Goal: Information Seeking & Learning: Understand process/instructions

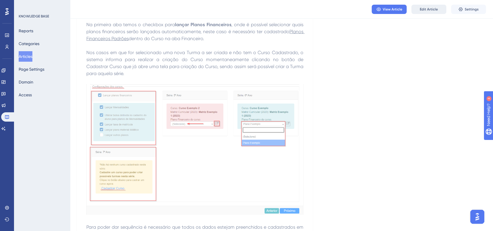
click at [418, 10] on button "Edit Article" at bounding box center [428, 9] width 35 height 9
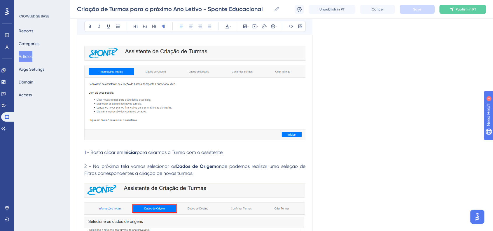
scroll to position [5594, 0]
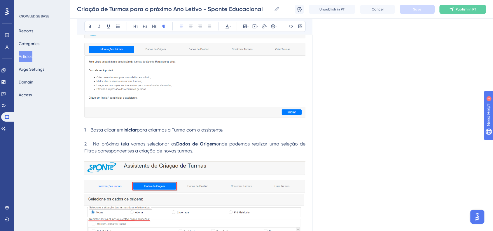
click at [205, 103] on img at bounding box center [194, 71] width 221 height 94
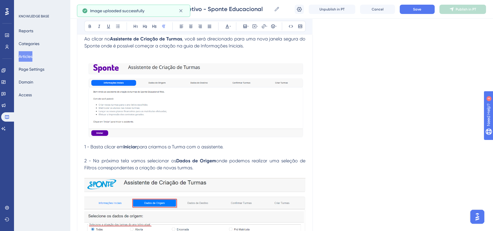
scroll to position [5497, 0]
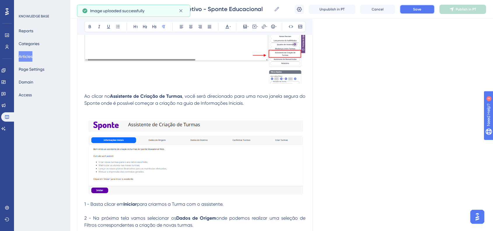
click at [419, 10] on span "Save" at bounding box center [417, 9] width 8 height 5
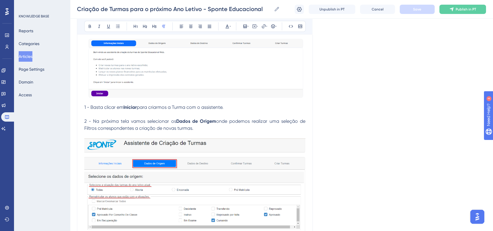
scroll to position [5594, 0]
click at [84, 110] on span "1 - Basta clicar em" at bounding box center [103, 107] width 39 height 6
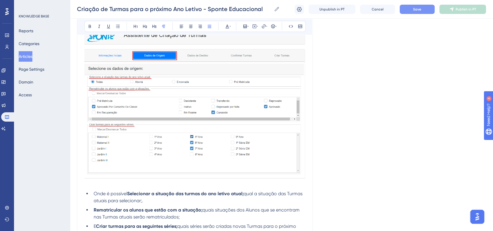
scroll to position [5723, 0]
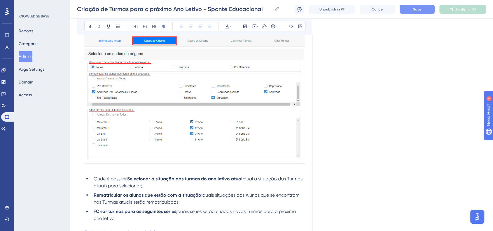
click at [190, 145] on img at bounding box center [194, 90] width 221 height 148
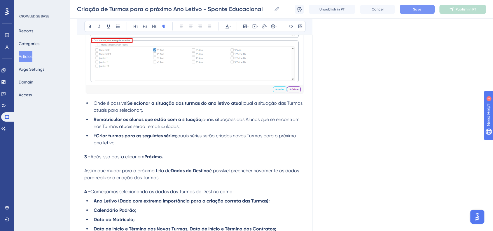
scroll to position [5788, 0]
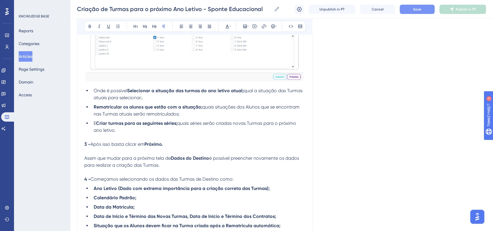
click at [202, 110] on strong "Rematricular os alunos que estão com a situação;" at bounding box center [148, 107] width 109 height 6
click at [243, 94] on strong "Selecionar a situação das turmas do ano letivo atual;" at bounding box center [185, 91] width 116 height 6
click at [247, 101] on span "qual a situação das Turmas atuais para selecionar;." at bounding box center [199, 94] width 210 height 13
click at [247, 101] on span "Qual a situação das Turmas atuais para selecionar;." at bounding box center [199, 94] width 211 height 13
click at [159, 101] on span "Qual a situação das Turmas atuais para selecionar;." at bounding box center [200, 94] width 212 height 13
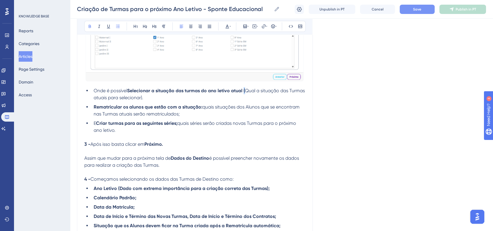
click at [245, 101] on li "Onde é possível Selecionar a situação das turmas do ano letivo atual ( Qual a s…" at bounding box center [198, 94] width 214 height 14
click at [92, 30] on button at bounding box center [90, 26] width 8 height 8
click at [224, 101] on li "Onde é possível Selecionar a situação das turmas do ano letivo atual (Qual a si…" at bounding box center [198, 94] width 214 height 14
click at [202, 117] on span "quais situações dos Alunos que se encontram nas Turmas atuais serão rematricula…" at bounding box center [197, 110] width 207 height 13
click at [205, 117] on span "quais situações dos Alunos que se encontram nas Turmas atuais serão rematricula…" at bounding box center [198, 110] width 208 height 13
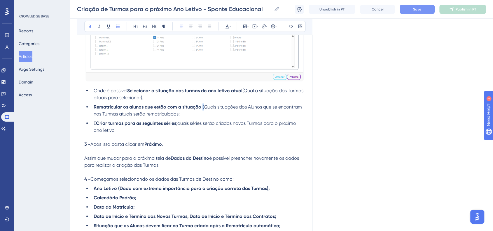
click at [202, 110] on strong "Rematricular os alunos que estão com a situação (" at bounding box center [149, 107] width 110 height 6
click at [87, 27] on button at bounding box center [90, 26] width 8 height 8
click at [223, 117] on span "(Quais situações dos Alunos que se encontram nas Turmas atuais serão rematricul…" at bounding box center [198, 110] width 208 height 13
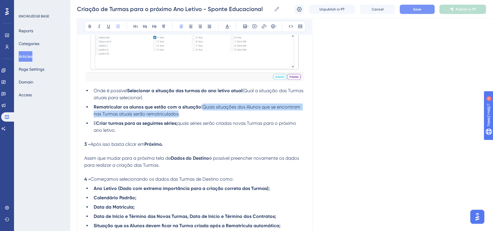
drag, startPoint x: 203, startPoint y: 144, endPoint x: 178, endPoint y: 150, distance: 25.8
click at [178, 117] on span "(Quais situações dos Alunos que se encontram nas Turmas atuais serão rematricul…" at bounding box center [198, 110] width 208 height 13
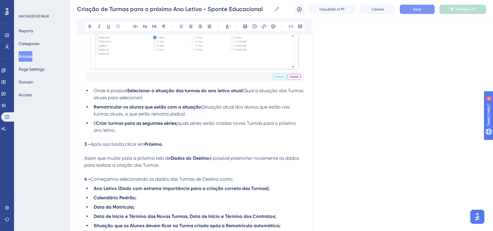
click at [179, 133] on span "quais séries serão criadas novas Turmas para o próximo ano letivo." at bounding box center [195, 127] width 203 height 13
click at [181, 133] on span "quais séries serão criadas novas Turmas para o próximo ano letivo." at bounding box center [195, 127] width 203 height 13
click at [89, 24] on icon at bounding box center [89, 26] width 5 height 5
click at [181, 94] on strong "Selecionar a situação das turmas do ano letivo atual" at bounding box center [184, 91] width 115 height 6
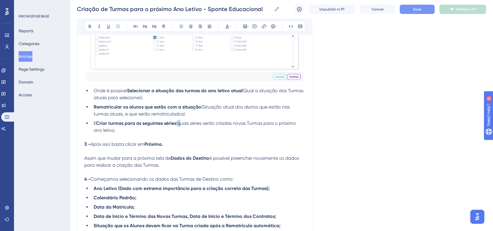
click at [182, 133] on span "(quais séries serão criadas novas Turmas para o próximo ano letivo." at bounding box center [195, 127] width 203 height 13
click at [182, 133] on span "(Quais séries serão criadas novas Turmas para o próximo ano letivo." at bounding box center [196, 127] width 204 height 13
click at [132, 133] on span "(Para quais séries serão criadas novas Turmas para o próximo ano letivo." at bounding box center [192, 127] width 196 height 13
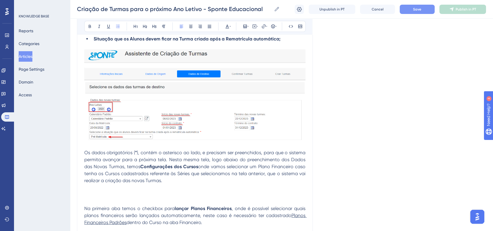
scroll to position [5982, 0]
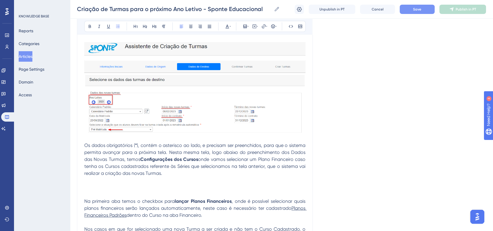
click at [214, 133] on img at bounding box center [194, 87] width 221 height 91
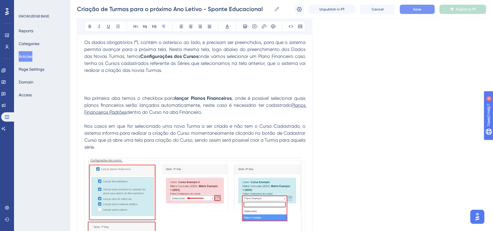
scroll to position [6047, 0]
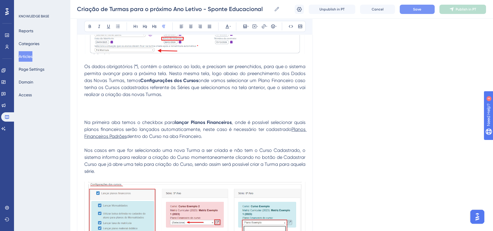
click at [85, 119] on p "Os dados obrigatórios ( * ), contém o asterisco ao lado, e precisam ser preench…" at bounding box center [194, 91] width 221 height 56
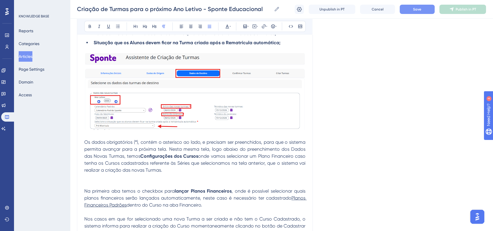
scroll to position [6015, 0]
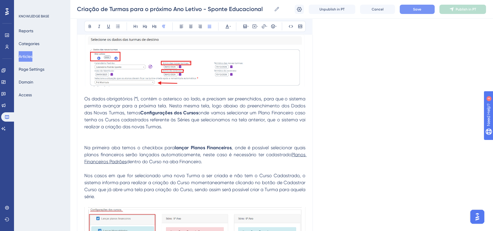
click at [85, 151] on span "Na primeira aba temos o checkbox para" at bounding box center [129, 148] width 90 height 6
click at [86, 102] on span "Os dados obrigatórios (" at bounding box center [109, 99] width 51 height 6
drag, startPoint x: 84, startPoint y: 138, endPoint x: 90, endPoint y: 138, distance: 5.8
click at [90, 102] on span "5 - Os dados obrigatórios (" at bounding box center [114, 99] width 61 height 6
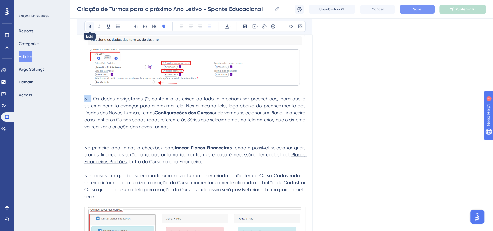
click at [91, 24] on icon at bounding box center [89, 26] width 5 height 5
click at [420, 10] on span "Save" at bounding box center [417, 9] width 8 height 5
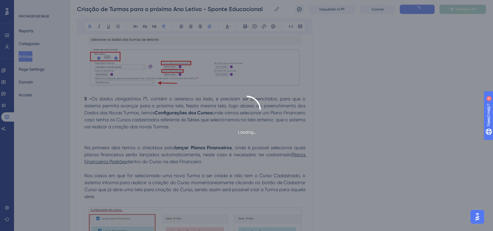
click at [409, 114] on div "Loading..." at bounding box center [246, 116] width 493 height 40
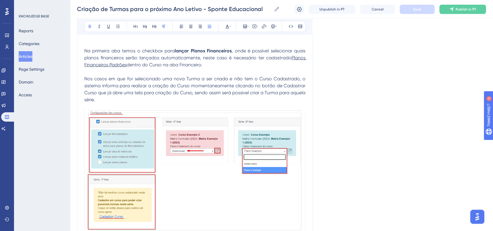
scroll to position [6047, 0]
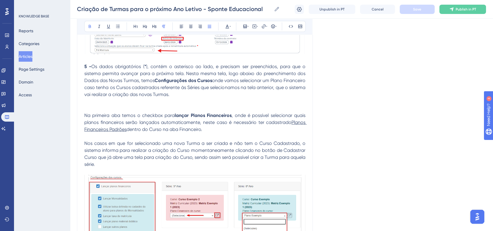
click at [85, 118] on span "Na primeira aba temos o checkbox para" at bounding box center [129, 116] width 90 height 6
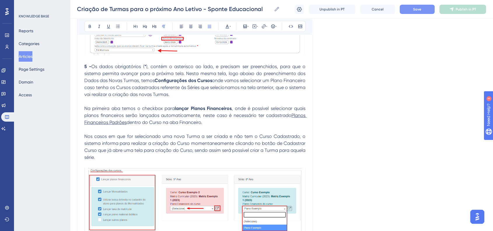
click at [226, 97] on span "onde vamos selecionar um Plano Financeiro caso tenha os Cursos cadastrados refe…" at bounding box center [195, 88] width 222 height 20
click at [120, 97] on span "onde vamos selecionar um Plano Financeiro caso tenha os Cursos cadastrados refe…" at bounding box center [195, 88] width 222 height 20
drag, startPoint x: 119, startPoint y: 128, endPoint x: 132, endPoint y: 128, distance: 12.5
click at [132, 97] on span "onde vamos selecionar um Plano Financeiro caso tenha os Cursos cadastrados refe…" at bounding box center [195, 88] width 222 height 20
click at [177, 111] on strong "lançar Planos Financeiros" at bounding box center [203, 109] width 57 height 6
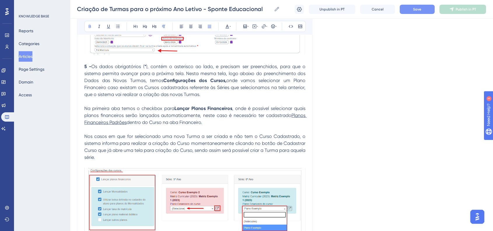
click at [108, 125] on span "Planos Financeiros Padrões" at bounding box center [195, 119] width 222 height 13
drag, startPoint x: 418, startPoint y: 144, endPoint x: 406, endPoint y: 140, distance: 13.1
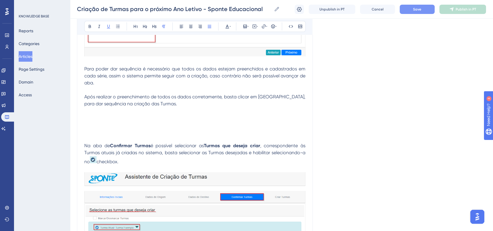
scroll to position [6306, 0]
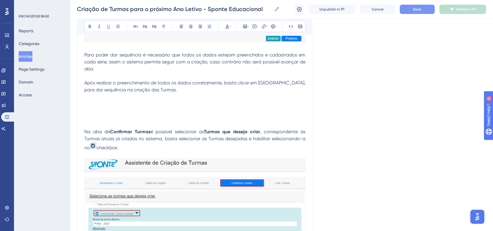
click at [241, 72] on span "Para poder dar sequência é necessário que todos os dados estejam preenchidos e …" at bounding box center [195, 62] width 222 height 20
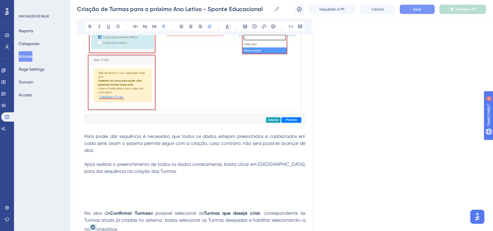
scroll to position [6274, 0]
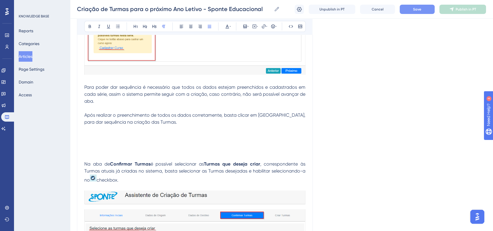
click at [85, 125] on span "Após realizar o preenchimento de todos os dados corretamente, basta clicar em […" at bounding box center [195, 118] width 222 height 13
drag, startPoint x: 85, startPoint y: 154, endPoint x: 90, endPoint y: 155, distance: 5.8
click at [90, 125] on span "6 - Após realizar o preenchimento de todos os dados corretamente, basta clicar …" at bounding box center [195, 118] width 222 height 13
click at [91, 28] on icon at bounding box center [89, 26] width 5 height 5
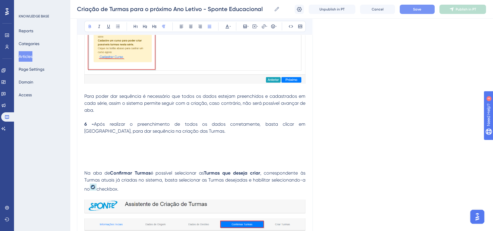
scroll to position [6306, 0]
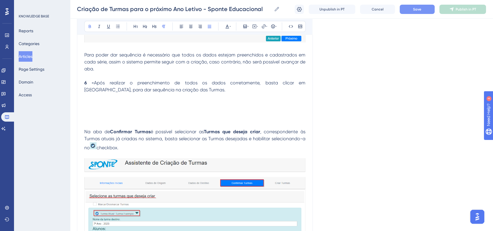
click at [89, 129] on p at bounding box center [194, 111] width 221 height 35
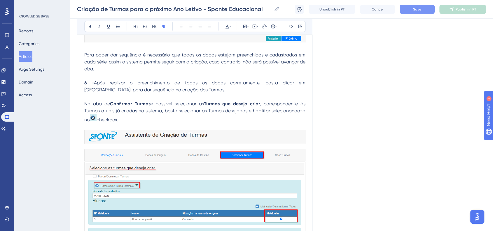
click at [171, 124] on p "Na aba de Confirmar Turmas é possível selecionar as Turmas que deseja criar , c…" at bounding box center [194, 112] width 221 height 23
click at [147, 124] on p "Na aba de Confirmar Turmas é possível selecionar as Turmas que deseja criar , c…" at bounding box center [194, 112] width 221 height 23
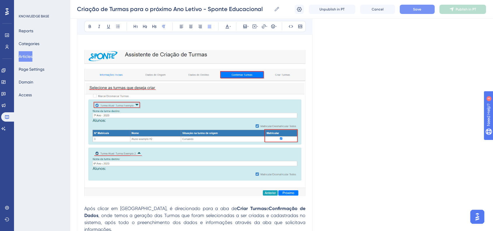
scroll to position [6403, 0]
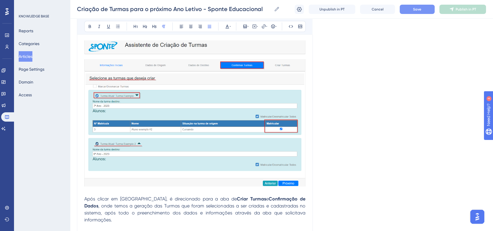
click at [196, 133] on img at bounding box center [194, 114] width 221 height 147
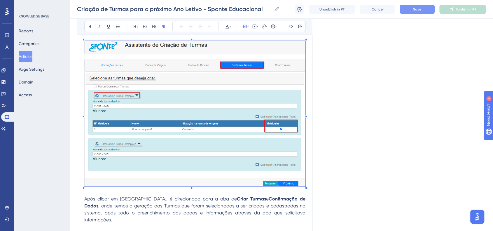
click at [191, 82] on span at bounding box center [194, 115] width 221 height 149
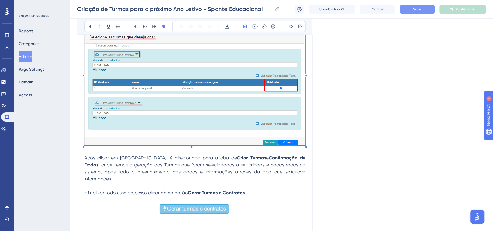
scroll to position [6468, 0]
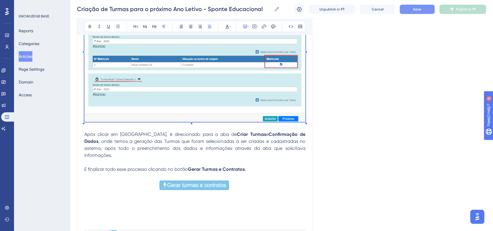
click at [231, 122] on img at bounding box center [194, 49] width 221 height 147
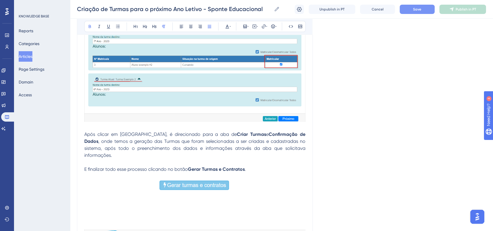
click at [264, 144] on strong "Confirmação de Dados" at bounding box center [195, 138] width 222 height 13
click at [422, 8] on button "Save" at bounding box center [416, 9] width 35 height 9
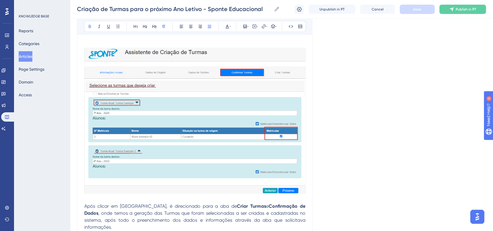
scroll to position [6403, 0]
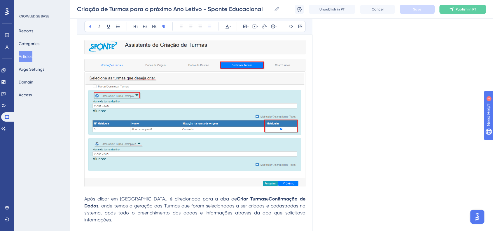
click at [209, 151] on img at bounding box center [194, 114] width 221 height 147
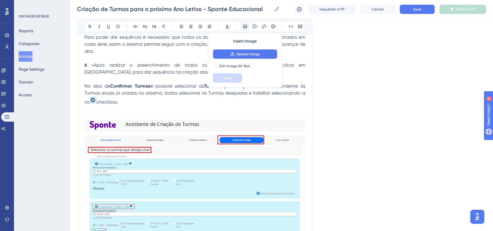
scroll to position [6338, 0]
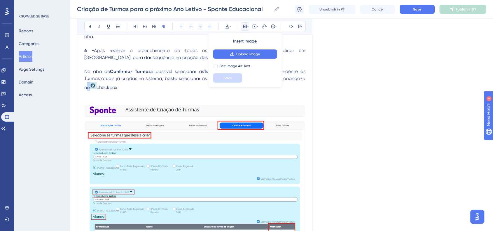
click at [89, 90] on span ", correspondente às Turmas atuais já criadas no sistema, basta selecionar as Tu…" at bounding box center [195, 80] width 222 height 22
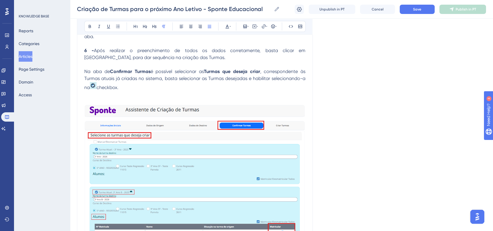
drag, startPoint x: 91, startPoint y: 126, endPoint x: 97, endPoint y: 126, distance: 6.1
click at [96, 89] on img at bounding box center [93, 85] width 7 height 7
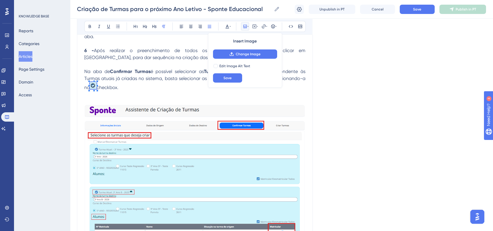
click at [153, 98] on p at bounding box center [194, 94] width 221 height 7
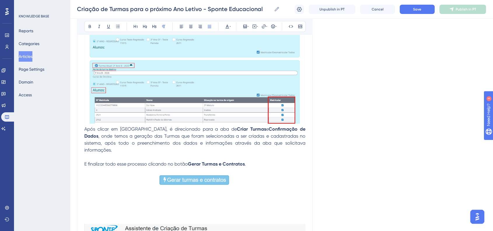
scroll to position [6468, 0]
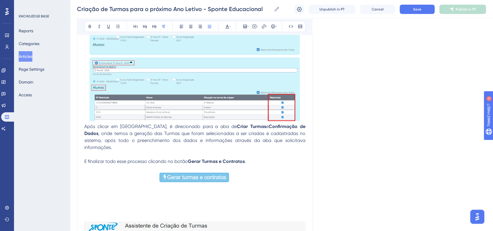
click at [85, 129] on span "Após clicar em [GEOGRAPHIC_DATA], é direcionado para a aba de" at bounding box center [160, 127] width 152 height 6
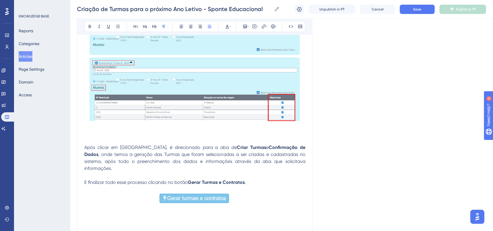
click at [87, 130] on p at bounding box center [194, 126] width 221 height 7
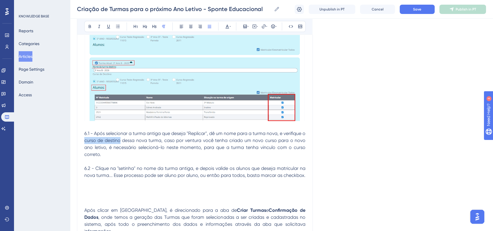
drag, startPoint x: 89, startPoint y: 180, endPoint x: 123, endPoint y: 180, distance: 34.1
click at [123, 157] on span "6.1 - Após selecionar a turma antiga que deseja "Replicar", dê um nome para a t…" at bounding box center [195, 144] width 222 height 27
click at [91, 31] on div "Bold Italic Underline Bullet Point Heading 1 Heading 2 Heading 3 Normal Align L…" at bounding box center [194, 26] width 221 height 11
click at [92, 28] on button at bounding box center [90, 26] width 8 height 8
click at [146, 165] on p at bounding box center [194, 161] width 221 height 7
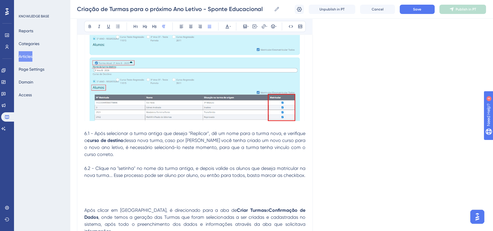
drag, startPoint x: 84, startPoint y: 174, endPoint x: 93, endPoint y: 173, distance: 9.0
click at [93, 143] on span "6.1 - Após selecionar a turma antiga que deseja "Replicar", dê um nome para a t…" at bounding box center [195, 137] width 222 height 13
click at [89, 23] on button at bounding box center [90, 26] width 8 height 8
click at [209, 158] on p "6.1 - Após selecionar a turma antiga que deseja "Replicar", dê um nome para a t…" at bounding box center [194, 144] width 221 height 28
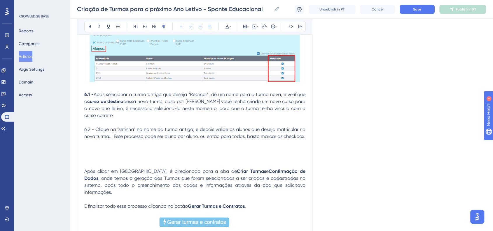
scroll to position [6533, 0]
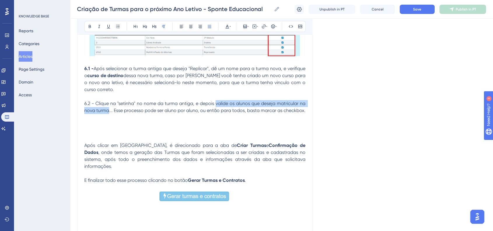
drag, startPoint x: 216, startPoint y: 143, endPoint x: 109, endPoint y: 149, distance: 107.4
click at [109, 113] on span "6.2 - Clique na "setinha" no nome da turma antiga, e depois valide os alunos qu…" at bounding box center [195, 107] width 222 height 13
click at [89, 27] on icon at bounding box center [89, 26] width 5 height 5
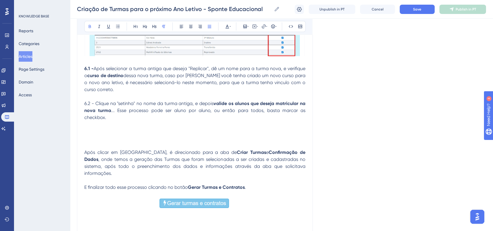
drag, startPoint x: 85, startPoint y: 144, endPoint x: 93, endPoint y: 143, distance: 8.2
click at [93, 106] on span "6.2 - Clique na "setinha" no nome da turma antiga, e depois" at bounding box center [148, 104] width 129 height 6
click at [91, 29] on button at bounding box center [90, 26] width 8 height 8
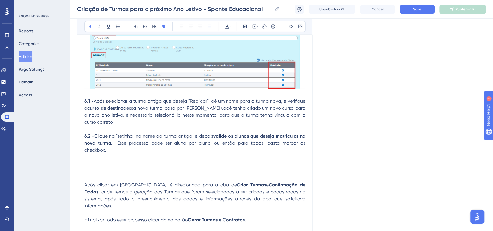
scroll to position [6436, 0]
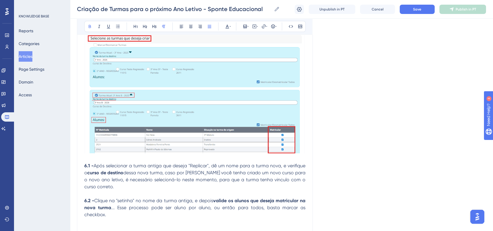
click at [190, 138] on img at bounding box center [194, 81] width 221 height 146
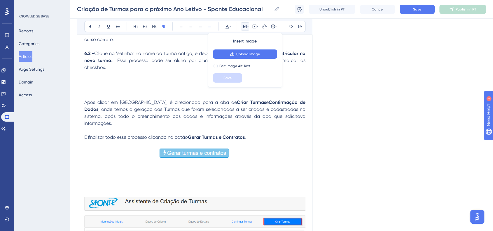
click at [112, 85] on p at bounding box center [194, 81] width 221 height 7
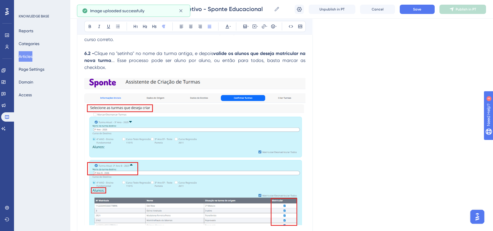
click at [90, 115] on p at bounding box center [194, 153] width 221 height 150
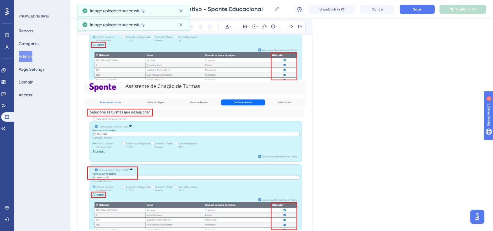
scroll to position [6630, 0]
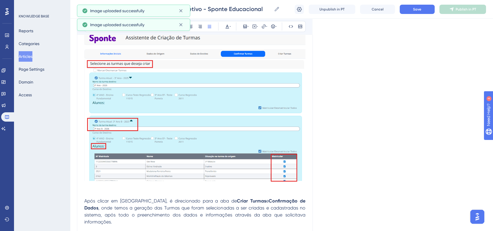
click at [263, 172] on img at bounding box center [194, 108] width 221 height 148
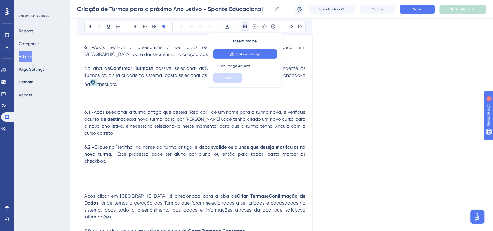
scroll to position [6353, 0]
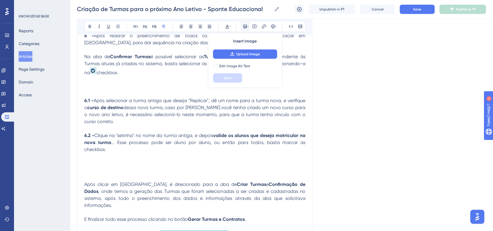
click at [89, 90] on p at bounding box center [194, 86] width 221 height 7
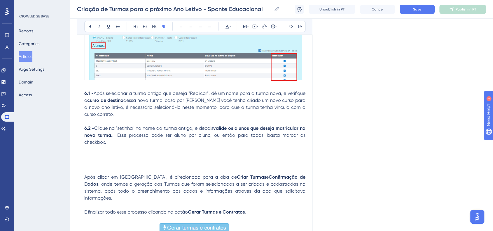
scroll to position [6515, 0]
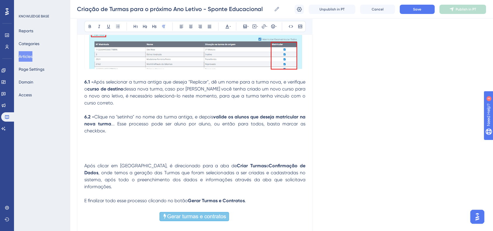
click at [87, 149] on p at bounding box center [194, 145] width 221 height 7
drag, startPoint x: 84, startPoint y: 178, endPoint x: 91, endPoint y: 178, distance: 7.0
drag, startPoint x: 86, startPoint y: 178, endPoint x: 94, endPoint y: 178, distance: 8.5
click at [94, 148] on span "Obs: A nova turma pode ser criada sem ser necessária a matrícula de alunos." at bounding box center [166, 145] width 164 height 6
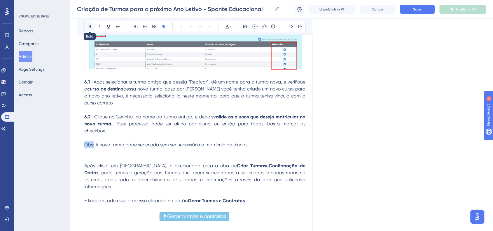
click at [86, 29] on button at bounding box center [90, 26] width 8 height 8
click at [224, 27] on button at bounding box center [227, 26] width 8 height 8
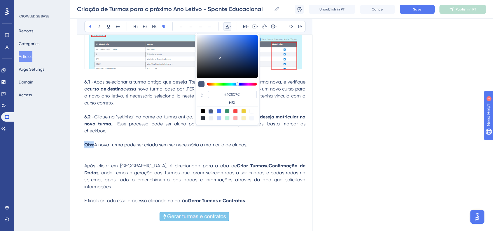
click at [236, 111] on div at bounding box center [235, 111] width 5 height 5
type input "#F84343"
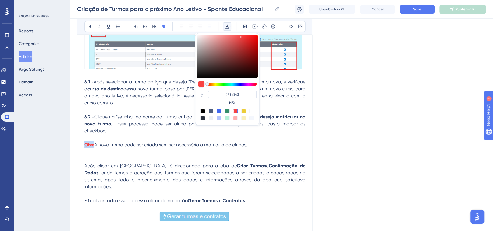
click at [97, 163] on p at bounding box center [194, 159] width 221 height 7
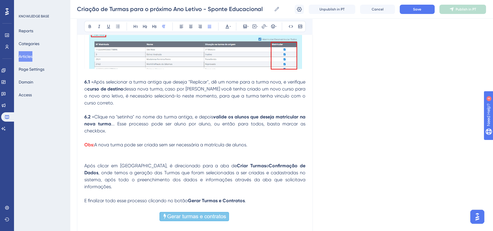
click at [85, 148] on strong "Obs:" at bounding box center [89, 145] width 10 height 6
click at [275, 29] on button at bounding box center [273, 26] width 8 height 8
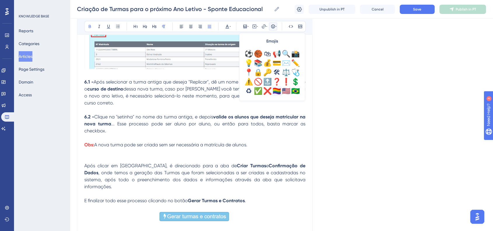
scroll to position [194, 0]
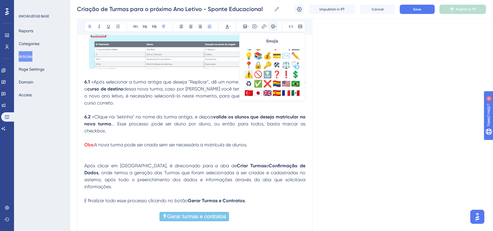
click at [249, 75] on div "⚠️" at bounding box center [248, 74] width 9 height 9
click at [169, 134] on span "... Esse processo pode ser aluno por aluno, ou então para todos, basta marcar a…" at bounding box center [195, 127] width 222 height 13
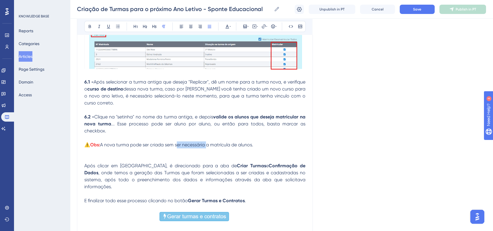
drag, startPoint x: 176, startPoint y: 179, endPoint x: 205, endPoint y: 179, distance: 28.9
click at [205, 148] on span "A nova turma pode ser criada sem ser necessária a matrícula de alunos." at bounding box center [176, 145] width 153 height 6
drag, startPoint x: 240, startPoint y: 179, endPoint x: 244, endPoint y: 179, distance: 3.5
click at [244, 148] on span "A nova turma pode ser criada sem a necessidade de matricular de alunos." at bounding box center [179, 145] width 158 height 6
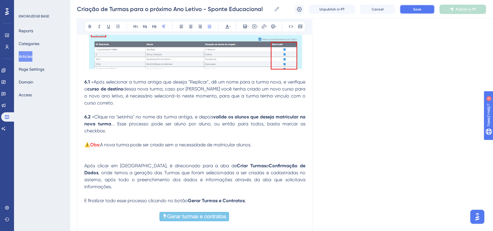
click at [421, 11] on button "Save" at bounding box center [416, 9] width 35 height 9
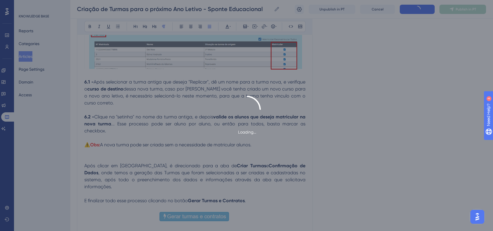
click at [374, 106] on div "Loading..." at bounding box center [246, 116] width 493 height 40
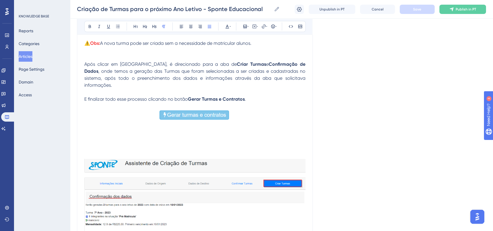
scroll to position [6547, 0]
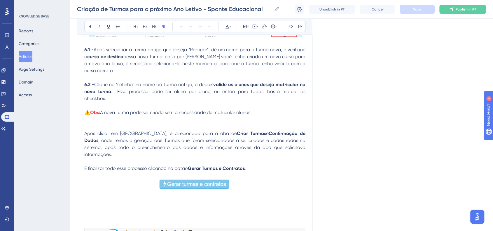
click at [84, 136] on span "Após clicar em [GEOGRAPHIC_DATA], é direcionado para a aba de" at bounding box center [160, 134] width 152 height 6
drag, startPoint x: 84, startPoint y: 166, endPoint x: 89, endPoint y: 166, distance: 4.7
drag, startPoint x: 85, startPoint y: 166, endPoint x: 89, endPoint y: 167, distance: 5.0
click at [89, 136] on span "7 - Após clicar em [GEOGRAPHIC_DATA], é direcionado para a aba de" at bounding box center [161, 134] width 154 height 6
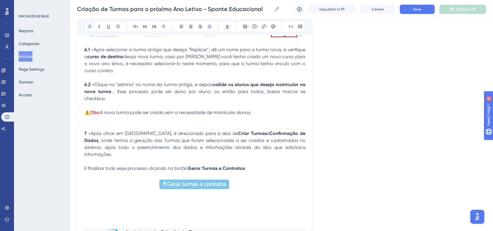
click at [91, 26] on icon at bounding box center [89, 26] width 5 height 5
click at [147, 136] on span "Após clicar em [GEOGRAPHIC_DATA], é direcionado para a aba de" at bounding box center [164, 134] width 147 height 6
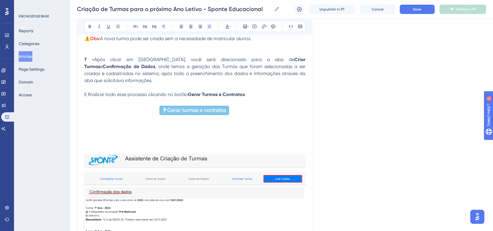
scroll to position [6580, 0]
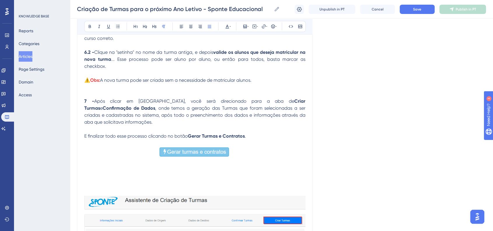
click at [247, 125] on span ", onde temos a geração das Turmas que foram selecionadas a ser criadas e cadast…" at bounding box center [195, 116] width 222 height 20
click at [259, 125] on span ", onde temos a geração das Turmas que foram selecionadas a serem criadas e cada…" at bounding box center [195, 116] width 222 height 20
click at [271, 125] on span ", onde temos a geração das Turmas que foram selecionadas a serem criadas e cada…" at bounding box center [195, 116] width 222 height 20
drag, startPoint x: 275, startPoint y: 150, endPoint x: 284, endPoint y: 153, distance: 10.3
click at [284, 126] on p "7 - Após clicar em [GEOGRAPHIC_DATA], você será direcionado para a aba de Criar…" at bounding box center [194, 112] width 221 height 28
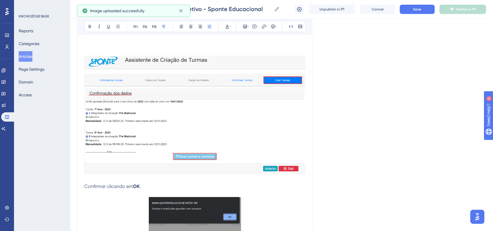
scroll to position [6839, 0]
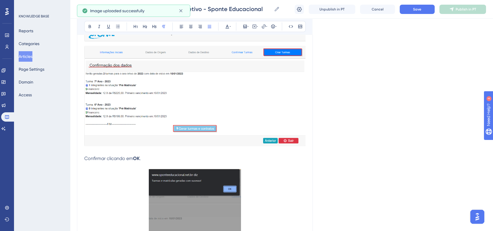
click at [193, 141] on img at bounding box center [194, 87] width 221 height 119
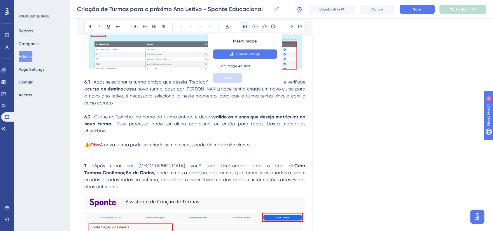
scroll to position [6580, 0]
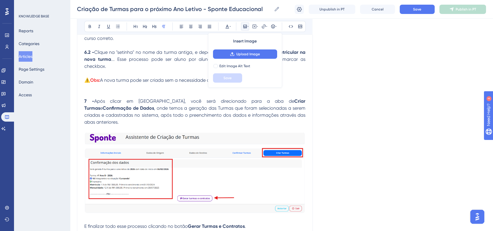
click at [301, 133] on p at bounding box center [194, 129] width 221 height 7
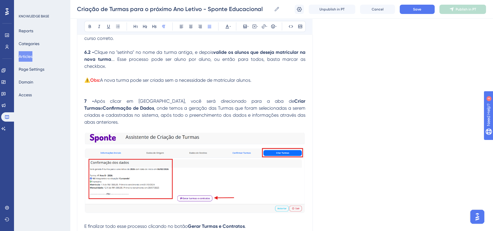
click at [298, 126] on p "7 - Após clicar em Próximo, você será direcionado para a aba de Criar Turmas e …" at bounding box center [194, 112] width 221 height 28
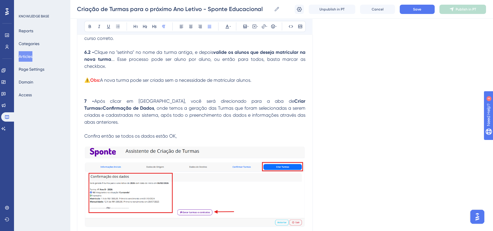
click at [217, 140] on p "Confira então se todos os dados estão OK," at bounding box center [194, 136] width 221 height 7
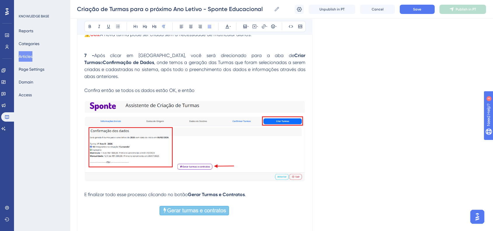
scroll to position [6645, 0]
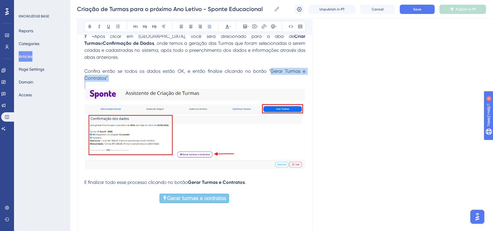
drag, startPoint x: 270, startPoint y: 98, endPoint x: 165, endPoint y: 108, distance: 105.1
click at [89, 25] on icon at bounding box center [90, 26] width 2 height 3
click at [177, 74] on span "Confira então se todos os dados estão OK, e então finalize clicando no botão "" at bounding box center [176, 71] width 185 height 6
click at [123, 82] on p "Confira então se todos os dados estão OK, e então finalize clicando no botão " …" at bounding box center [194, 75] width 221 height 14
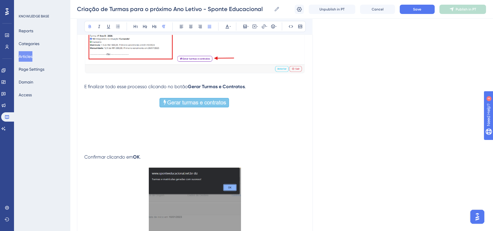
scroll to position [6742, 0]
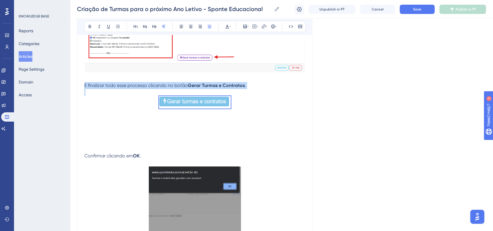
drag, startPoint x: 235, startPoint y: 137, endPoint x: 82, endPoint y: 112, distance: 155.9
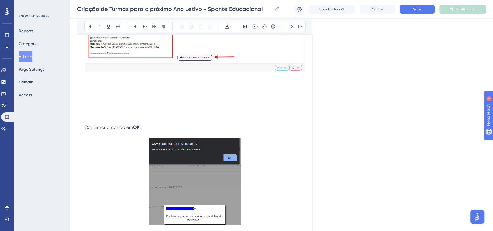
click at [90, 117] on p at bounding box center [194, 99] width 221 height 35
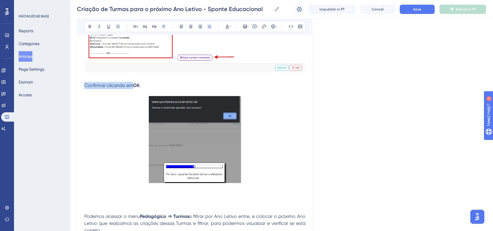
drag, startPoint x: 86, startPoint y: 114, endPoint x: 133, endPoint y: 114, distance: 46.9
click at [133, 88] on span "Confirmar clicando em" at bounding box center [108, 86] width 49 height 6
click at [240, 88] on strong "OK" at bounding box center [236, 86] width 7 height 6
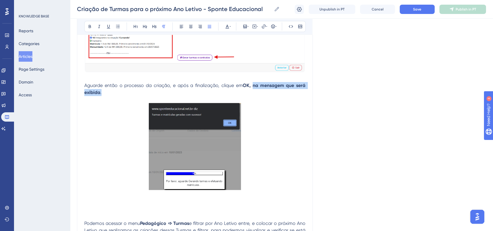
drag, startPoint x: 252, startPoint y: 111, endPoint x: 108, endPoint y: 121, distance: 144.9
click at [108, 96] on p "Aguarde então o processo da criação, e após a finalização, clique em OK, na men…" at bounding box center [194, 89] width 221 height 14
click at [93, 29] on button at bounding box center [90, 26] width 8 height 8
click at [105, 157] on p at bounding box center [194, 147] width 221 height 89
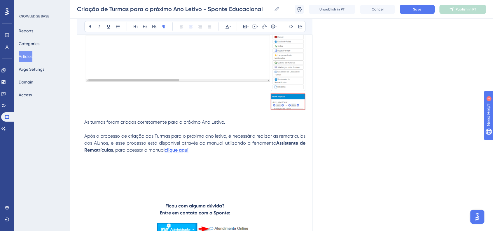
scroll to position [7033, 0]
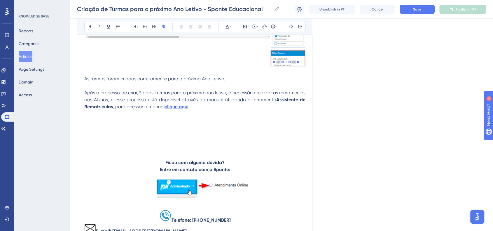
drag, startPoint x: 175, startPoint y: 136, endPoint x: 162, endPoint y: 161, distance: 28.4
click at [162, 159] on p at bounding box center [194, 134] width 221 height 49
click at [176, 110] on strong "clique aqui" at bounding box center [176, 107] width 24 height 6
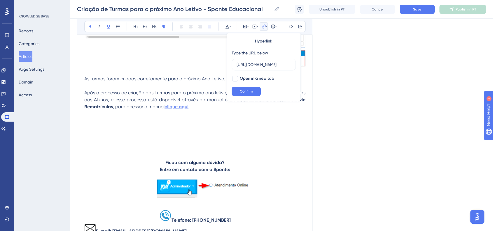
scroll to position [0, 154]
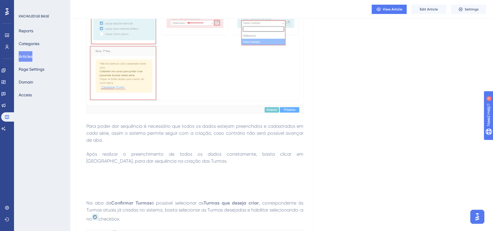
scroll to position [6287, 0]
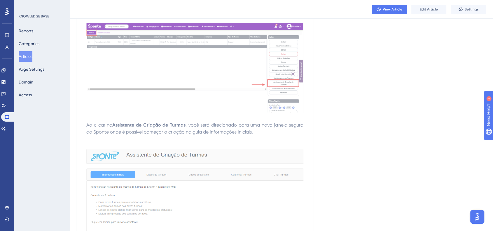
scroll to position [5380, 0]
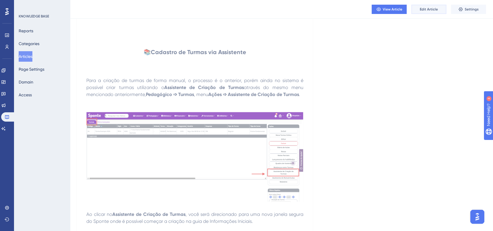
click at [423, 10] on span "Edit Article" at bounding box center [428, 9] width 18 height 5
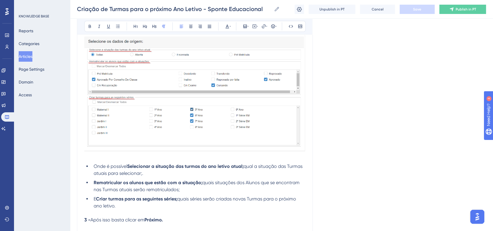
scroll to position [5756, 0]
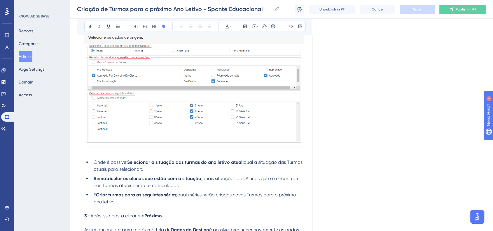
click at [196, 142] on img at bounding box center [194, 74] width 221 height 148
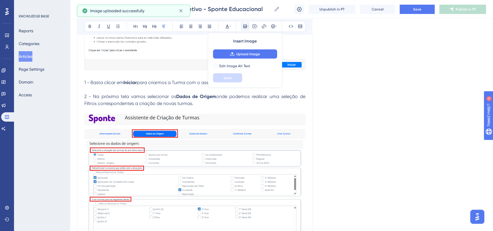
scroll to position [5626, 0]
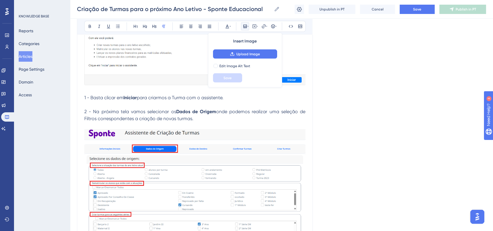
drag, startPoint x: 84, startPoint y: 133, endPoint x: 90, endPoint y: 134, distance: 6.4
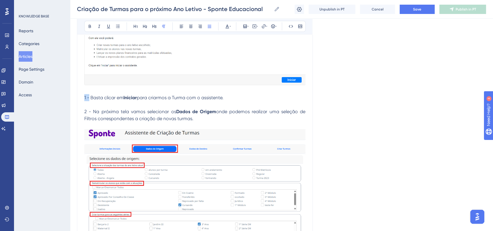
drag, startPoint x: 84, startPoint y: 133, endPoint x: 89, endPoint y: 134, distance: 5.0
click at [89, 101] on span "1 - Basta clicar em" at bounding box center [103, 98] width 39 height 6
click at [92, 25] on icon at bounding box center [89, 26] width 5 height 5
click at [149, 115] on span "2 - Na próxima tela vamos selecionar os" at bounding box center [130, 112] width 92 height 6
drag, startPoint x: 84, startPoint y: 148, endPoint x: 89, endPoint y: 148, distance: 5.5
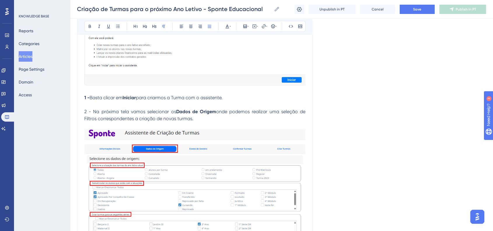
drag, startPoint x: 85, startPoint y: 148, endPoint x: 90, endPoint y: 148, distance: 5.0
click at [90, 115] on span "2 - Na próxima tela vamos selecionar os" at bounding box center [130, 112] width 92 height 6
click at [93, 28] on button at bounding box center [90, 26] width 8 height 8
click at [214, 122] on p "2 - Na próxima tela vamos selecionar os Dados de Origem onde podemos realizar u…" at bounding box center [194, 115] width 221 height 14
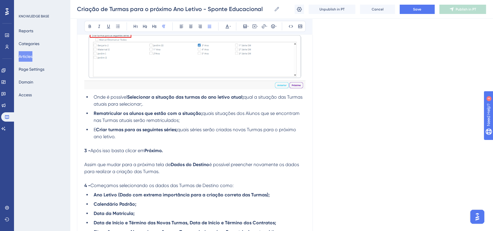
scroll to position [5820, 0]
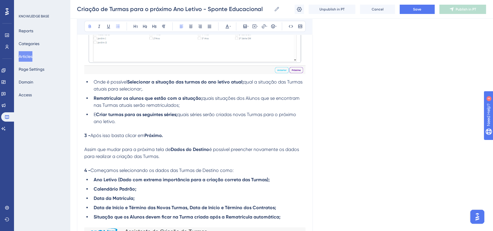
click at [247, 92] on span "qual a situação das Turmas atuais para selecionar;." at bounding box center [199, 85] width 210 height 13
click at [142, 92] on span "qual a situação das Turmas atuais para selecionar;." at bounding box center [199, 85] width 211 height 13
drag, startPoint x: 245, startPoint y: 117, endPoint x: 237, endPoint y: 118, distance: 8.2
click at [246, 93] on li "Onde é possível Selecionar a situação das turmas do ano letivo atual ( qual a s…" at bounding box center [198, 86] width 214 height 14
click at [91, 26] on icon at bounding box center [89, 26] width 5 height 5
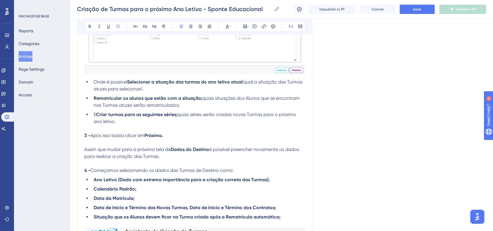
click at [220, 109] on li "Rematricular os alunos que estão com a situação; quais situações dos Alunos que…" at bounding box center [198, 102] width 214 height 14
click at [203, 108] on span "quais situações dos Alunos que se encontram nas Turmas atuais serão rematricula…" at bounding box center [197, 102] width 207 height 13
click at [90, 28] on icon at bounding box center [90, 26] width 2 height 3
click at [205, 125] on ul "Onde é possível Selecionar a situação das turmas do ano letivo atual (qual a si…" at bounding box center [194, 102] width 221 height 47
click at [179, 108] on span "(quais situações dos Alunos que se encontram nas Turmas atuais serão rematricul…" at bounding box center [197, 102] width 207 height 13
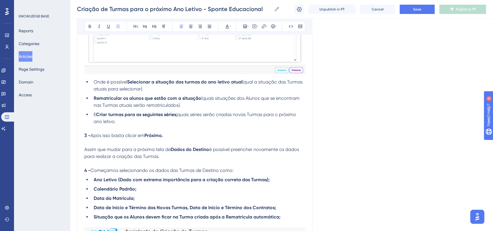
click at [214, 108] on span "(quais situações dos Alunos que se encontram nas Turmas atuais serão rematricul…" at bounding box center [197, 102] width 207 height 13
click at [133, 108] on span "(qual a situação dos Alunos que se encontram nas Turmas atuais serão rematricul…" at bounding box center [197, 102] width 207 height 13
click at [180, 124] on span "quais séries serão criadas novas Turmas para o próximo ano letivo." at bounding box center [195, 118] width 203 height 13
click at [88, 28] on icon at bounding box center [89, 26] width 5 height 5
click at [166, 101] on strong "Rematricular os alunos que estão com a situação" at bounding box center [148, 99] width 108 height 6
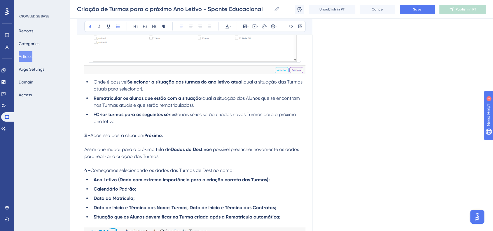
click at [115, 124] on span "(quais séries serão criadas novas Turmas para o próximo ano letivo." at bounding box center [195, 118] width 203 height 13
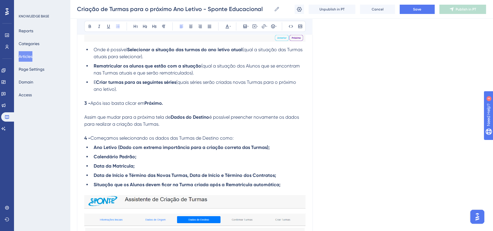
scroll to position [5885, 0]
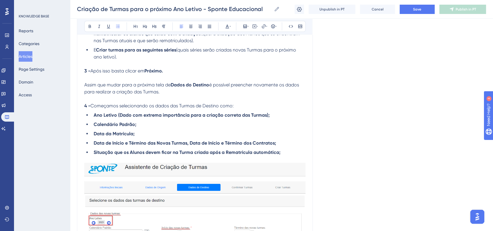
click at [181, 60] on span "(quais séries serão criadas novas Turmas para o próximo ano letivo)." at bounding box center [195, 53] width 203 height 13
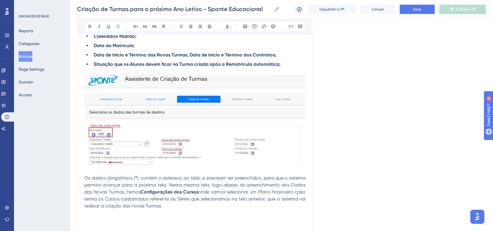
scroll to position [6015, 0]
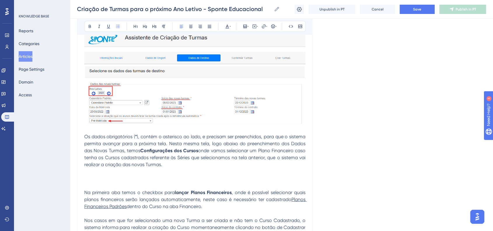
click at [409, 14] on div "Criação de Turmas para o próximo Ano Letivo - Sponte Educacional Criação de Tur…" at bounding box center [281, 9] width 423 height 19
click at [409, 12] on button "Save" at bounding box center [416, 9] width 35 height 9
drag, startPoint x: 189, startPoint y: 136, endPoint x: 195, endPoint y: 138, distance: 6.7
click at [189, 124] on img at bounding box center [194, 79] width 221 height 91
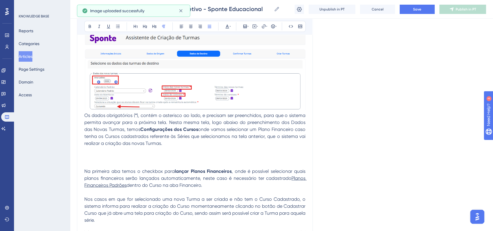
click at [85, 118] on span "Os dados obrigatórios (" at bounding box center [109, 116] width 51 height 6
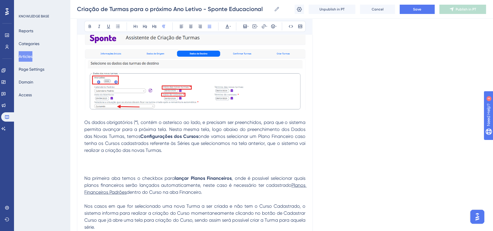
click at [170, 139] on span "), contém o asterisco ao lado, e precisam ser preenchidos, para que o sistema p…" at bounding box center [195, 130] width 222 height 20
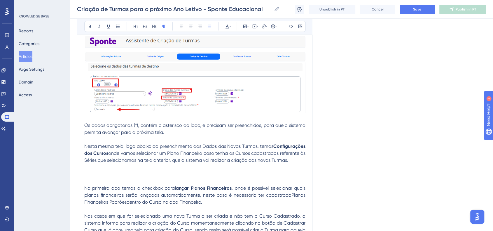
scroll to position [6047, 0]
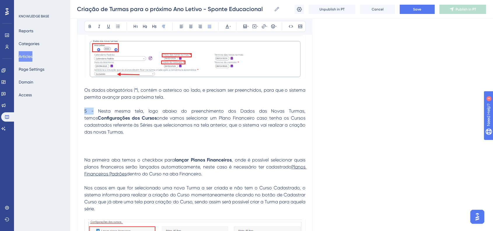
drag, startPoint x: 85, startPoint y: 150, endPoint x: 92, endPoint y: 150, distance: 7.0
click at [92, 121] on span "5 - Nesta mesma tela, logo abaixo do preenchimento dos Dados das Novas Turmas, …" at bounding box center [195, 114] width 222 height 13
click at [89, 26] on icon at bounding box center [90, 26] width 2 height 3
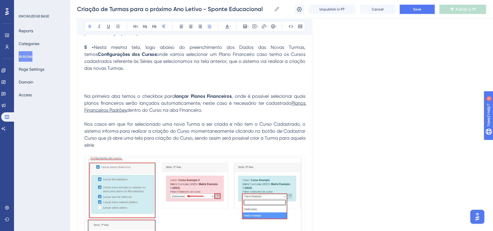
scroll to position [6079, 0]
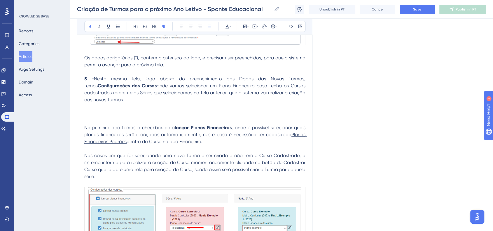
click at [85, 131] on span "Na primeira aba temos o checkbox para" at bounding box center [129, 128] width 90 height 6
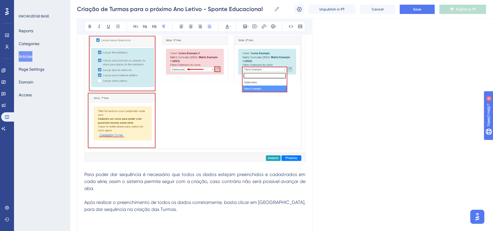
scroll to position [6209, 0]
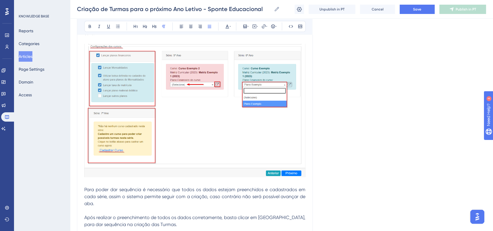
click at [214, 140] on img at bounding box center [194, 110] width 221 height 133
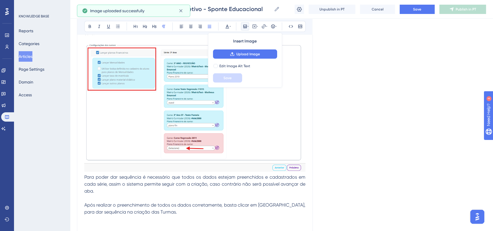
click at [103, 37] on p "Nos casos em que for selecionado uma nova Turma a ser criada e não tem o Curso …" at bounding box center [194, 23] width 221 height 28
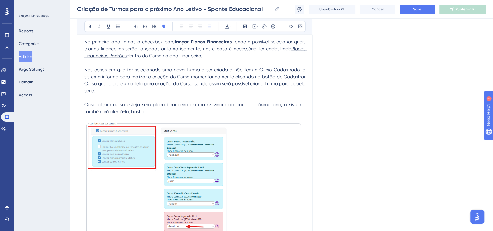
scroll to position [6144, 0]
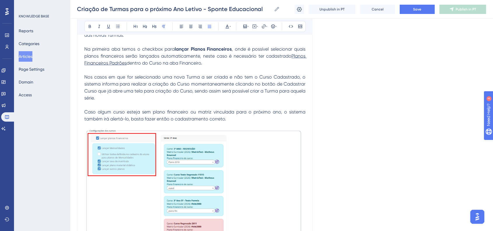
click at [412, 13] on button "Save" at bounding box center [416, 9] width 35 height 9
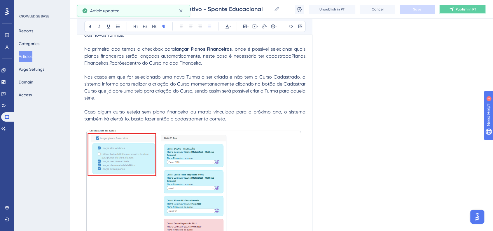
click at [453, 12] on button "Publish in PT" at bounding box center [462, 9] width 47 height 9
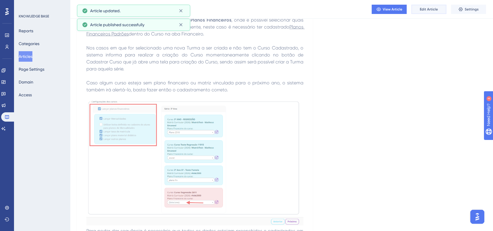
click at [423, 13] on button "Edit Article" at bounding box center [428, 9] width 35 height 9
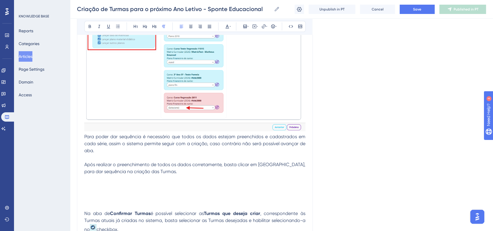
scroll to position [6285, 0]
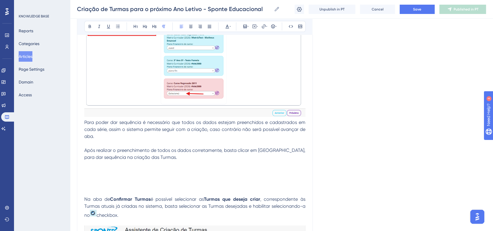
click at [85, 139] on span "Para poder dar sequência é necessário que todos os dados estejam preenchidos e …" at bounding box center [195, 130] width 222 height 20
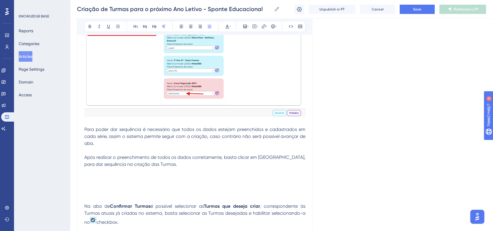
click at [85, 167] on span "Após realizar o preenchimento de todos os dados corretamente, basta clicar em […" at bounding box center [195, 161] width 222 height 13
drag, startPoint x: 85, startPoint y: 197, endPoint x: 89, endPoint y: 197, distance: 4.7
click at [89, 167] on span "6 - Após realizar o preenchimento de todos os dados corretamente, basta clicar …" at bounding box center [195, 161] width 222 height 13
click at [91, 26] on icon at bounding box center [89, 26] width 5 height 5
click at [140, 154] on p at bounding box center [194, 150] width 221 height 7
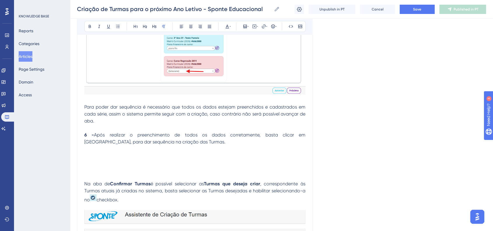
scroll to position [6349, 0]
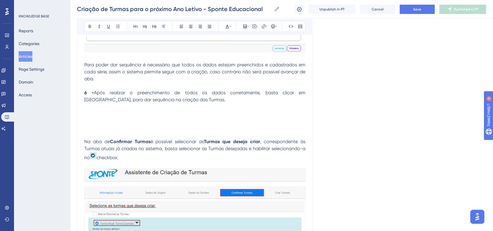
click at [89, 138] on p at bounding box center [194, 120] width 221 height 35
click at [84, 145] on span "Na aba de" at bounding box center [97, 142] width 26 height 6
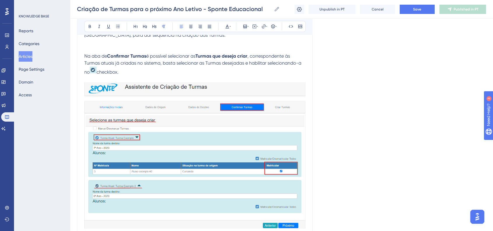
scroll to position [6479, 0]
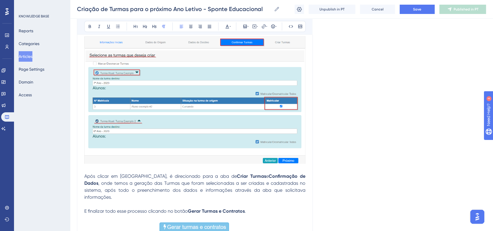
drag, startPoint x: 166, startPoint y: 163, endPoint x: 172, endPoint y: 162, distance: 6.1
click at [166, 163] on img at bounding box center [194, 90] width 221 height 147
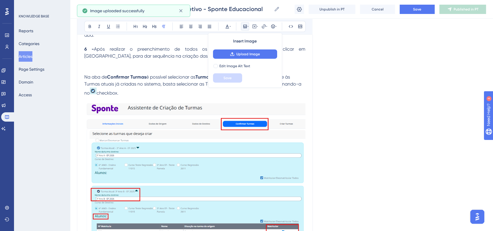
scroll to position [6382, 0]
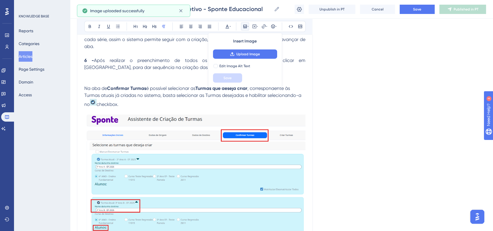
click at [167, 108] on p "Na aba de Confirmar Turmas é possível selecionar as Turmas que deseja criar , c…" at bounding box center [194, 89] width 221 height 37
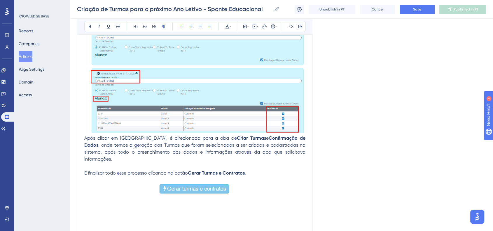
scroll to position [6511, 0]
click at [85, 141] on span "Após clicar em [GEOGRAPHIC_DATA], é direcionado para a aba de" at bounding box center [160, 138] width 152 height 6
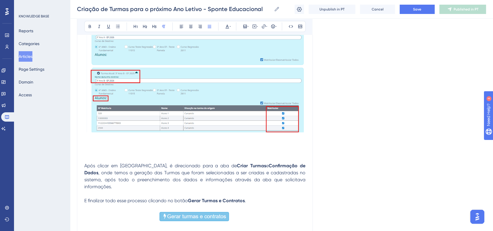
click at [93, 149] on p at bounding box center [194, 145] width 221 height 7
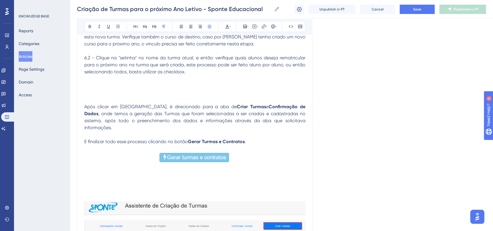
scroll to position [6615, 0]
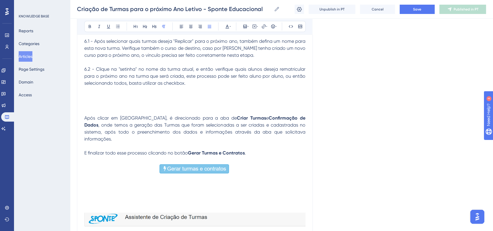
drag, startPoint x: 83, startPoint y: 81, endPoint x: 88, endPoint y: 81, distance: 4.4
drag, startPoint x: 87, startPoint y: 81, endPoint x: 90, endPoint y: 81, distance: 3.3
click at [90, 58] on span "6.1 - Após selecionar quais turmas deseja "Replicar" para o próximo ano, também…" at bounding box center [195, 48] width 222 height 20
click at [89, 26] on icon at bounding box center [89, 26] width 5 height 5
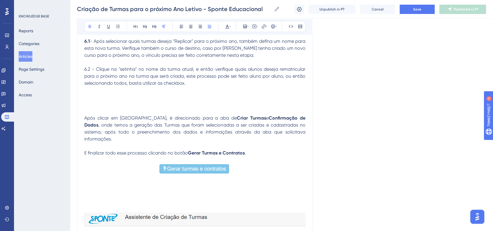
click at [86, 58] on span "- Após selecionar quais turmas deseja "Replicar" para o próximo ano, também def…" at bounding box center [195, 48] width 222 height 20
drag, startPoint x: 84, startPoint y: 108, endPoint x: 89, endPoint y: 108, distance: 5.5
click at [89, 86] on span "6.2 - Clique na "setinha" no nome da turma atual, e então verifique quais aluno…" at bounding box center [195, 76] width 222 height 20
click at [91, 29] on button at bounding box center [90, 26] width 8 height 8
click at [133, 143] on p "Após clicar em [GEOGRAPHIC_DATA], é direcionado para a aba de Criar Turmas e Co…" at bounding box center [194, 129] width 221 height 28
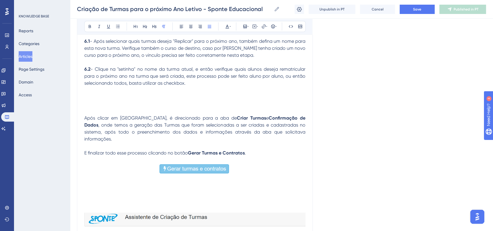
click at [94, 101] on p at bounding box center [194, 97] width 221 height 7
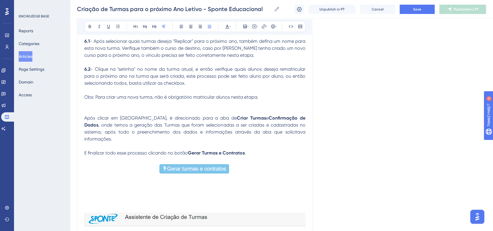
drag, startPoint x: 85, startPoint y: 137, endPoint x: 94, endPoint y: 137, distance: 8.7
click at [94, 100] on span "Obs: Para criar uma nova turma, não é obrigatório matricular alunos nesta etapa." at bounding box center [171, 97] width 174 height 6
click at [89, 27] on icon at bounding box center [89, 26] width 5 height 5
click at [228, 25] on icon at bounding box center [227, 26] width 5 height 5
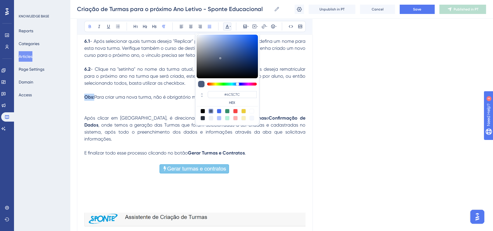
click at [225, 112] on div at bounding box center [227, 111] width 5 height 5
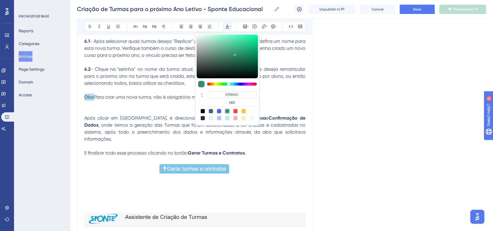
click at [235, 112] on div at bounding box center [235, 111] width 5 height 5
type input "#F84343"
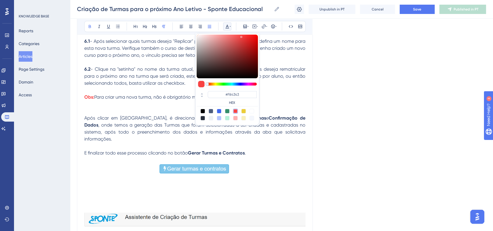
click at [147, 142] on span ", onde temos a geração das Turmas que foram selecionadas a ser criadas e cadast…" at bounding box center [195, 132] width 222 height 20
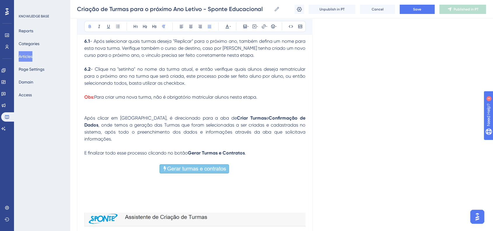
click at [85, 100] on strong "Obs:" at bounding box center [89, 97] width 10 height 6
click at [273, 25] on icon at bounding box center [272, 26] width 5 height 5
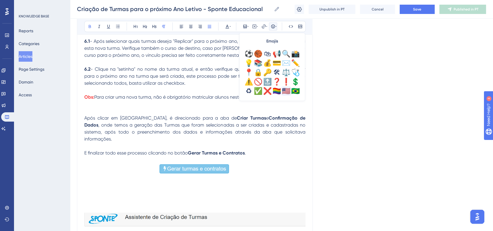
scroll to position [194, 0]
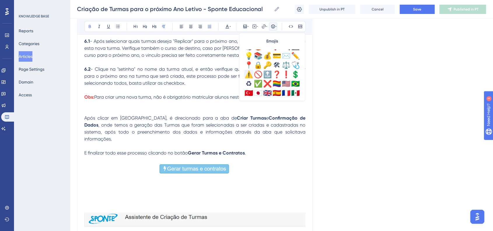
click at [249, 78] on div "⚠️" at bounding box center [248, 74] width 9 height 9
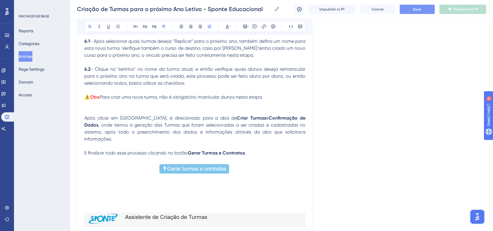
click at [407, 10] on button "Save" at bounding box center [416, 9] width 35 height 9
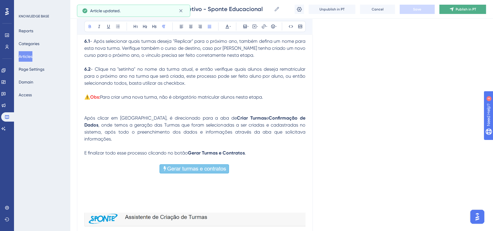
click at [455, 11] on button "Publish in PT" at bounding box center [462, 9] width 47 height 9
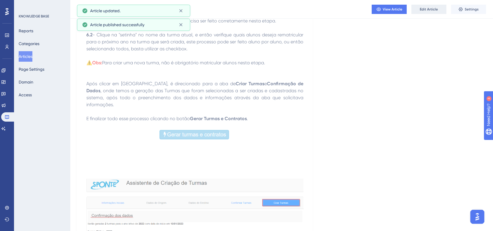
click at [425, 12] on button "Edit Article" at bounding box center [428, 9] width 35 height 9
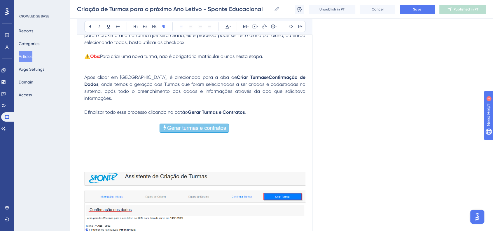
scroll to position [6641, 0]
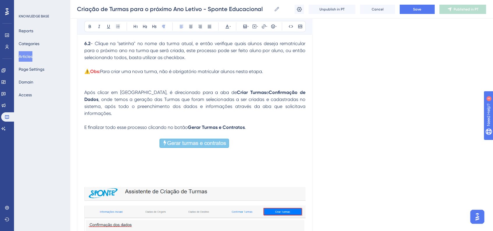
click at [85, 95] on span "Após clicar em [GEOGRAPHIC_DATA], é direcionado para a aba de" at bounding box center [160, 93] width 152 height 6
click at [86, 95] on span "7 - Após clicar em [GEOGRAPHIC_DATA], é direcionado para a aba de" at bounding box center [161, 93] width 154 height 6
drag, startPoint x: 86, startPoint y: 132, endPoint x: 89, endPoint y: 133, distance: 3.7
click at [89, 95] on span "7 - Após clicar em [GEOGRAPHIC_DATA], é direcionado para a aba de" at bounding box center [161, 93] width 154 height 6
click at [91, 95] on span "7 - Após clicar em [GEOGRAPHIC_DATA], é direcionado para a aba de" at bounding box center [161, 93] width 154 height 6
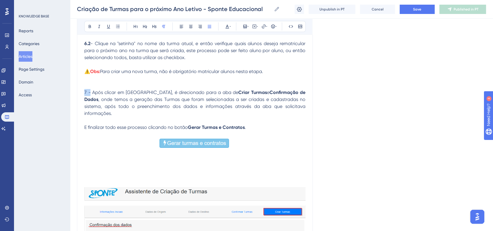
drag, startPoint x: 91, startPoint y: 133, endPoint x: 80, endPoint y: 133, distance: 10.8
click at [92, 26] on icon at bounding box center [89, 26] width 5 height 5
click at [243, 124] on p at bounding box center [194, 120] width 221 height 7
click at [146, 95] on span "Após clicar em [GEOGRAPHIC_DATA], é direcionado para a aba de" at bounding box center [164, 93] width 147 height 6
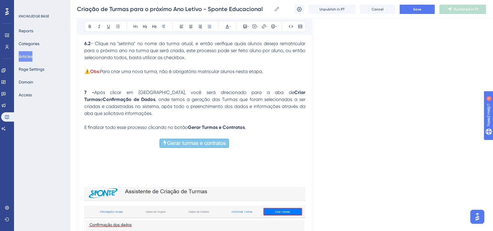
click at [245, 116] on span ", onde temos a geração das Turmas que foram selecionadas a ser criadas e cadast…" at bounding box center [195, 107] width 222 height 20
click at [259, 116] on span ", onde temos a geração das Turmas que foram selecionadas a serem criadas e cada…" at bounding box center [195, 107] width 222 height 20
click at [271, 116] on span ", onde temos a geração das Turmas que foram selecionadas a serem criadas e cada…" at bounding box center [195, 107] width 222 height 20
drag, startPoint x: 275, startPoint y: 147, endPoint x: 283, endPoint y: 152, distance: 9.1
click at [283, 117] on p "7 - Após clicar em [GEOGRAPHIC_DATA], você será direcionado para a aba de Criar…" at bounding box center [194, 103] width 221 height 28
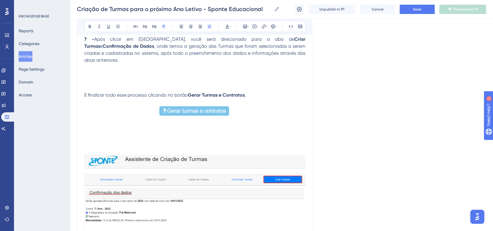
scroll to position [6673, 0]
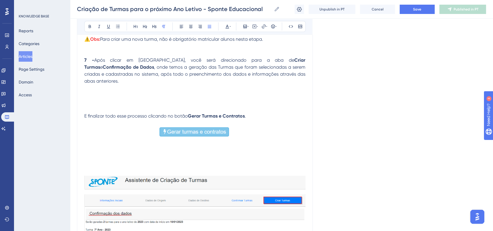
click at [105, 106] on p at bounding box center [194, 102] width 221 height 7
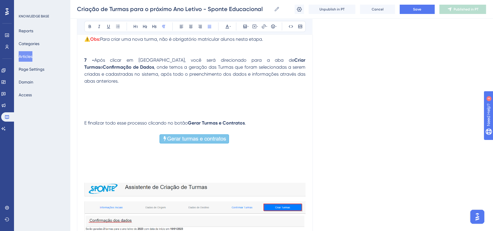
click at [96, 99] on p at bounding box center [194, 95] width 221 height 7
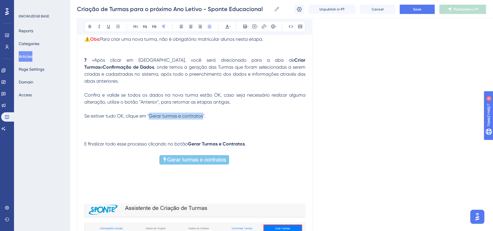
drag, startPoint x: 150, startPoint y: 150, endPoint x: 202, endPoint y: 149, distance: 52.5
click at [202, 119] on span "Se estiver tudo OK, clique em "Gerar turmas e contratos"." at bounding box center [144, 116] width 121 height 6
click at [89, 29] on button at bounding box center [90, 26] width 8 height 8
click at [271, 127] on p at bounding box center [194, 123] width 221 height 7
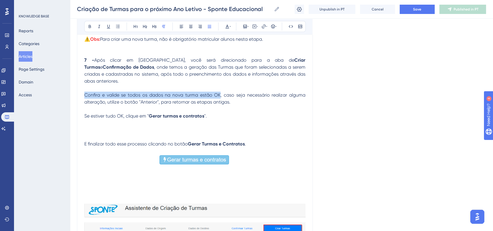
drag, startPoint x: 85, startPoint y: 129, endPoint x: 220, endPoint y: 129, distance: 135.5
click at [220, 105] on span "Confira e valide se todos os dados na nova turma estão OK, caso seja necessário…" at bounding box center [195, 98] width 222 height 13
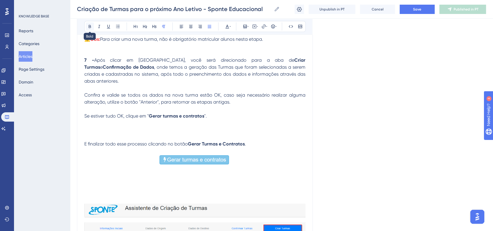
click at [87, 29] on button at bounding box center [90, 26] width 8 height 8
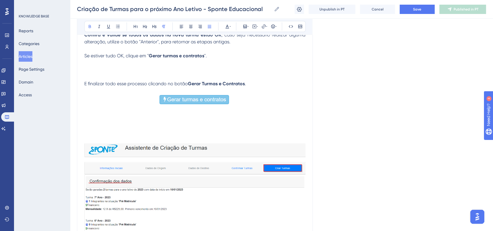
scroll to position [6705, 0]
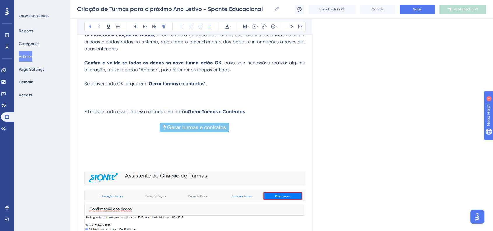
click at [97, 101] on p at bounding box center [194, 97] width 221 height 7
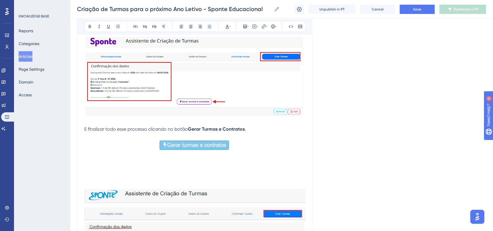
scroll to position [6770, 0]
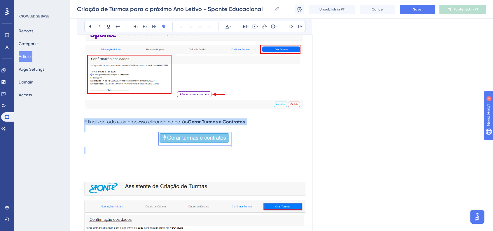
drag, startPoint x: 231, startPoint y: 186, endPoint x: 80, endPoint y: 158, distance: 153.3
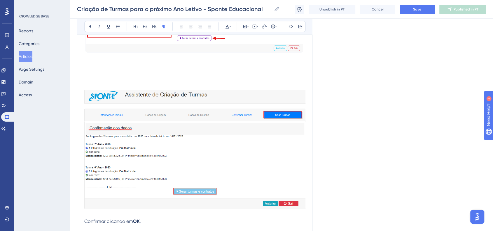
scroll to position [6867, 0]
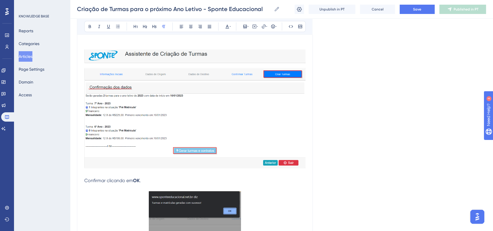
drag, startPoint x: 307, startPoint y: 200, endPoint x: 125, endPoint y: 135, distance: 193.5
click at [291, 168] on img at bounding box center [194, 109] width 221 height 119
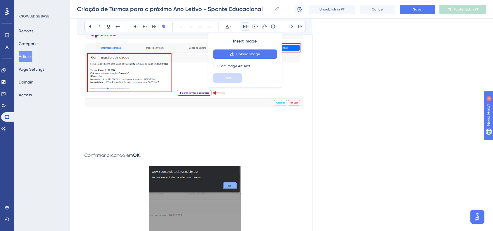
scroll to position [6738, 0]
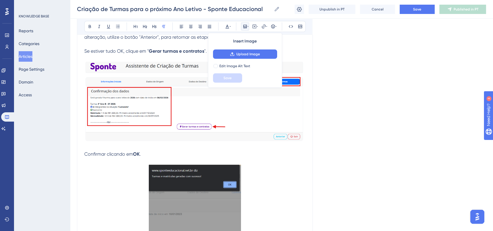
click at [86, 157] on span "Confirmar clicando em" at bounding box center [108, 155] width 49 height 6
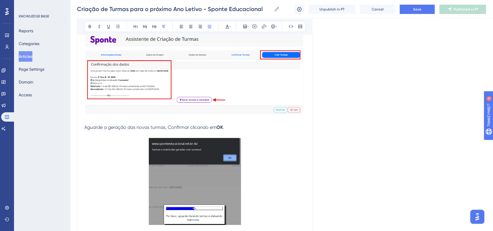
scroll to position [6803, 0]
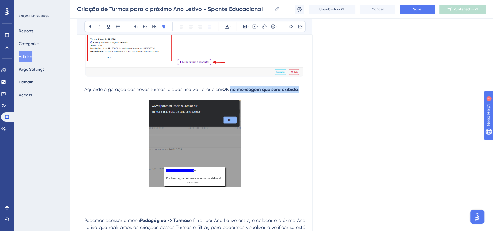
drag, startPoint x: 231, startPoint y: 124, endPoint x: 301, endPoint y: 121, distance: 69.4
click at [301, 93] on p "Aguarde a geração das novas turmas, e após finalizar, clique em OK na mensagem …" at bounding box center [194, 89] width 221 height 7
click at [87, 27] on icon at bounding box center [89, 26] width 5 height 5
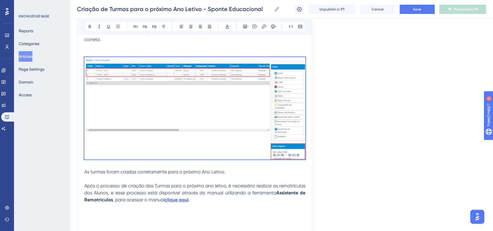
scroll to position [7029, 0]
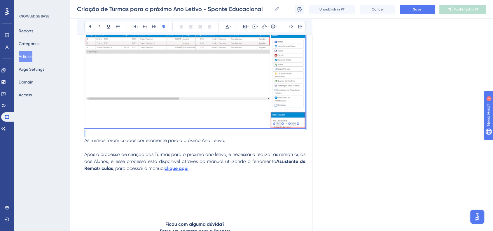
drag, startPoint x: 86, startPoint y: 184, endPoint x: 303, endPoint y: 151, distance: 219.2
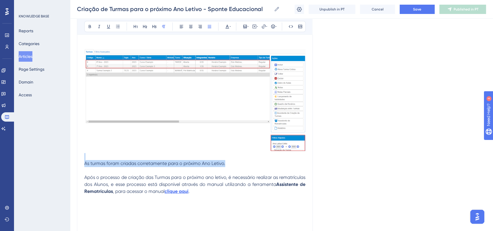
scroll to position [6997, 0]
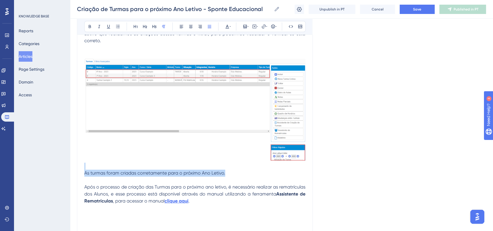
drag, startPoint x: 225, startPoint y: 174, endPoint x: 379, endPoint y: 147, distance: 156.0
click at [191, 156] on img at bounding box center [194, 109] width 221 height 103
click at [191, 155] on img at bounding box center [194, 109] width 221 height 103
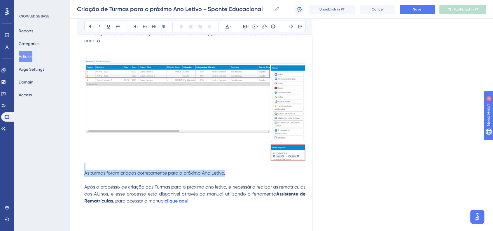
click at [191, 155] on img at bounding box center [194, 109] width 221 height 103
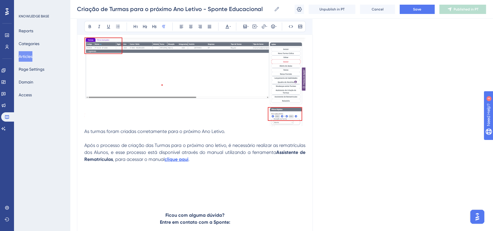
scroll to position [7029, 0]
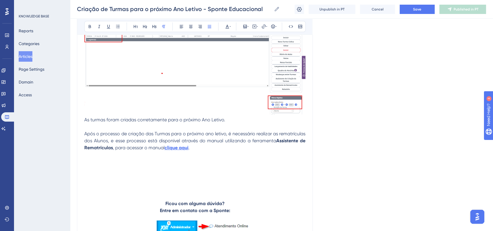
click at [86, 123] on span "As turmas foram criadas corretamente para o próximo Ano Letivo." at bounding box center [154, 120] width 141 height 6
click at [85, 123] on span "As turmas foram criadas corretamente para o próximo Ano Letivo." at bounding box center [154, 120] width 141 height 6
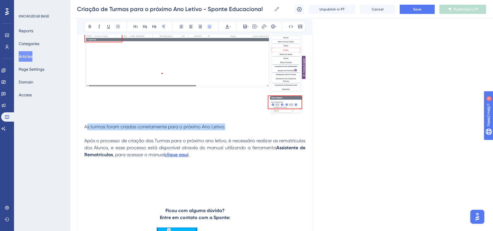
drag, startPoint x: 225, startPoint y: 162, endPoint x: 86, endPoint y: 162, distance: 139.3
click at [86, 131] on p "As turmas foram criadas corretamente para o próximo Ano Letivo." at bounding box center [194, 127] width 221 height 7
click at [98, 26] on p at bounding box center [194, 19] width 221 height 14
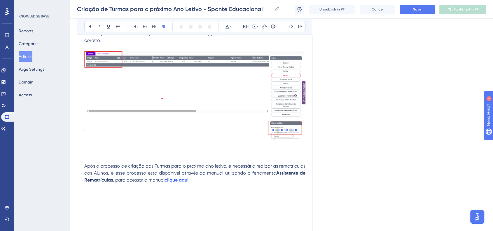
scroll to position [6997, 0]
click at [416, 13] on button "Save" at bounding box center [416, 9] width 35 height 9
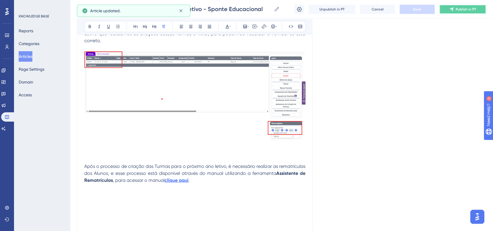
click at [462, 13] on button "Publish in PT" at bounding box center [462, 9] width 47 height 9
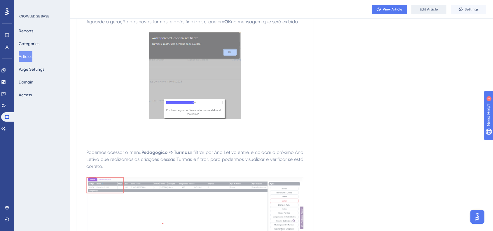
click at [440, 8] on button "Edit Article" at bounding box center [428, 9] width 35 height 9
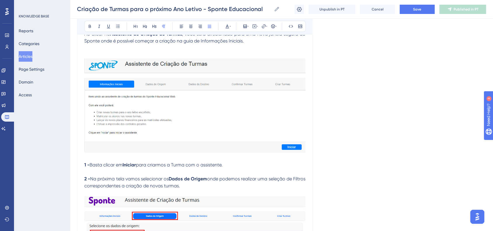
scroll to position [5531, 0]
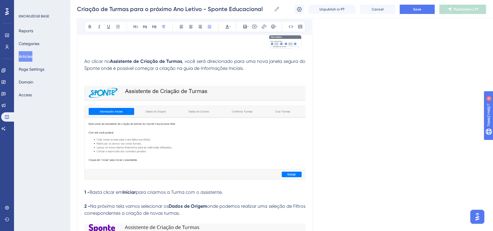
click at [188, 176] on img at bounding box center [194, 133] width 221 height 94
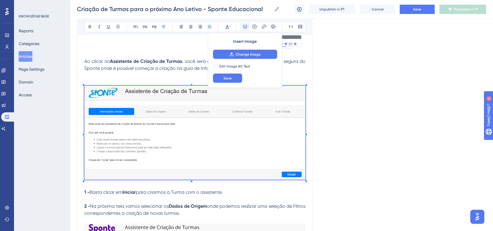
click at [235, 180] on img at bounding box center [194, 133] width 221 height 94
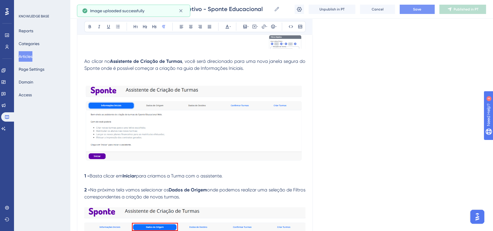
click at [415, 11] on span "Save" at bounding box center [417, 9] width 8 height 5
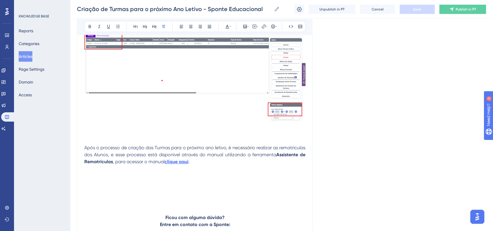
scroll to position [7024, 0]
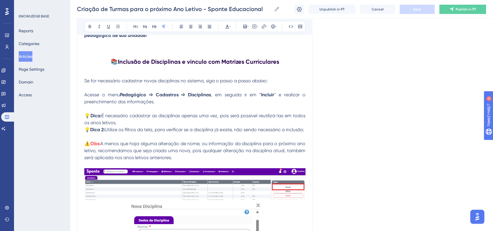
scroll to position [26, 0]
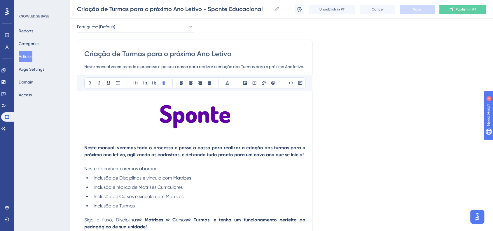
click at [163, 166] on p "Neste documento iremos abordar:" at bounding box center [194, 169] width 221 height 7
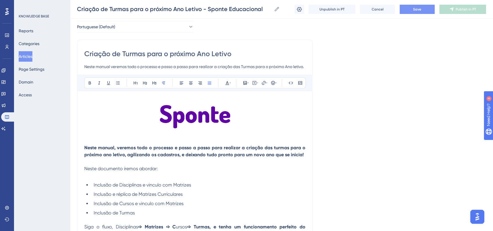
click at [90, 179] on p at bounding box center [194, 176] width 221 height 7
drag, startPoint x: 189, startPoint y: 177, endPoint x: 85, endPoint y: 175, distance: 104.0
click at [85, 175] on p "Cadastro e atualização do calendário pedagógico" at bounding box center [194, 176] width 221 height 7
click at [117, 85] on button at bounding box center [118, 83] width 8 height 8
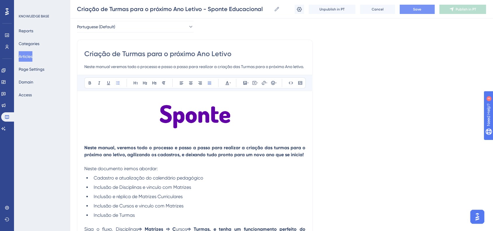
click at [203, 178] on span "Cadastro e atualização do calendário pedagógico" at bounding box center [149, 178] width 110 height 6
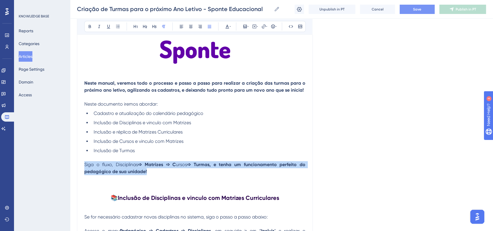
drag, startPoint x: 147, startPoint y: 173, endPoint x: 79, endPoint y: 165, distance: 68.3
copy p "Siga o fluxo, Disciplinas ➩ Matrizes ➩ C ursos ➩ Turmas, e tenha um funcionamen…"
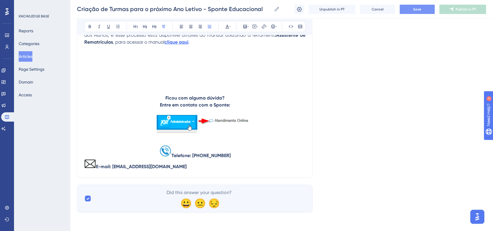
scroll to position [7025, 0]
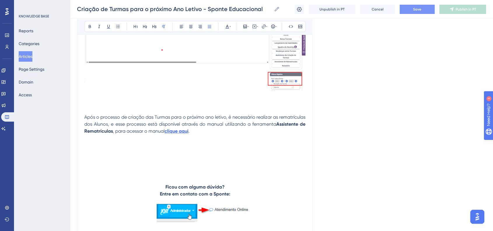
click at [103, 184] on p at bounding box center [194, 159] width 221 height 49
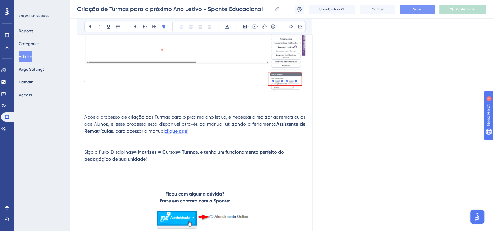
click at [412, 8] on button "Save" at bounding box center [416, 9] width 35 height 9
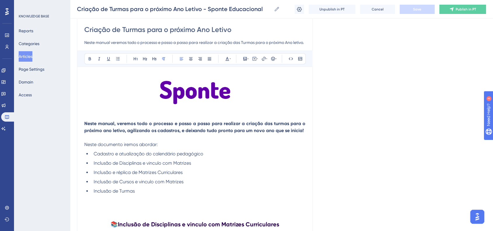
scroll to position [103, 0]
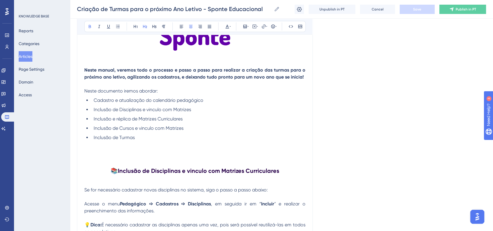
click at [184, 170] on strong "Inclusão de Disciplinas e vinculo com Matrizes Curriculares" at bounding box center [198, 171] width 161 height 7
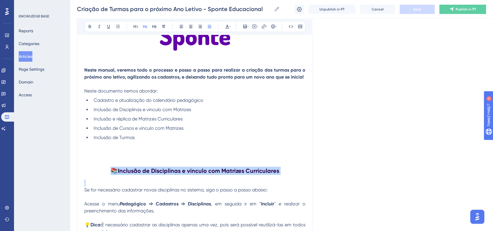
click at [184, 170] on strong "Inclusão de Disciplinas e vinculo com Matrizes Curriculares" at bounding box center [198, 171] width 161 height 7
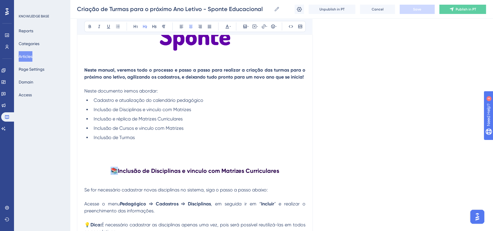
copy span "📚"
click at [166, 151] on p at bounding box center [194, 151] width 221 height 7
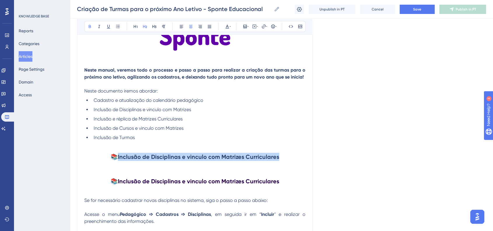
drag, startPoint x: 119, startPoint y: 154, endPoint x: 277, endPoint y: 153, distance: 157.7
click at [277, 154] on strong "Inclusão de Disciplinas e vinculo com Matrizes Curriculares" at bounding box center [198, 157] width 161 height 7
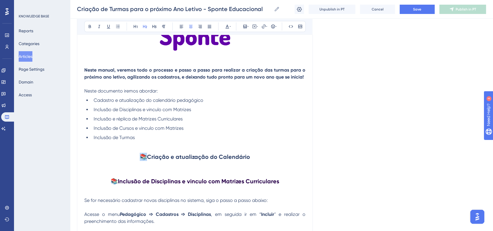
drag, startPoint x: 141, startPoint y: 157, endPoint x: 145, endPoint y: 157, distance: 4.1
click at [145, 157] on span "📚" at bounding box center [143, 157] width 7 height 7
click at [270, 26] on icon at bounding box center [272, 26] width 5 height 5
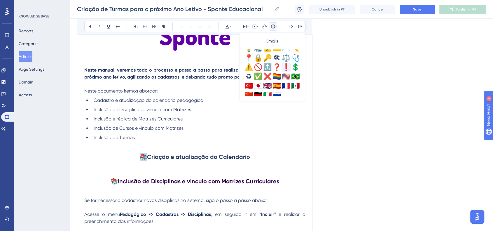
scroll to position [205, 0]
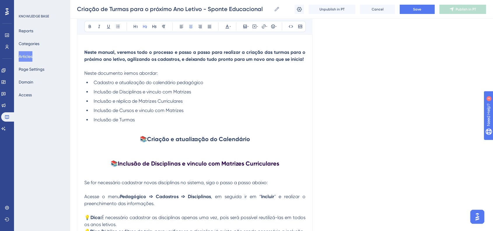
scroll to position [136, 0]
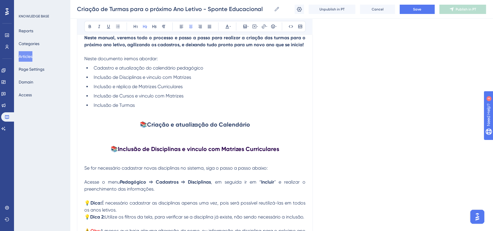
click at [142, 125] on span "📚" at bounding box center [143, 124] width 7 height 7
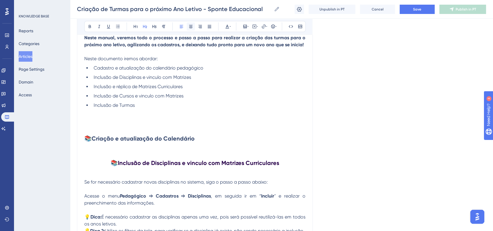
click at [191, 27] on icon at bounding box center [190, 26] width 5 height 5
drag, startPoint x: 368, startPoint y: 125, endPoint x: 343, endPoint y: 129, distance: 25.9
click at [265, 136] on h2 "📚 Criação e atualização do Calendário" at bounding box center [194, 138] width 221 height 17
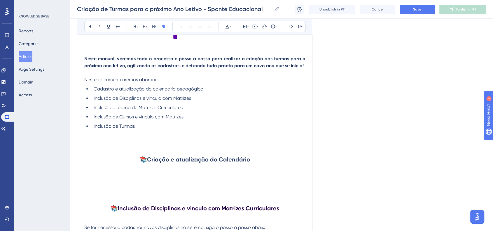
scroll to position [103, 0]
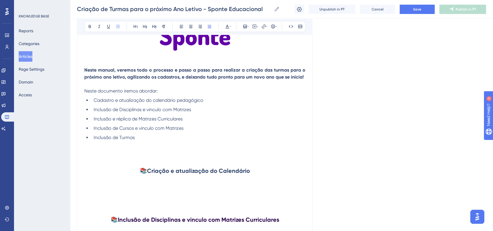
click at [141, 139] on li "Inclusão de Turmas" at bounding box center [198, 137] width 214 height 7
click at [406, 10] on button "Save" at bounding box center [416, 9] width 35 height 9
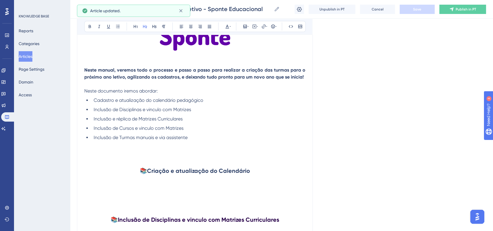
click at [166, 189] on h2 at bounding box center [194, 188] width 221 height 17
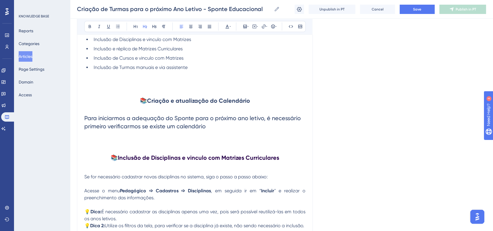
scroll to position [136, 0]
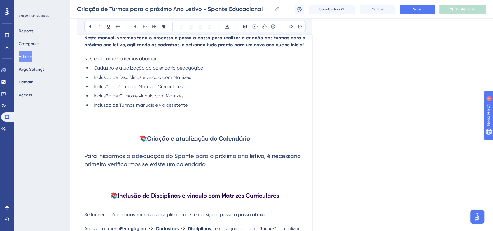
click at [210, 165] on h2 "Para iniciarmos a adequação do Sponte para o próximo ano letivo, é necessário p…" at bounding box center [194, 160] width 221 height 26
click at [222, 169] on h2 "Para iniciarmos a adequação do Sponte para o próximo ano letivo, é necessário p…" at bounding box center [194, 160] width 221 height 26
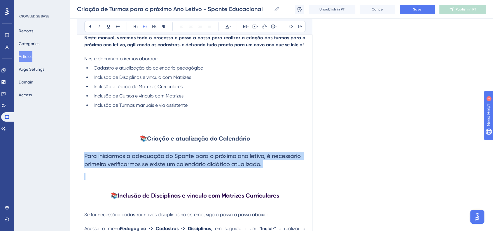
click at [222, 169] on h2 "Para iniciarmos a adequação do Sponte para o próximo ano letivo, é necessário p…" at bounding box center [194, 160] width 221 height 26
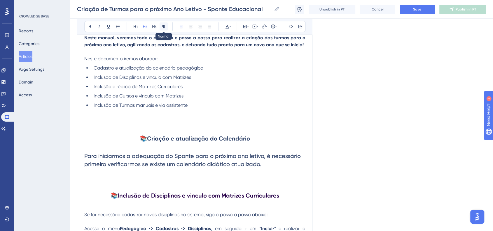
click at [163, 26] on icon at bounding box center [163, 26] width 5 height 5
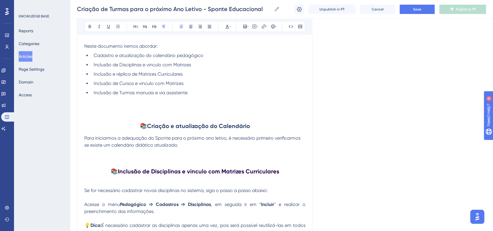
scroll to position [168, 0]
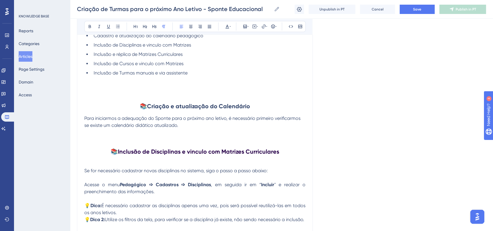
click at [184, 129] on p at bounding box center [194, 132] width 221 height 7
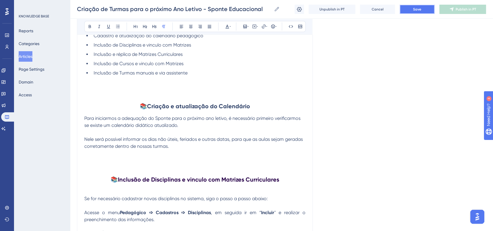
click at [413, 12] on button "Save" at bounding box center [416, 9] width 35 height 9
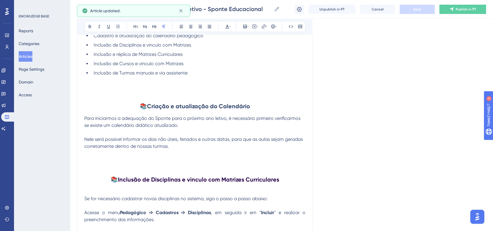
click at [112, 153] on p at bounding box center [194, 153] width 221 height 7
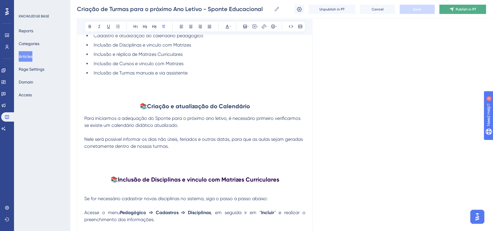
click at [458, 7] on span "Publish in PT" at bounding box center [465, 9] width 20 height 5
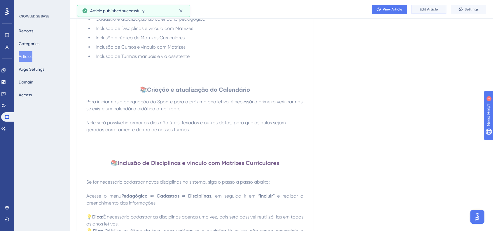
click at [423, 10] on span "Edit Article" at bounding box center [428, 9] width 18 height 5
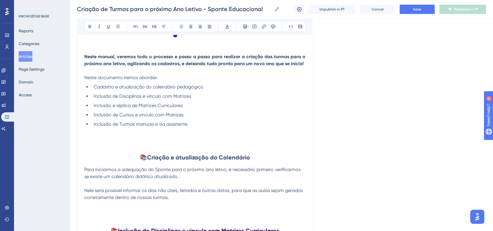
scroll to position [157, 0]
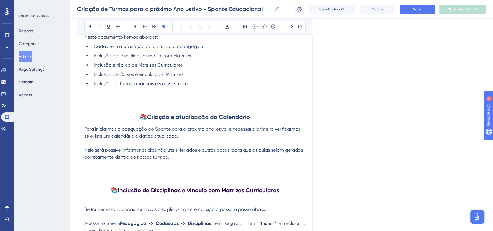
click at [117, 170] on p at bounding box center [194, 171] width 221 height 7
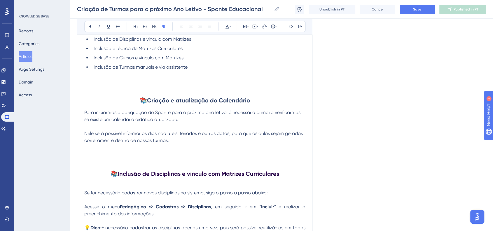
scroll to position [190, 0]
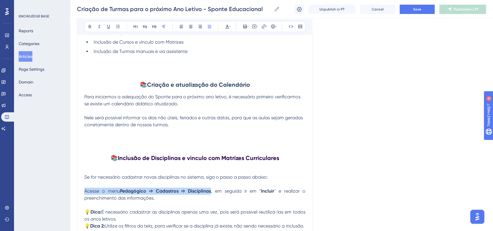
drag, startPoint x: 85, startPoint y: 191, endPoint x: 212, endPoint y: 188, distance: 127.1
click at [212, 188] on p "Acesse o menu Pedagógico ➩ Cadastros ➩ Disciplinas , em seguida ir em “ Incluir…" at bounding box center [194, 195] width 221 height 14
copy p "Acesse o menu Pedagógico ➩ Cadastros ➩ Disciplinas"
click at [88, 138] on p at bounding box center [194, 139] width 221 height 7
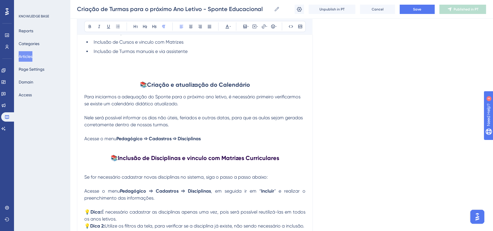
click at [100, 140] on span "Acesse o menu" at bounding box center [100, 139] width 32 height 6
click at [124, 138] on span "Acesse então menu" at bounding box center [105, 139] width 42 height 6
click at [125, 140] on span "Acesse então menu" at bounding box center [105, 139] width 42 height 6
click at [194, 139] on strong "Pedagógico ➩ Cadastros ➩ Disciplinas" at bounding box center [169, 139] width 84 height 6
drag, startPoint x: 192, startPoint y: 140, endPoint x: 213, endPoint y: 139, distance: 21.3
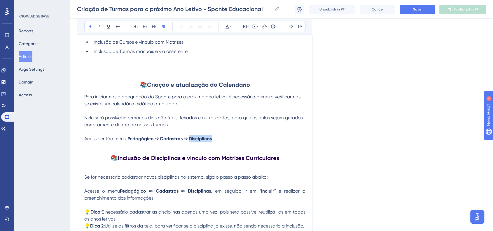
click at [212, 139] on strong "Pedagógico ➩ Cadastros ➩ Disciplinas" at bounding box center [169, 139] width 84 height 6
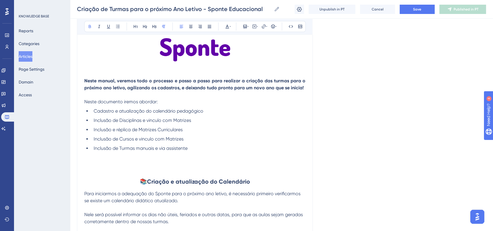
scroll to position [0, 0]
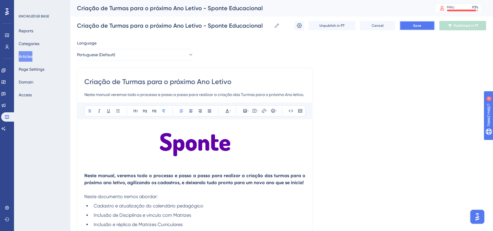
click at [426, 24] on button "Save" at bounding box center [416, 25] width 35 height 9
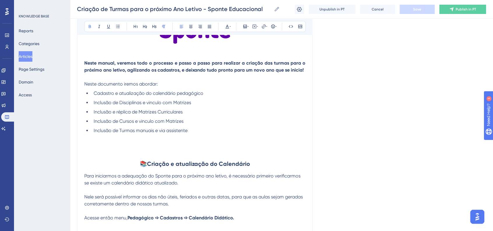
scroll to position [162, 0]
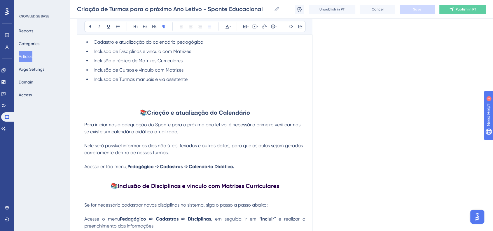
click at [257, 171] on p at bounding box center [194, 173] width 221 height 7
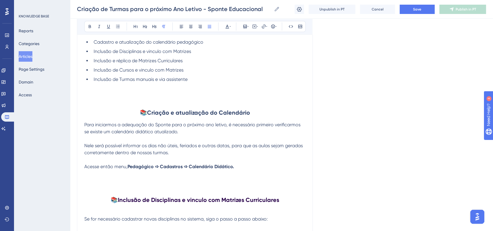
click at [104, 178] on p at bounding box center [194, 180] width 221 height 7
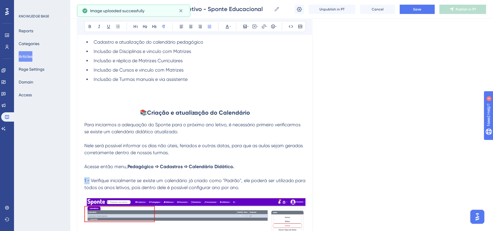
drag, startPoint x: 85, startPoint y: 180, endPoint x: 89, endPoint y: 180, distance: 3.5
click at [89, 180] on span "1 - Verifique inicialmente se existe um calendário já criado como "Padrão", ele…" at bounding box center [195, 184] width 222 height 13
click at [91, 30] on button at bounding box center [90, 26] width 8 height 8
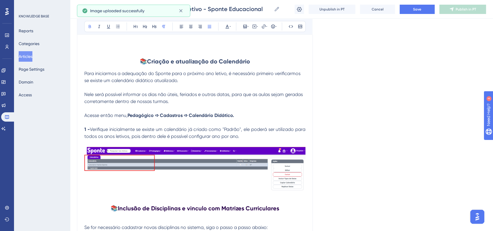
scroll to position [259, 0]
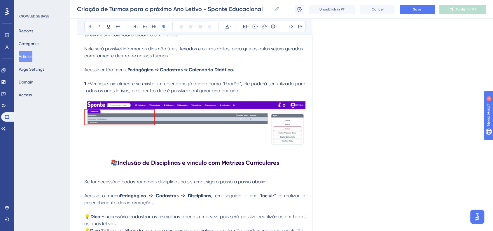
click at [299, 138] on img at bounding box center [194, 123] width 221 height 44
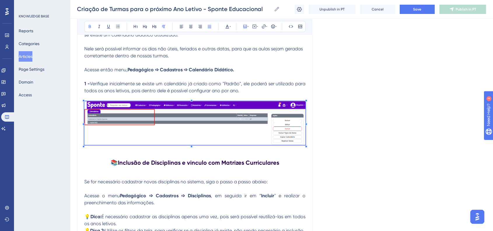
click at [283, 117] on img at bounding box center [194, 123] width 221 height 44
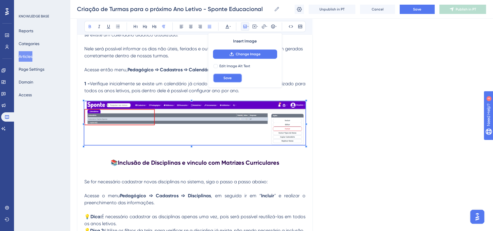
click at [230, 77] on span "Save" at bounding box center [227, 78] width 8 height 5
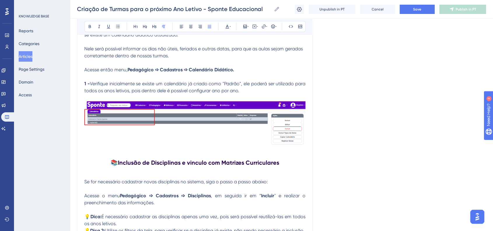
click at [301, 140] on img at bounding box center [194, 123] width 221 height 44
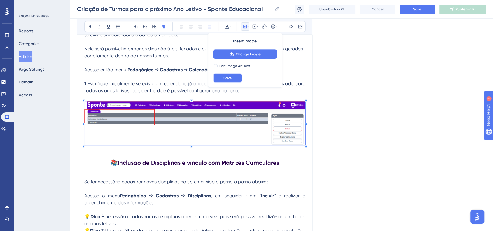
click at [226, 75] on button "Save" at bounding box center [227, 77] width 29 height 9
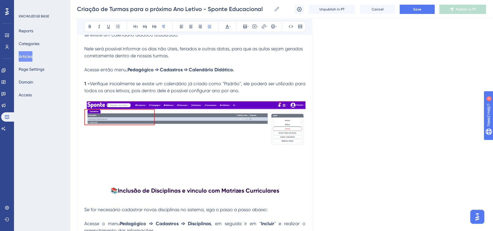
drag, startPoint x: 122, startPoint y: 147, endPoint x: 120, endPoint y: 152, distance: 5.1
click at [122, 147] on div at bounding box center [194, 124] width 221 height 46
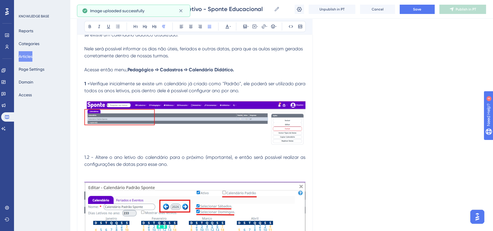
click at [184, 167] on p "1.2 - Altere o ano letivo do calendário para o próximo (importante), e então se…" at bounding box center [194, 161] width 221 height 14
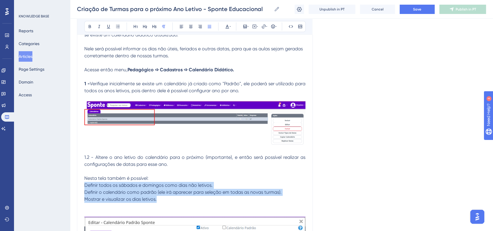
drag, startPoint x: 161, startPoint y: 202, endPoint x: 84, endPoint y: 187, distance: 78.4
click at [115, 27] on button at bounding box center [118, 26] width 8 height 8
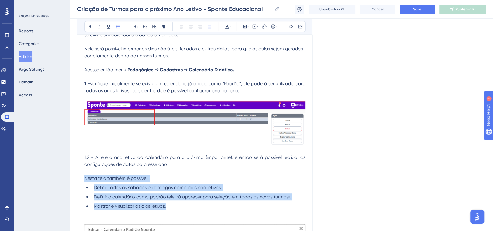
click at [166, 119] on img at bounding box center [194, 123] width 221 height 44
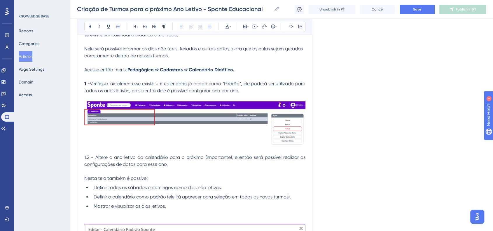
click at [127, 177] on span "Nesta tela também é possível:" at bounding box center [116, 179] width 64 height 6
drag, startPoint x: 84, startPoint y: 158, endPoint x: 94, endPoint y: 158, distance: 9.6
click at [94, 158] on span "1.2 - Altere o ano letivo do calendário para o próximo (importante), e então se…" at bounding box center [195, 161] width 222 height 13
click at [89, 27] on icon at bounding box center [89, 26] width 5 height 5
click at [170, 136] on img at bounding box center [194, 123] width 221 height 44
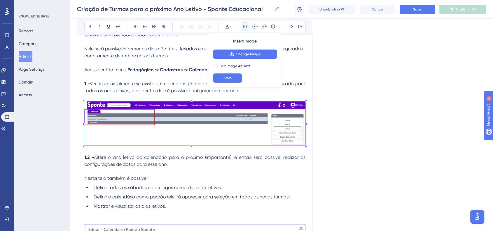
click at [181, 178] on p "Nesta tela também é possível:" at bounding box center [194, 178] width 221 height 7
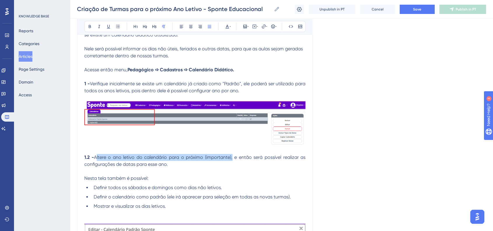
drag, startPoint x: 96, startPoint y: 157, endPoint x: 231, endPoint y: 154, distance: 135.0
click at [231, 154] on p "1.2 - Altere o ano letivo do calendário para o próximo (importante), e então se…" at bounding box center [194, 161] width 221 height 14
drag, startPoint x: 91, startPoint y: 27, endPoint x: 102, endPoint y: 32, distance: 12.6
click at [90, 27] on icon at bounding box center [89, 26] width 5 height 5
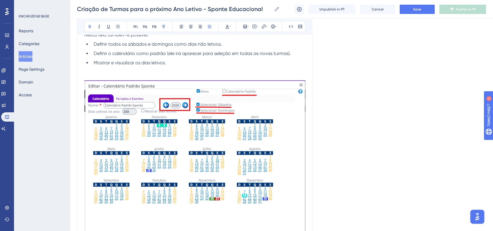
scroll to position [356, 0]
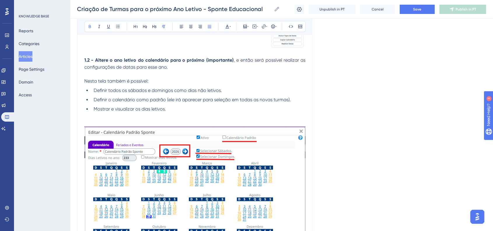
click at [103, 122] on p at bounding box center [194, 123] width 221 height 7
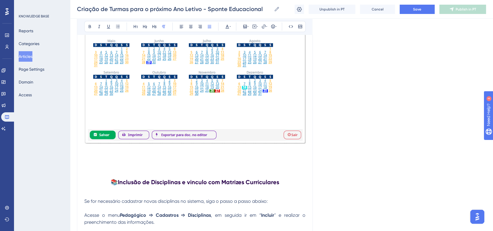
scroll to position [518, 0]
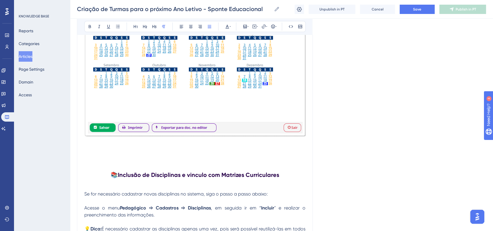
click at [102, 146] on p at bounding box center [194, 148] width 221 height 7
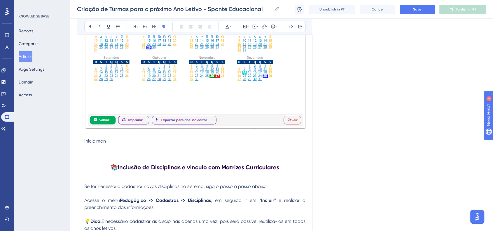
scroll to position [550, 0]
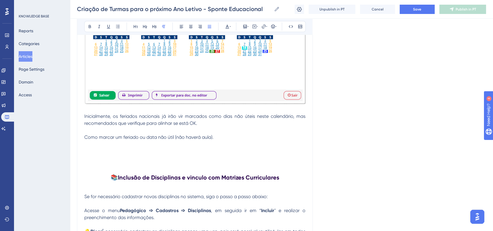
click at [157, 138] on span "Como marcar um feriado ou data não útil (não haverá aula)." at bounding box center [148, 138] width 129 height 6
click at [88, 28] on icon at bounding box center [89, 26] width 5 height 5
click at [238, 121] on p "Inicialmente, os feriados nacionais já irão vir marcados como dias não úteis ne…" at bounding box center [194, 120] width 221 height 14
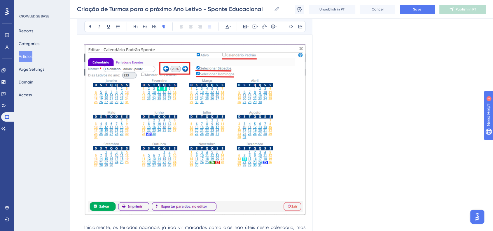
scroll to position [518, 0]
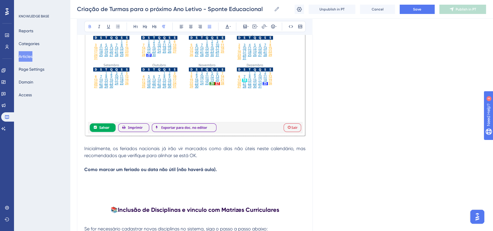
click at [85, 171] on strong "Como marcar um feriado ou data não útil (não haverá aula)." at bounding box center [150, 170] width 132 height 6
click at [240, 171] on p "2 - Como marcar um feriado ou data não útil (não haverá aula)." at bounding box center [194, 169] width 221 height 7
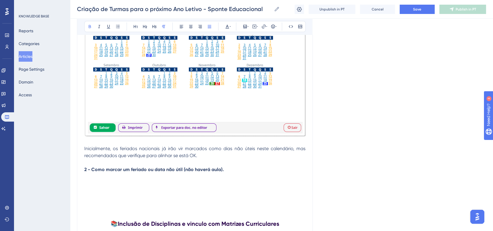
click at [153, 185] on p at bounding box center [194, 183] width 221 height 7
click at [111, 182] on p at bounding box center [194, 183] width 221 height 7
click at [118, 182] on p at bounding box center [194, 183] width 221 height 7
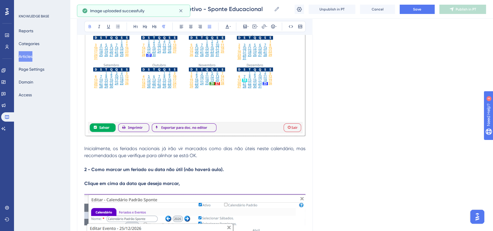
click at [199, 182] on p "Clique em cima da data que deseja marcar," at bounding box center [194, 183] width 221 height 7
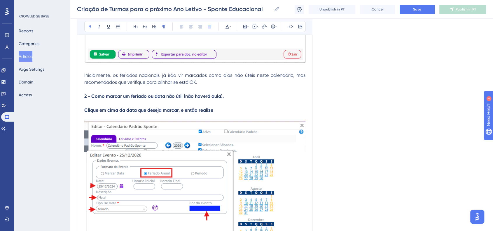
scroll to position [615, 0]
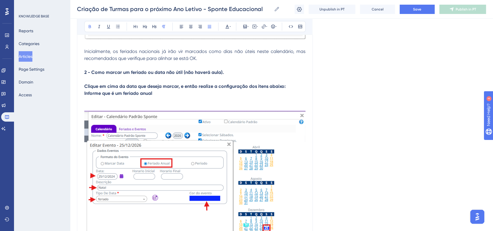
click at [182, 152] on img at bounding box center [194, 195] width 221 height 168
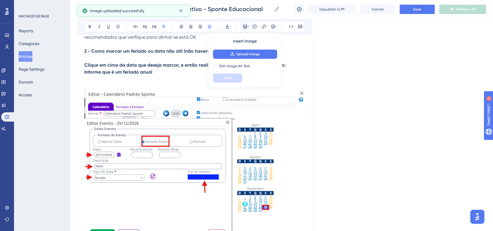
scroll to position [583, 0]
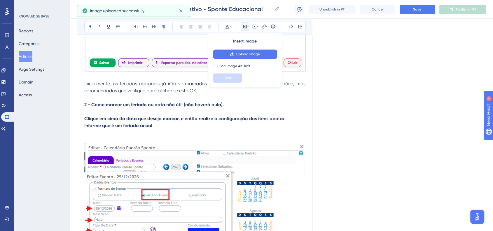
click at [161, 127] on p "Informe que é um feriado anual" at bounding box center [194, 125] width 221 height 7
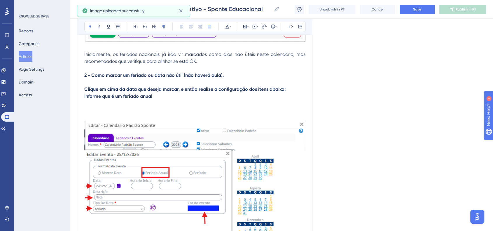
scroll to position [615, 0]
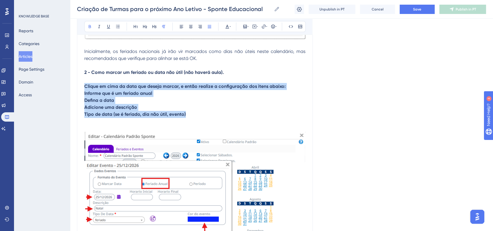
drag, startPoint x: 187, startPoint y: 116, endPoint x: 85, endPoint y: 89, distance: 105.7
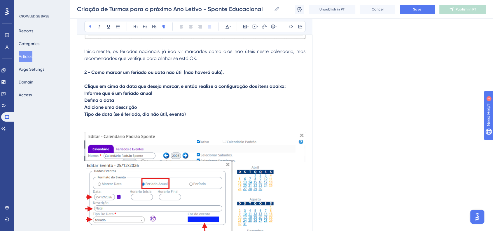
click at [88, 31] on div "Bold Italic Underline Bullet Point Heading 1 Heading 2 Heading 3 Normal Align L…" at bounding box center [194, 26] width 221 height 11
click at [88, 28] on icon at bounding box center [89, 26] width 5 height 5
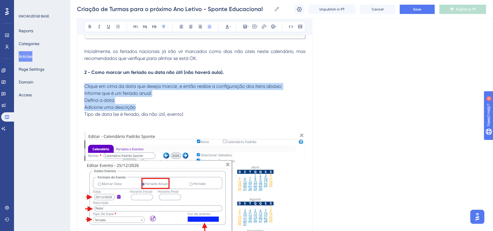
click at [126, 116] on span "Tipo de data (se é feriado, dia não útil, evento)" at bounding box center [133, 115] width 99 height 6
click at [147, 115] on span "Tipo de data (se é feriado, dia não útil, evento)" at bounding box center [133, 115] width 99 height 6
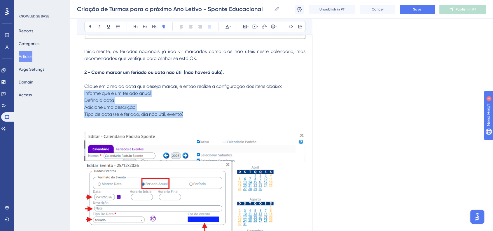
drag, startPoint x: 184, startPoint y: 117, endPoint x: 95, endPoint y: 85, distance: 94.6
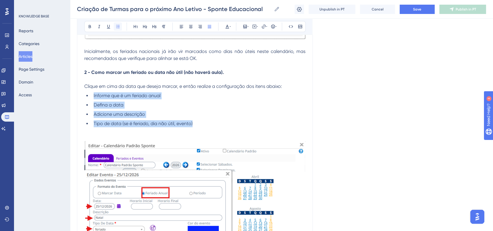
click at [119, 27] on icon at bounding box center [117, 26] width 5 height 5
click at [189, 111] on ul "Informe que é um feriado anual Defina a data Adicione uma descrição Tipo de dat…" at bounding box center [194, 109] width 221 height 35
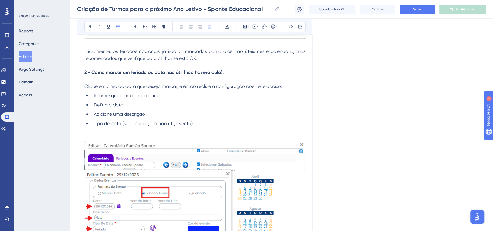
click at [149, 134] on p at bounding box center [194, 130] width 221 height 7
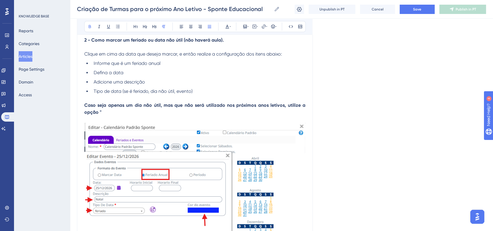
scroll to position [680, 0]
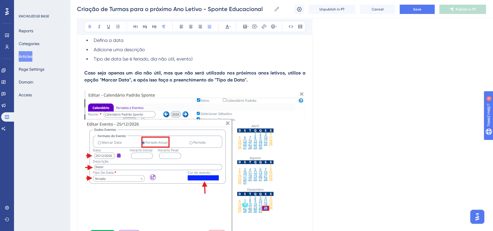
click at [85, 74] on strong "Caso seja apenas um dia não útil, mas que não será utilizado nos próximos anos …" at bounding box center [195, 76] width 222 height 13
click at [270, 24] on button at bounding box center [273, 26] width 8 height 8
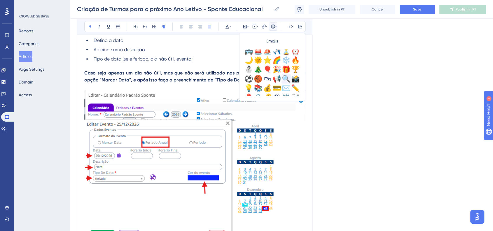
scroll to position [194, 0]
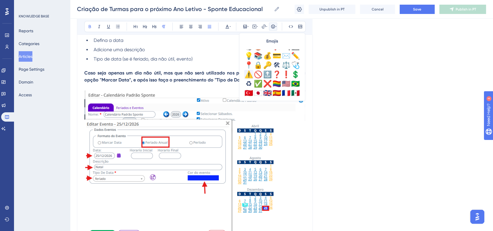
click at [251, 77] on div "⚠️" at bounding box center [248, 74] width 9 height 9
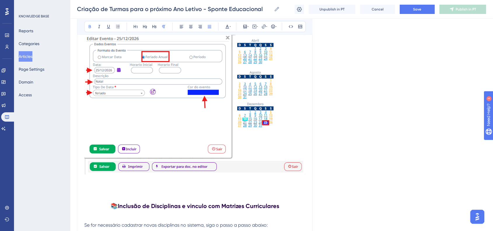
scroll to position [777, 0]
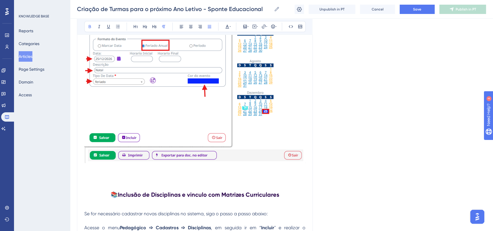
click at [126, 175] on p at bounding box center [194, 175] width 221 height 7
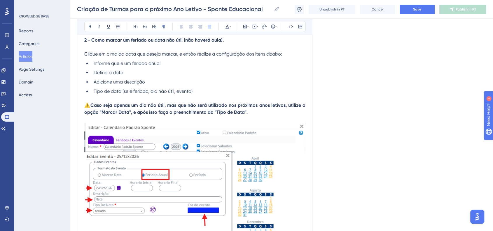
scroll to position [809, 0]
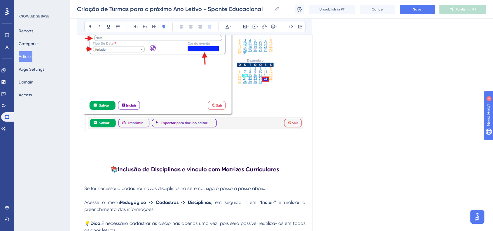
drag, startPoint x: 107, startPoint y: 147, endPoint x: 110, endPoint y: 149, distance: 3.1
click at [107, 147] on p at bounding box center [194, 150] width 221 height 7
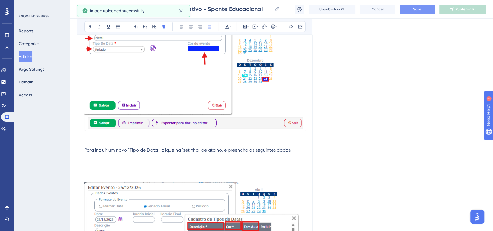
click at [414, 8] on span "Save" at bounding box center [417, 9] width 8 height 5
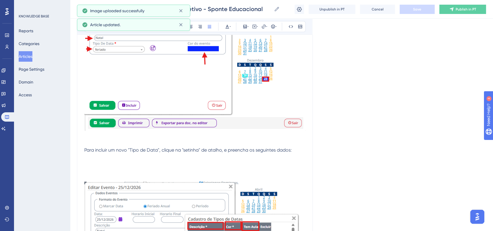
click at [455, 16] on div "Criação de Turmas para o próximo Ano Letivo - Sponte Educacional Criação de Tur…" at bounding box center [281, 9] width 423 height 19
click at [455, 10] on span "Publish in PT" at bounding box center [465, 9] width 20 height 5
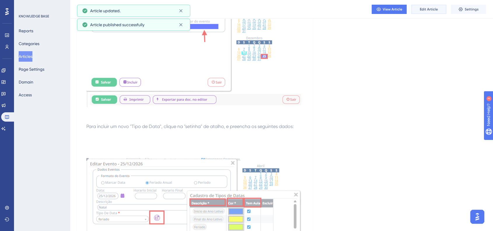
click at [427, 13] on button "Edit Article" at bounding box center [428, 9] width 35 height 9
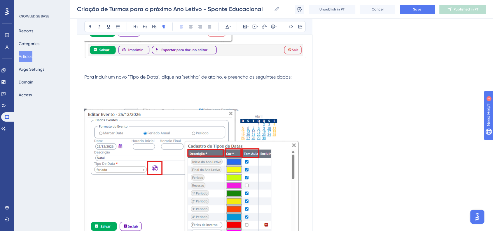
scroll to position [839, 0]
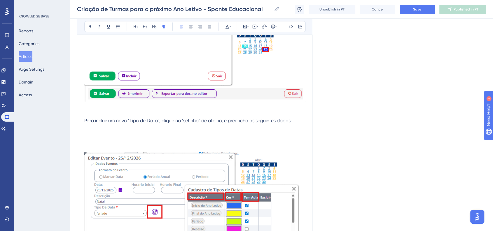
click at [94, 133] on p at bounding box center [194, 134] width 221 height 7
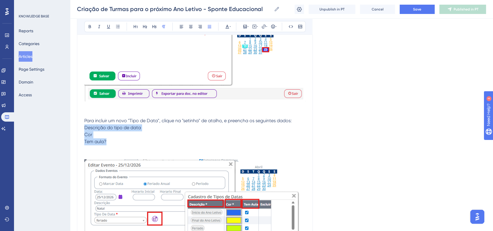
drag, startPoint x: 108, startPoint y: 144, endPoint x: 85, endPoint y: 129, distance: 27.5
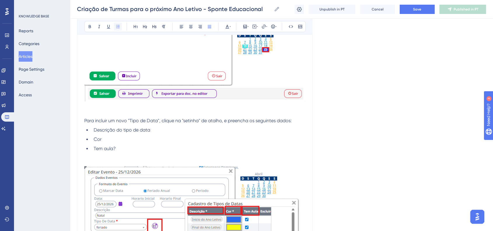
click at [118, 27] on icon at bounding box center [117, 26] width 5 height 5
drag, startPoint x: 174, startPoint y: 149, endPoint x: 169, endPoint y: 154, distance: 6.8
click at [174, 149] on li "Tem aula?" at bounding box center [198, 148] width 214 height 7
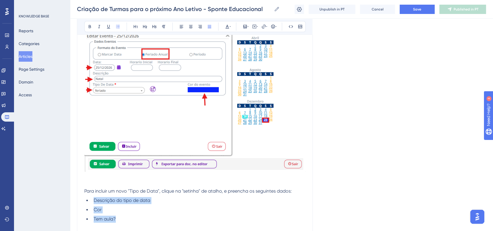
scroll to position [806, 0]
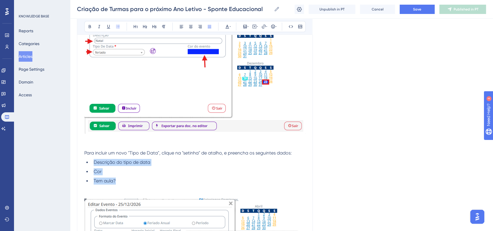
click at [152, 145] on p at bounding box center [194, 146] width 221 height 7
drag, startPoint x: 128, startPoint y: 154, endPoint x: 158, endPoint y: 154, distance: 29.7
click at [158, 154] on span "Para incluir um novo "Tipo de Data", clique na "setinha" de atalho, e preencha …" at bounding box center [187, 153] width 207 height 6
click at [90, 30] on button at bounding box center [90, 26] width 8 height 8
click at [262, 161] on li "Descrição do tipo de data" at bounding box center [198, 162] width 214 height 7
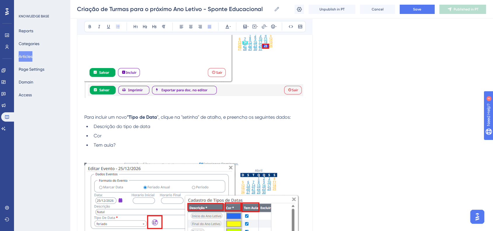
scroll to position [903, 0]
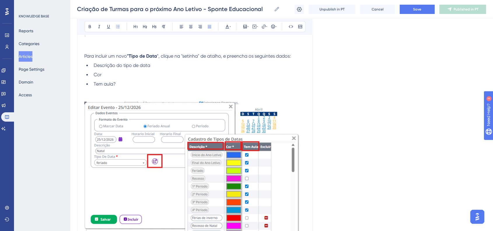
click at [94, 97] on p at bounding box center [194, 98] width 221 height 7
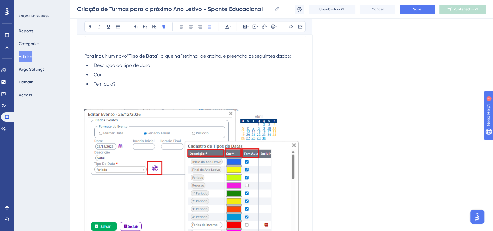
click at [106, 97] on p at bounding box center [194, 98] width 221 height 7
click at [117, 78] on li "Cor" at bounding box center [198, 74] width 214 height 7
click at [123, 85] on li "Tem aula?" at bounding box center [198, 84] width 214 height 7
click at [146, 85] on span "Tem aula? (é um dia útil?)" at bounding box center [121, 84] width 54 height 6
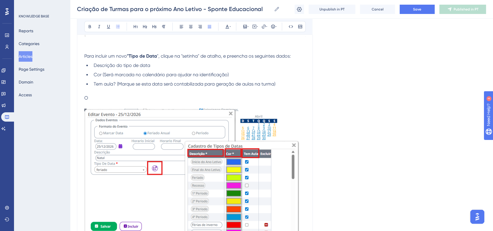
click at [98, 99] on p "O" at bounding box center [194, 98] width 221 height 7
click at [271, 26] on icon at bounding box center [272, 26] width 5 height 5
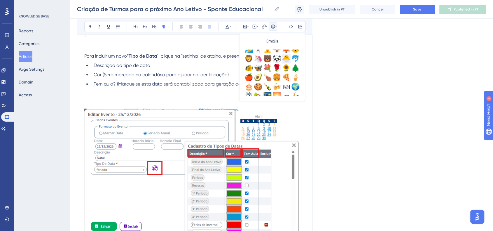
scroll to position [194, 0]
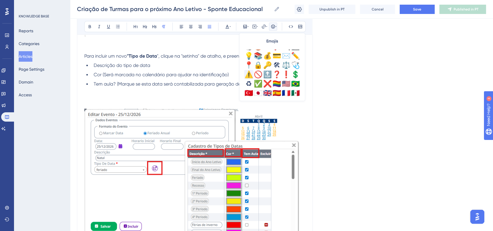
click at [249, 75] on div "⚠️" at bounding box center [248, 74] width 9 height 9
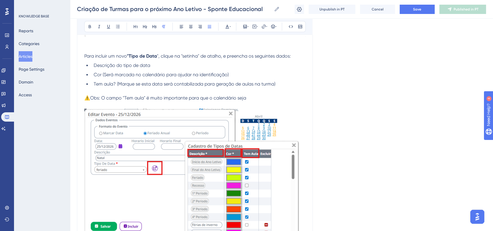
click at [269, 100] on p "⚠️Obs: O campo "Tem aula" é muito importante para que o calendário seja" at bounding box center [194, 98] width 221 height 7
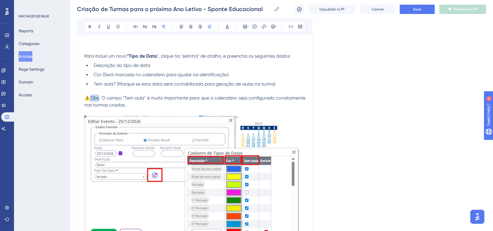
drag, startPoint x: 90, startPoint y: 101, endPoint x: 99, endPoint y: 101, distance: 9.0
click at [99, 101] on span "⚠️Obs: O campo "Tem aula" é muito importante para que o calendário seja configu…" at bounding box center [195, 101] width 222 height 13
drag, startPoint x: 100, startPoint y: 100, endPoint x: 94, endPoint y: 71, distance: 29.9
click at [92, 100] on span "⚠️Obs: O campo "Tem aula" é muito importante para que o calendário seja configu…" at bounding box center [195, 101] width 222 height 13
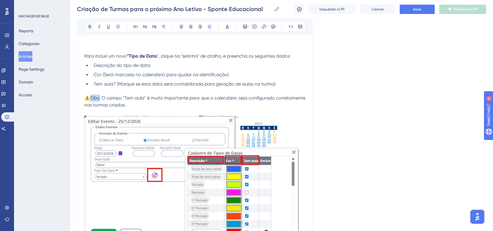
click at [88, 24] on button at bounding box center [90, 26] width 8 height 8
click at [272, 27] on icon at bounding box center [273, 26] width 4 height 4
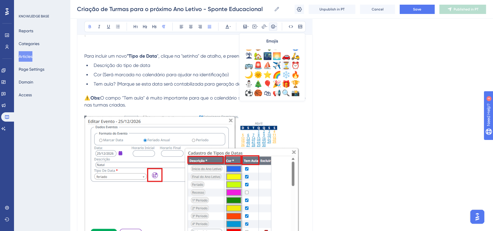
scroll to position [162, 0]
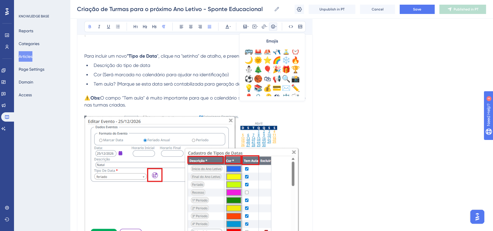
click at [231, 29] on div "Bold Italic Underline Bullet Point Heading 1 Heading 2 Heading 3 Normal Align L…" at bounding box center [194, 26] width 221 height 11
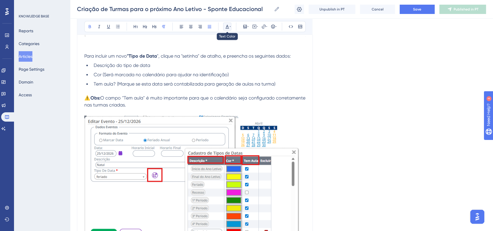
click at [228, 29] on icon at bounding box center [227, 26] width 5 height 5
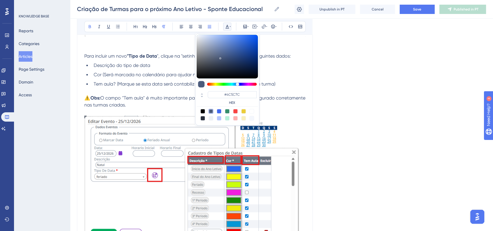
click at [235, 110] on div at bounding box center [235, 111] width 5 height 5
type input "#F84343"
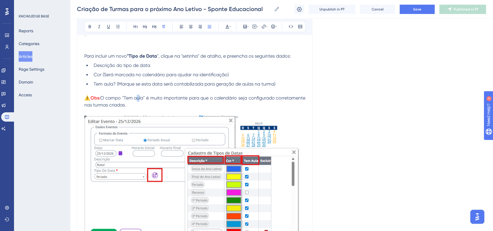
click at [137, 100] on span "O campo "Tem aula" é muito importante para que o calendário seja configurado co…" at bounding box center [195, 101] width 222 height 13
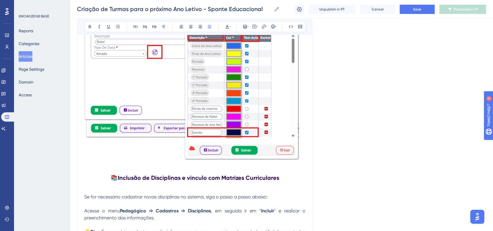
scroll to position [1033, 0]
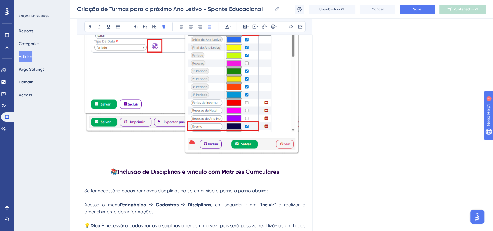
click at [303, 150] on p at bounding box center [194, 71] width 221 height 170
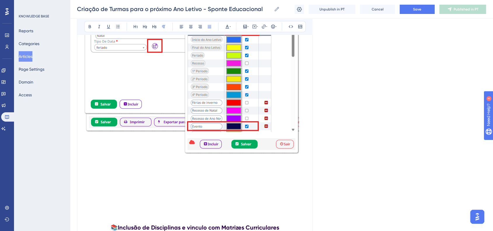
click at [136, 168] on p at bounding box center [194, 166] width 221 height 7
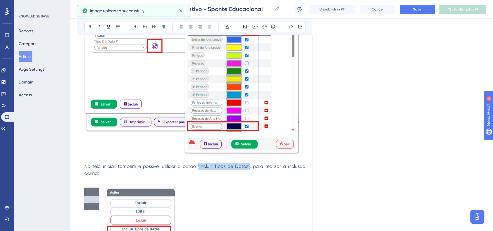
drag, startPoint x: 198, startPoint y: 166, endPoint x: 249, endPoint y: 166, distance: 50.7
click at [249, 166] on span "Na tela inicial, também é possível utilizar o botão "Incluir Tipos de Datas", p…" at bounding box center [195, 169] width 222 height 13
click at [88, 27] on icon at bounding box center [89, 26] width 5 height 5
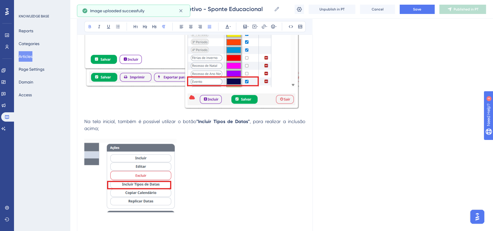
scroll to position [1130, 0]
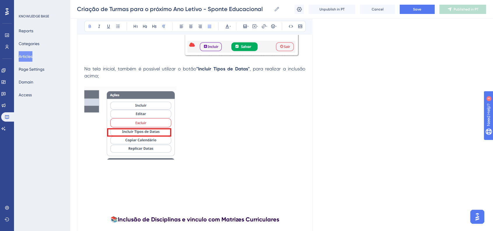
click at [218, 145] on p at bounding box center [194, 124] width 221 height 75
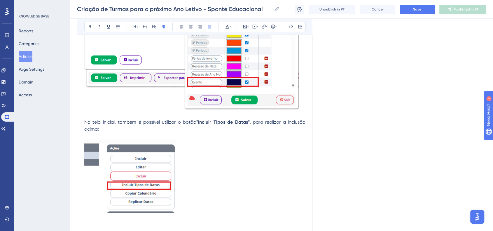
scroll to position [1033, 0]
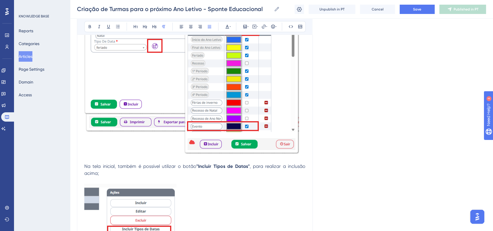
click at [414, 15] on div "Criação de Turmas para o próximo Ano Letivo - Sponte Educacional Criação de Tur…" at bounding box center [281, 9] width 423 height 19
click at [420, 7] on span "Save" at bounding box center [417, 9] width 8 height 5
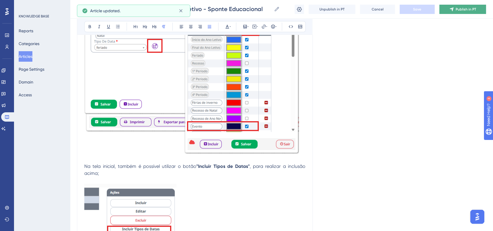
click at [458, 10] on span "Publish in PT" at bounding box center [465, 9] width 20 height 5
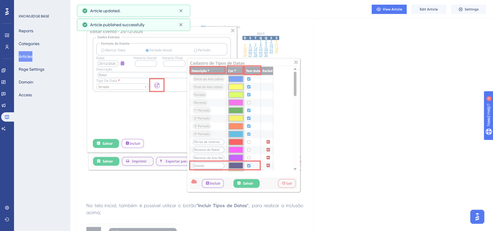
scroll to position [903, 0]
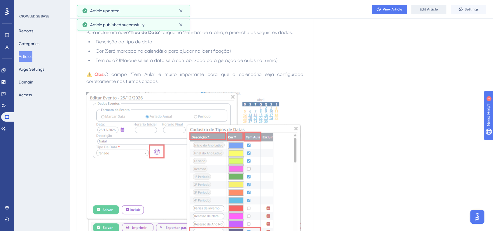
click at [420, 11] on span "Edit Article" at bounding box center [428, 9] width 18 height 5
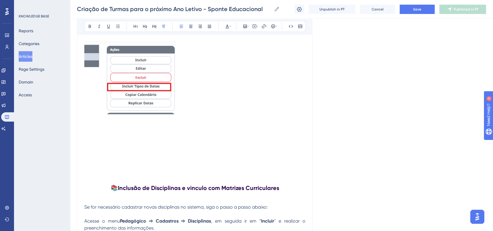
scroll to position [1198, 0]
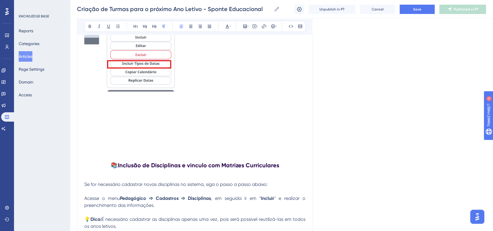
click at [91, 135] on p at bounding box center [194, 132] width 221 height 7
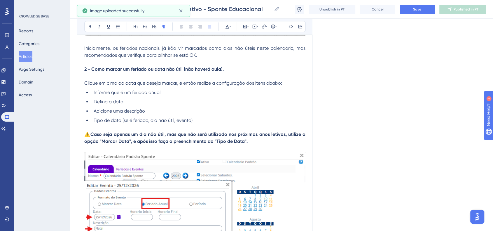
scroll to position [583, 0]
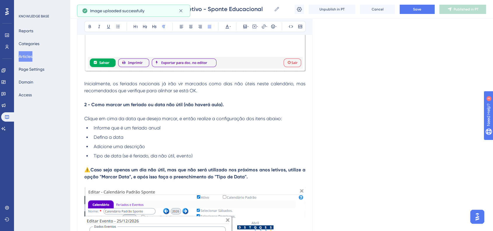
click at [152, 106] on strong "2 - Como marcar um feriado ou data não útil (não haverá aula)." at bounding box center [153, 105] width 139 height 6
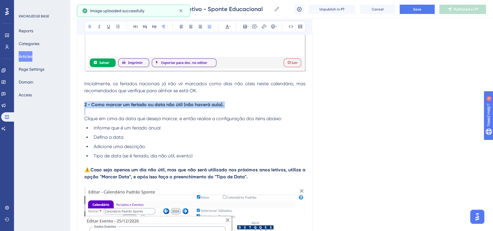
click at [152, 106] on strong "2 - Como marcar um feriado ou data não útil (não haverá aula)." at bounding box center [153, 105] width 139 height 6
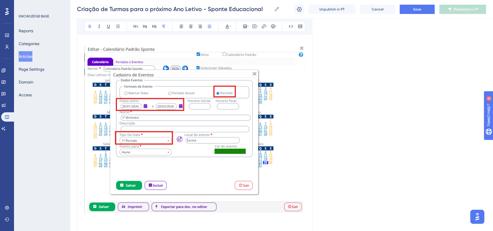
scroll to position [1198, 0]
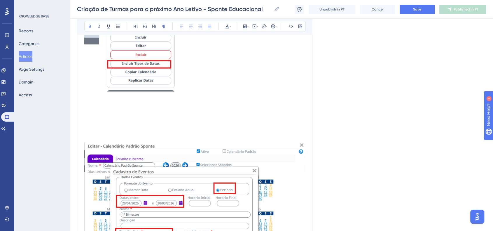
click at [102, 115] on p at bounding box center [194, 111] width 221 height 7
click at [86, 113] on strong "2 - Como marcar um feriado ou data não útil (não haverá aula)." at bounding box center [153, 111] width 139 height 6
drag, startPoint x: 129, startPoint y: 113, endPoint x: 181, endPoint y: 113, distance: 52.2
click at [181, 113] on strong "3 - Como marcar um feriado ou data não útil (não haverá aula)." at bounding box center [154, 111] width 140 height 6
click at [105, 129] on p at bounding box center [194, 125] width 221 height 7
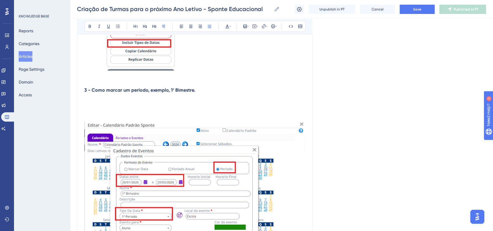
scroll to position [1231, 0]
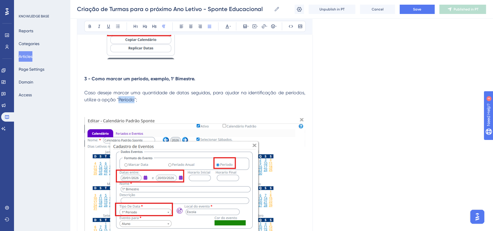
drag, startPoint x: 117, startPoint y: 102, endPoint x: 134, endPoint y: 103, distance: 16.7
click at [134, 103] on span "Caso deseje marcar uma quantidade de datas seguidas, para ajudar na identificaç…" at bounding box center [195, 96] width 222 height 13
click at [89, 22] on div "Bold Italic Underline Bullet Point Heading 1 Heading 2 Heading 3 Normal Align L…" at bounding box center [194, 26] width 221 height 11
click at [88, 28] on icon at bounding box center [89, 26] width 5 height 5
click at [173, 108] on p at bounding box center [194, 106] width 221 height 7
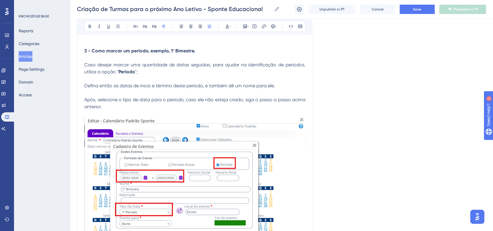
scroll to position [1295, 0]
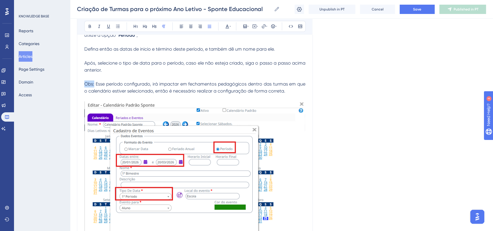
drag, startPoint x: 85, startPoint y: 86, endPoint x: 93, endPoint y: 86, distance: 8.2
click at [93, 86] on span "Obs: Esse período configurado, irá impactar em fechamentos pedagógicos dentro d…" at bounding box center [195, 87] width 222 height 13
click at [86, 27] on button at bounding box center [90, 26] width 8 height 8
click at [228, 26] on icon at bounding box center [227, 26] width 5 height 5
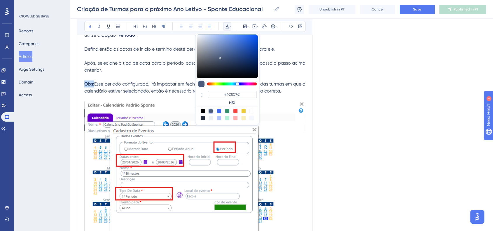
click at [235, 111] on div at bounding box center [235, 111] width 5 height 5
type input "#F84343"
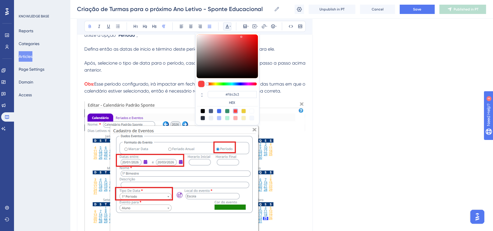
click at [97, 89] on span "Esse período configurado, irá impactar em fechamentos pedagógicos dentro das tu…" at bounding box center [195, 87] width 222 height 13
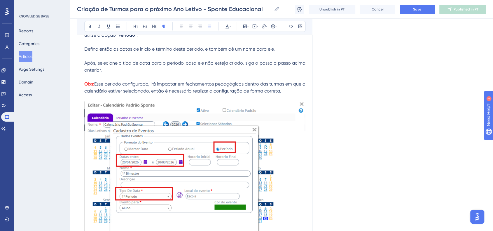
click at [85, 85] on strong "Obs:" at bounding box center [89, 84] width 10 height 6
click at [277, 27] on button at bounding box center [273, 26] width 8 height 8
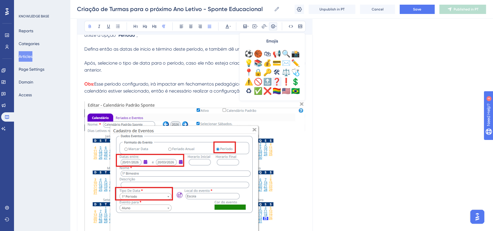
scroll to position [194, 0]
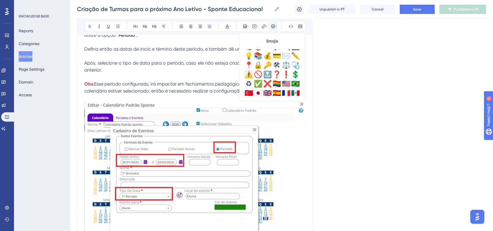
click at [249, 76] on div "⚠️" at bounding box center [248, 74] width 9 height 9
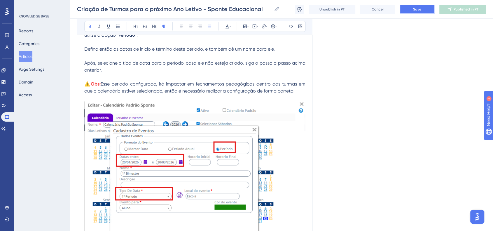
click at [422, 7] on button "Save" at bounding box center [416, 9] width 35 height 9
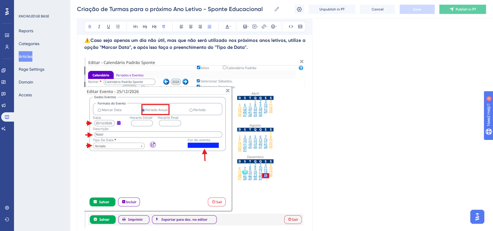
scroll to position [616, 0]
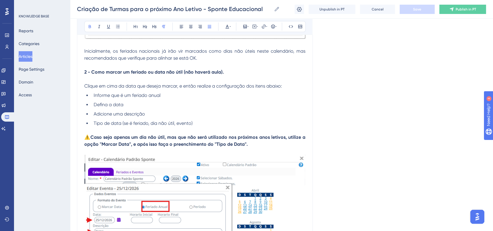
click at [252, 147] on p "⚠️ Caso seja apenas um dia não útil, mas que não será utilizado nos próximos an…" at bounding box center [194, 141] width 221 height 14
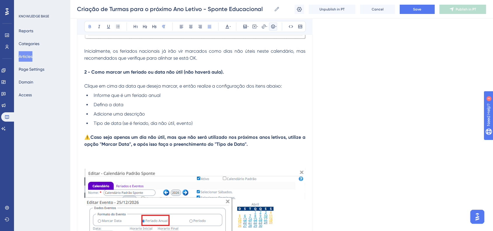
click at [271, 28] on icon at bounding box center [272, 26] width 5 height 5
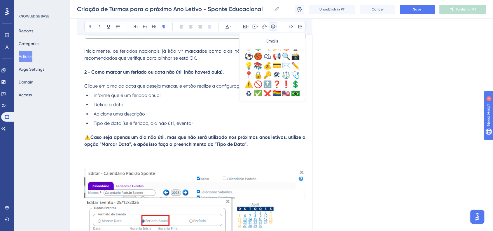
scroll to position [194, 0]
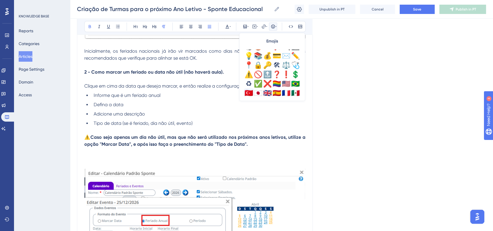
drag, startPoint x: 249, startPoint y: 77, endPoint x: 247, endPoint y: 89, distance: 12.0
click at [249, 77] on div "⚠️" at bounding box center [248, 74] width 9 height 9
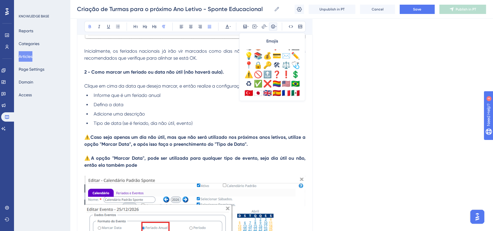
click at [138, 169] on p "⚠️ A opção "Marcar Data", pode ser utilizada para qualquer tipo de evento, seja…" at bounding box center [194, 162] width 221 height 14
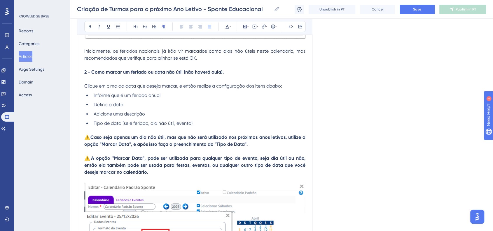
drag, startPoint x: 119, startPoint y: 173, endPoint x: 86, endPoint y: 140, distance: 46.8
click at [91, 29] on button at bounding box center [90, 26] width 8 height 8
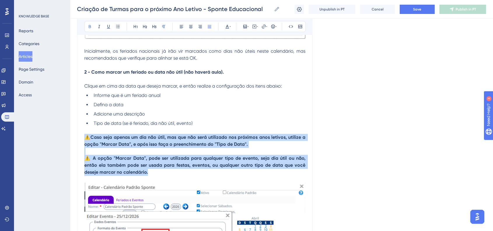
drag, startPoint x: 147, startPoint y: 174, endPoint x: 86, endPoint y: 135, distance: 72.9
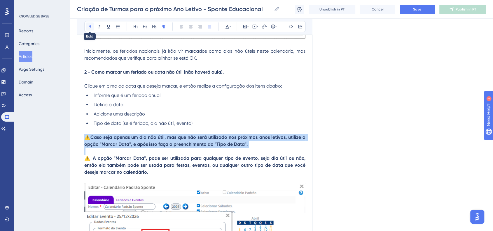
click at [90, 29] on icon at bounding box center [89, 26] width 5 height 5
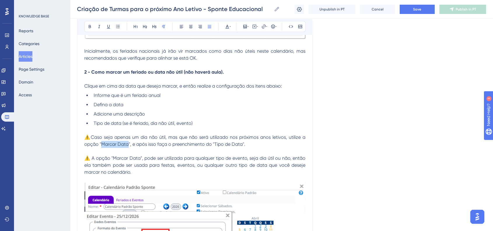
drag, startPoint x: 102, startPoint y: 146, endPoint x: 127, endPoint y: 147, distance: 25.1
click at [127, 147] on span "⚠️Caso seja apenas um dia não útil, mas que não será utilizado nos próximos ano…" at bounding box center [195, 141] width 222 height 13
click at [88, 27] on icon at bounding box center [89, 26] width 5 height 5
click at [111, 150] on p at bounding box center [194, 151] width 221 height 7
drag, startPoint x: 113, startPoint y: 159, endPoint x: 140, endPoint y: 162, distance: 26.4
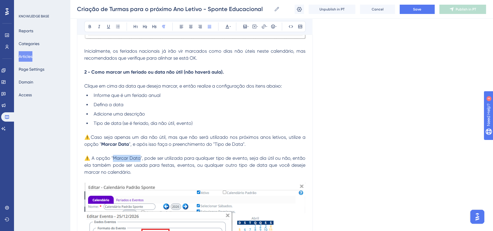
click at [140, 162] on span "⚠️ A opção "Marcar Data", pode ser utilizada para qualquer tipo de evento, seja…" at bounding box center [195, 166] width 222 height 20
click at [91, 26] on icon at bounding box center [89, 26] width 5 height 5
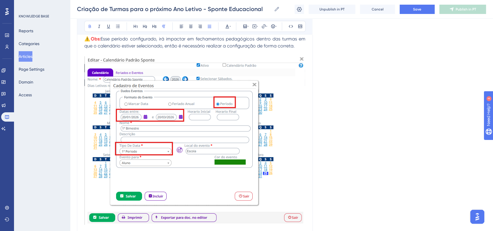
scroll to position [1425, 0]
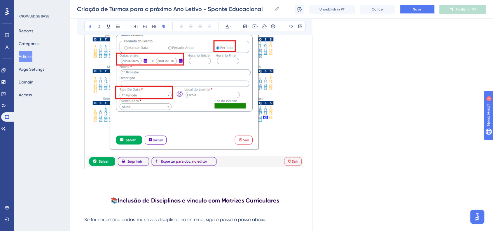
click at [425, 10] on button "Save" at bounding box center [416, 9] width 35 height 9
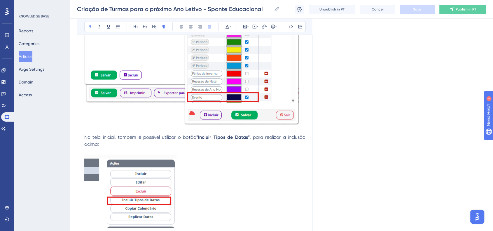
scroll to position [1101, 0]
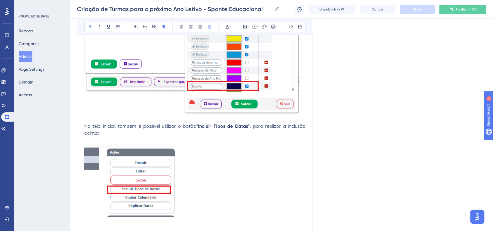
drag, startPoint x: 126, startPoint y: 136, endPoint x: 122, endPoint y: 136, distance: 4.1
click at [126, 136] on p "Na tela inicial, também é possível utilizar o botão "Incluir Tipos de Datas" , …" at bounding box center [194, 130] width 221 height 14
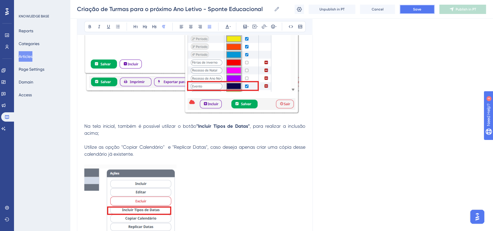
click at [410, 13] on button "Save" at bounding box center [416, 9] width 35 height 9
click at [234, 149] on span "Utilize as opção "Copiar Calendário" e "Replicar Datas", caso deseja apenas cri…" at bounding box center [195, 150] width 222 height 13
click at [415, 10] on span "Save" at bounding box center [417, 9] width 8 height 5
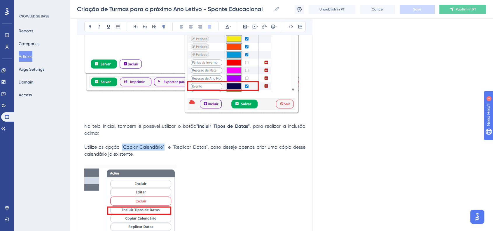
drag, startPoint x: 121, startPoint y: 148, endPoint x: 164, endPoint y: 149, distance: 43.1
click at [164, 149] on span "Utilize as opção "Copiar Calendário" e "Replicar Datas", caso deseje apenas cri…" at bounding box center [195, 150] width 222 height 13
click at [93, 28] on button at bounding box center [90, 26] width 8 height 8
click at [210, 142] on p at bounding box center [194, 140] width 221 height 7
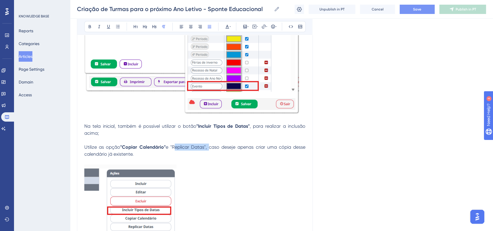
drag, startPoint x: 173, startPoint y: 149, endPoint x: 208, endPoint y: 150, distance: 35.3
click at [208, 150] on span "e "Replicar Datas", caso deseje apenas criar uma cópia desse calendário já exis…" at bounding box center [195, 150] width 222 height 13
click at [92, 27] on button at bounding box center [90, 26] width 8 height 8
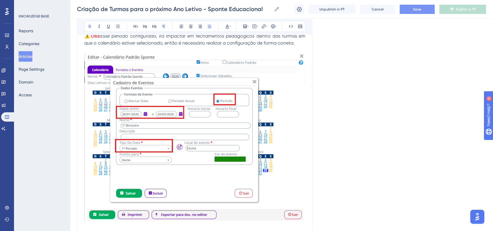
scroll to position [1457, 0]
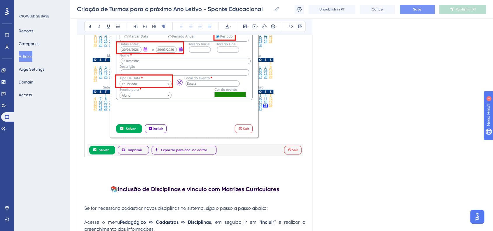
click at [122, 166] on p at bounding box center [194, 163] width 221 height 7
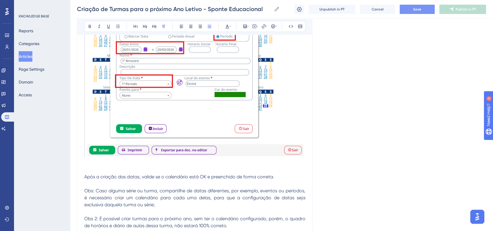
scroll to position [1522, 0]
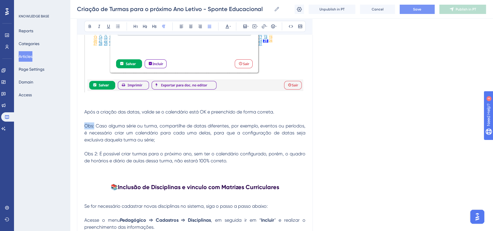
drag, startPoint x: 85, startPoint y: 127, endPoint x: 93, endPoint y: 129, distance: 9.0
click at [93, 129] on span "Obs: Caso alguma série ou turma, compartilhe de datas diferentes, por exemplo, …" at bounding box center [195, 133] width 222 height 20
click at [90, 26] on icon at bounding box center [90, 26] width 2 height 3
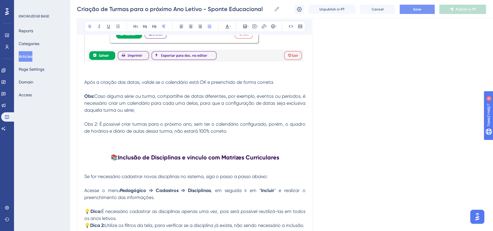
scroll to position [1555, 0]
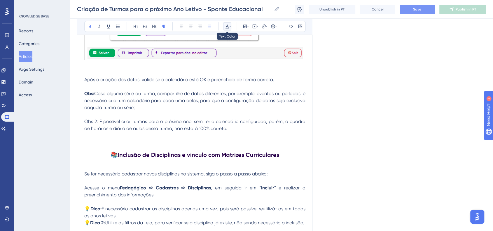
click at [223, 29] on button at bounding box center [227, 26] width 8 height 8
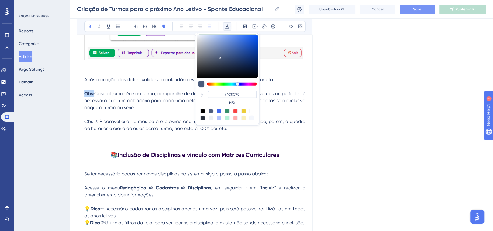
click at [234, 112] on div at bounding box center [235, 111] width 5 height 5
type input "#F84343"
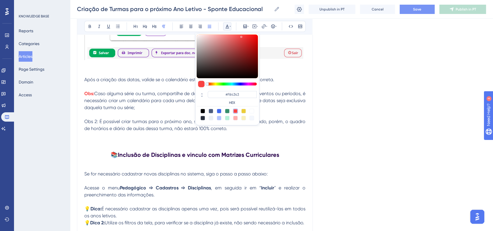
click at [153, 115] on p at bounding box center [194, 114] width 221 height 7
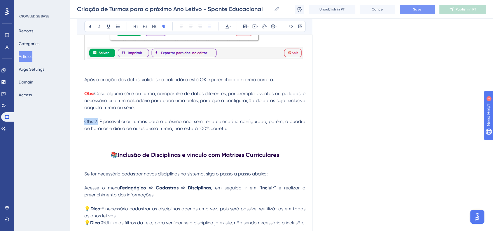
drag, startPoint x: 85, startPoint y: 124, endPoint x: 98, endPoint y: 124, distance: 12.5
click at [98, 124] on span "Obs 2: É possível criar turmas para o próximo ano, sem ter o calendário configu…" at bounding box center [195, 125] width 222 height 13
click at [87, 29] on button at bounding box center [90, 26] width 8 height 8
click at [227, 26] on icon at bounding box center [227, 26] width 5 height 5
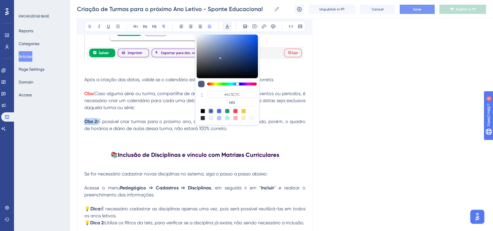
click at [235, 112] on div at bounding box center [235, 111] width 5 height 5
type input "#F84343"
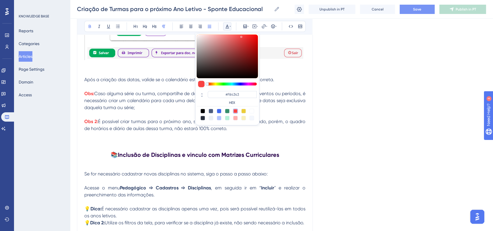
click at [284, 123] on span "É possível criar turmas para o próximo ano, sem ter o calendário configurado, p…" at bounding box center [195, 125] width 222 height 13
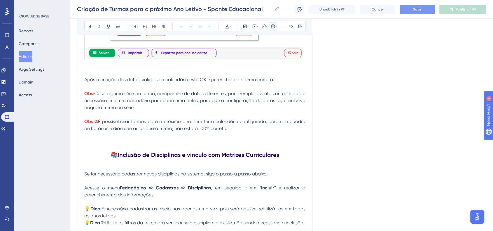
click at [275, 25] on icon at bounding box center [275, 26] width 1 height 5
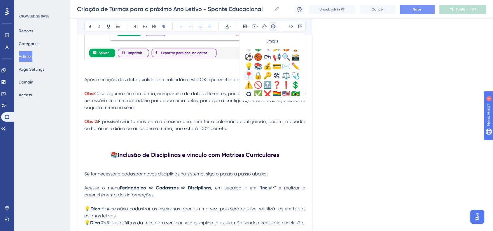
scroll to position [173, 0]
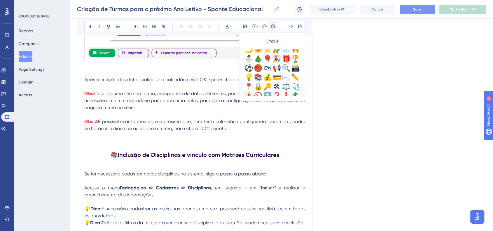
click at [248, 94] on div "⚠️" at bounding box center [248, 96] width 9 height 9
click at [85, 94] on strong "Obs:" at bounding box center [89, 94] width 10 height 6
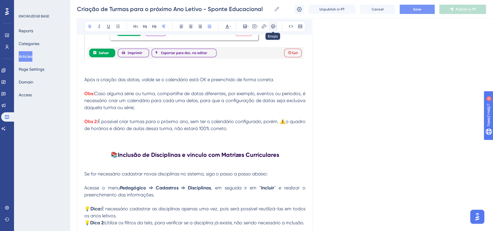
click at [275, 27] on icon at bounding box center [275, 26] width 1 height 5
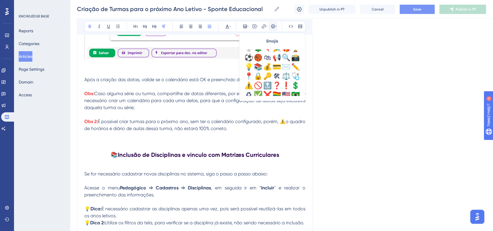
scroll to position [194, 0]
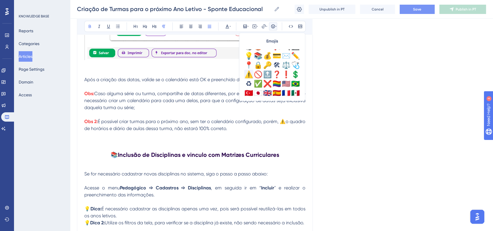
click at [250, 77] on div "⚠️" at bounding box center [248, 74] width 9 height 9
click at [89, 96] on span "⚠️" at bounding box center [87, 94] width 7 height 6
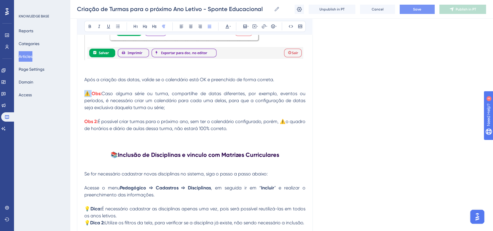
copy span "⚠️"
click at [85, 124] on strong "Obs 2:" at bounding box center [90, 122] width 13 height 6
click at [420, 10] on span "Save" at bounding box center [417, 9] width 8 height 5
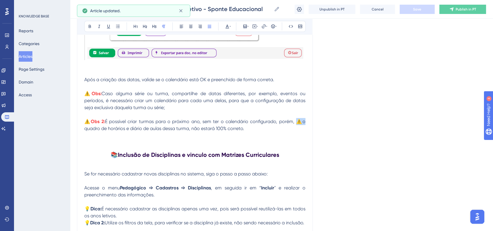
click at [301, 124] on span "É possível criar turmas para o próximo ano, sem ter o calendário configurado, p…" at bounding box center [195, 125] width 222 height 13
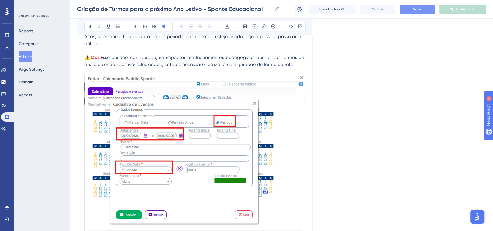
scroll to position [1360, 0]
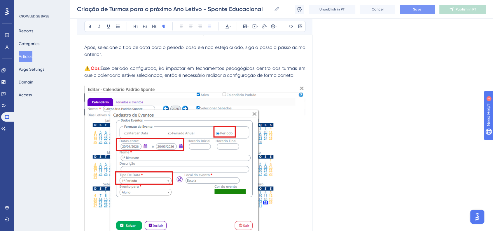
click at [414, 15] on div "Criação de Turmas para o próximo Ano Letivo - Sponte Educacional Criação de Tur…" at bounding box center [281, 9] width 423 height 19
click at [414, 14] on div "Criação de Turmas para o próximo Ano Letivo - Sponte Educacional Criação de Tur…" at bounding box center [281, 9] width 423 height 19
click at [414, 13] on button "Save" at bounding box center [416, 9] width 35 height 9
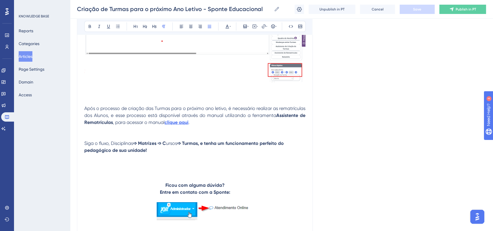
scroll to position [8479, 0]
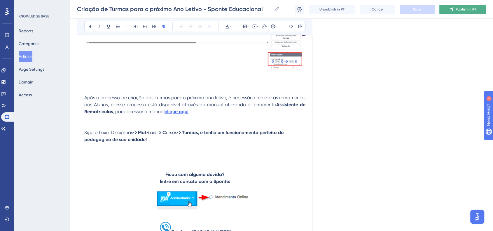
click at [458, 9] on span "Publish in PT" at bounding box center [465, 9] width 20 height 5
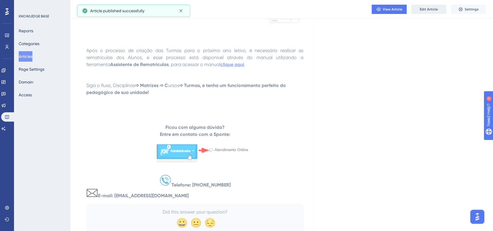
click at [421, 12] on button "Edit Article" at bounding box center [428, 9] width 35 height 9
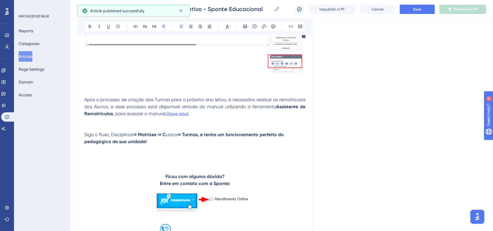
click at [177, 117] on strong "clique aqui" at bounding box center [176, 114] width 24 height 6
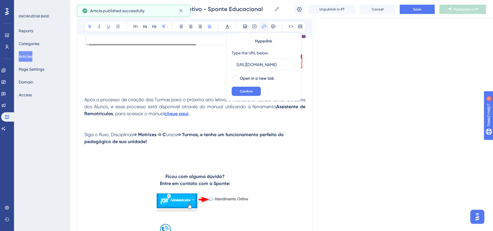
scroll to position [0, 154]
click at [272, 65] on input "[URL][DOMAIN_NAME]" at bounding box center [263, 64] width 54 height 6
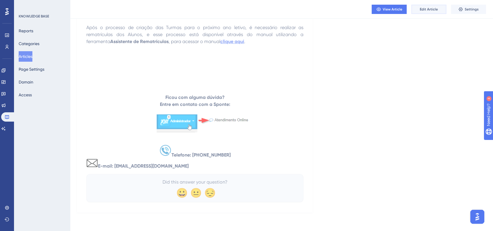
click at [432, 14] on button "Edit Article" at bounding box center [428, 9] width 35 height 9
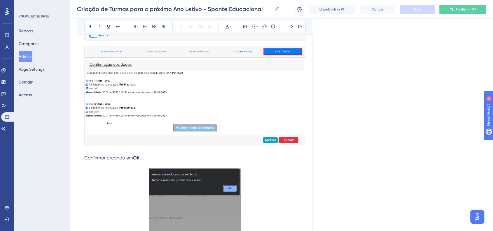
scroll to position [6598, 0]
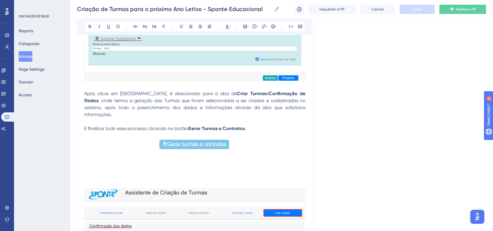
click at [29, 58] on button "Articles" at bounding box center [26, 56] width 14 height 10
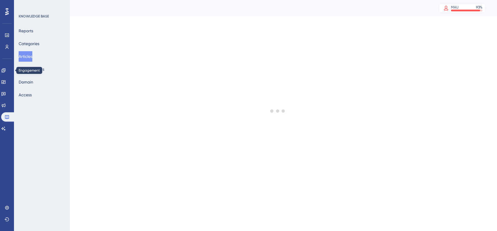
click at [5, 71] on icon at bounding box center [3, 70] width 4 height 4
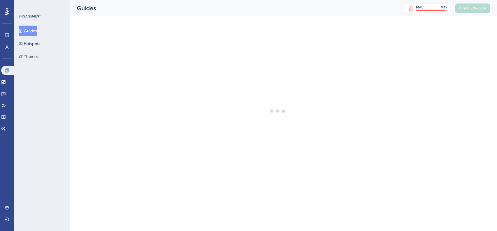
click at [36, 26] on button "Guides" at bounding box center [28, 31] width 18 height 10
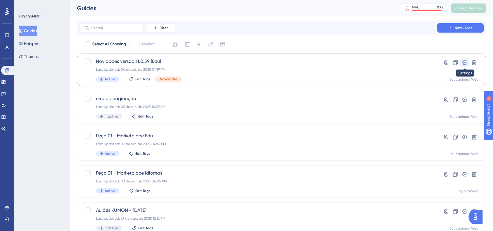
click at [463, 65] on icon at bounding box center [464, 63] width 6 height 6
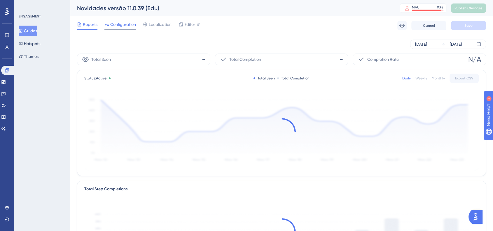
click at [116, 24] on span "Configuration" at bounding box center [123, 24] width 26 height 7
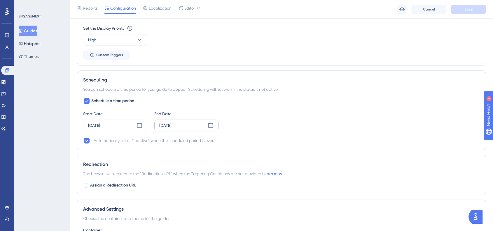
click at [171, 125] on div "[DATE]" at bounding box center [165, 125] width 12 height 7
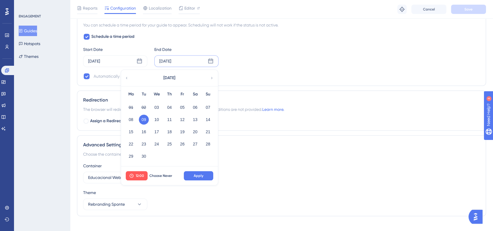
scroll to position [429, 0]
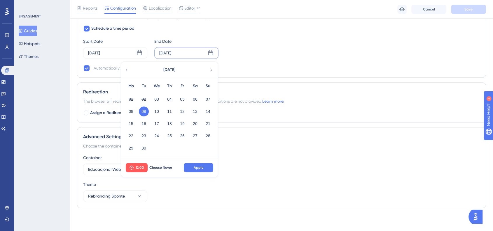
click at [297, 60] on div "Schedule a time period Start Date Sep 03 2025 End Date Sep 09 2025 September 20…" at bounding box center [281, 48] width 396 height 47
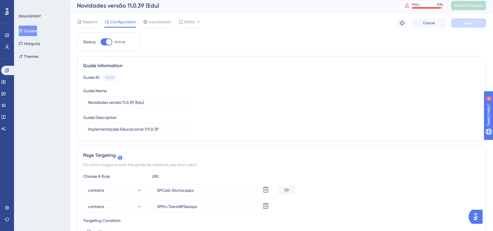
scroll to position [0, 0]
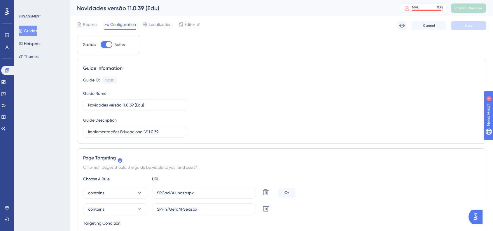
click at [111, 45] on div at bounding box center [109, 45] width 6 height 6
click at [101, 45] on input "Active" at bounding box center [100, 45] width 0 height 0
checkbox input "false"
click at [465, 29] on button "Save" at bounding box center [468, 25] width 35 height 9
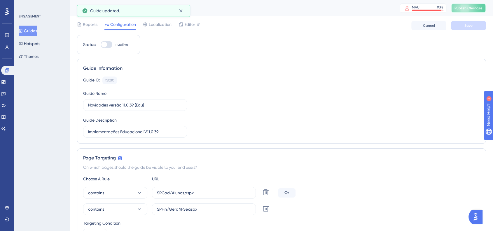
click at [471, 11] on button "Publish Changes" at bounding box center [468, 7] width 35 height 9
click at [184, 11] on button at bounding box center [180, 10] width 9 height 9
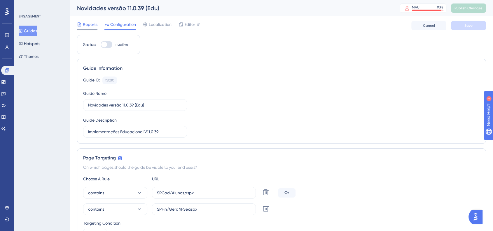
click at [97, 25] on span "Reports" at bounding box center [90, 24] width 15 height 7
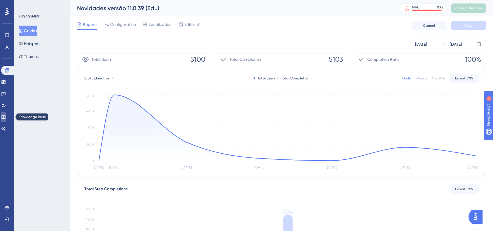
click at [6, 113] on link at bounding box center [3, 116] width 5 height 9
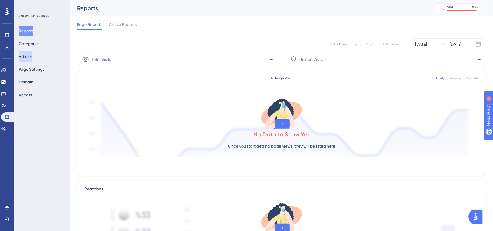
click at [32, 59] on button "Articles" at bounding box center [26, 56] width 14 height 10
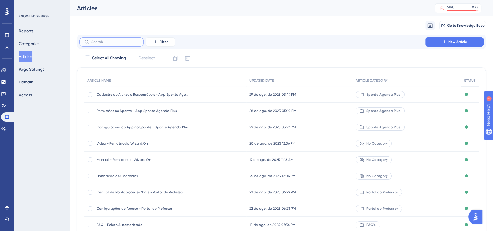
click at [119, 43] on input "text" at bounding box center [114, 42] width 47 height 4
type input "turn"
checkbox input "true"
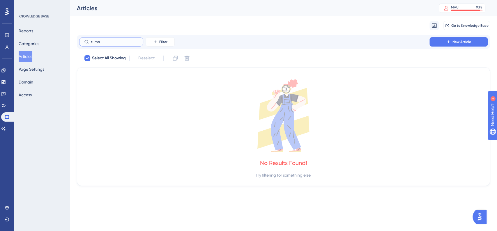
type input "turnas"
checkbox input "false"
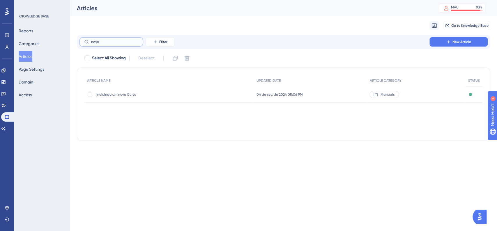
type input "="
checkbox input "true"
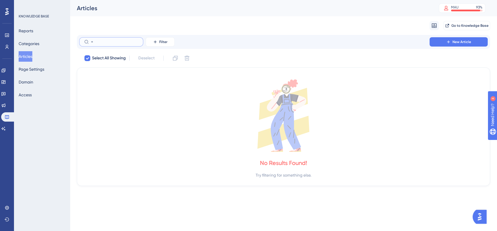
checkbox input "false"
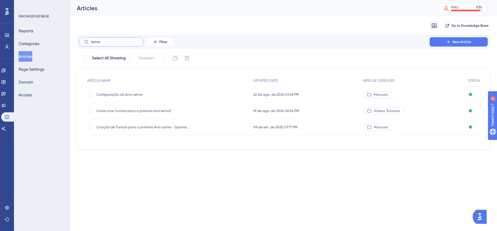
type input "letivo"
click at [161, 122] on div "Criação de Turmas para o próximo Ano Letivo - Sponte Educacional Criação de Tur…" at bounding box center [142, 127] width 93 height 16
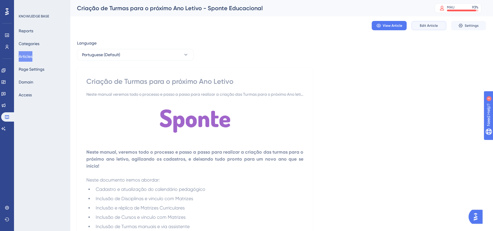
click at [425, 27] on span "Edit Article" at bounding box center [428, 25] width 18 height 5
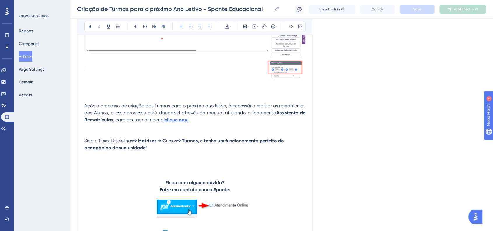
scroll to position [8478, 0]
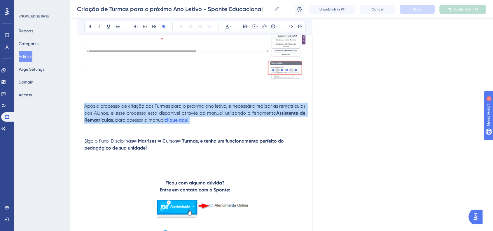
drag, startPoint x: 197, startPoint y: 153, endPoint x: 81, endPoint y: 138, distance: 117.3
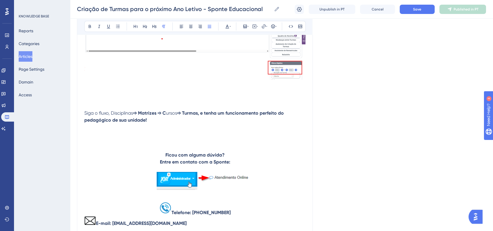
click at [97, 145] on p "Siga o fluxo, Disciplinas ➩ Matrizes ➩ C ursos ➩ Turmas, e tenha um funcionamen…" at bounding box center [194, 117] width 221 height 56
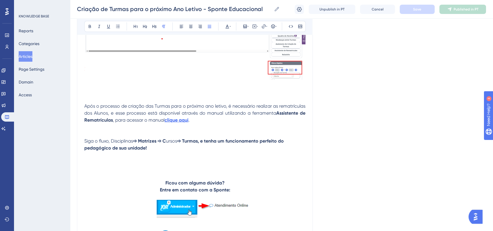
scroll to position [8575, 0]
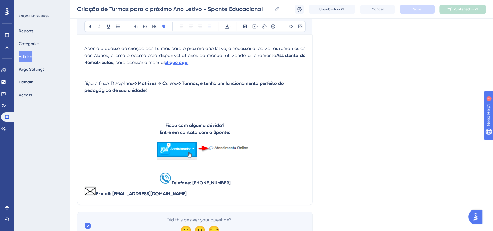
scroll to position [8510, 0]
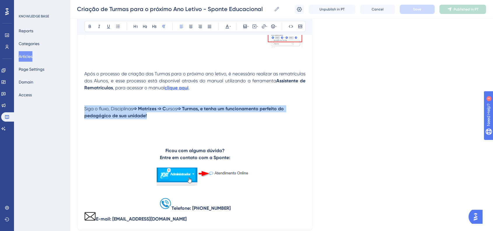
drag, startPoint x: 149, startPoint y: 147, endPoint x: 84, endPoint y: 141, distance: 65.3
click at [84, 140] on p "Siga o fluxo, Disciplinas ➩ Matrizes ➩ C ursos ➩ Turmas, e tenha um funcionamen…" at bounding box center [194, 113] width 221 height 56
copy p "Siga o fluxo, Disciplinas ➩ Matrizes ➩ C ursos ➩ Turmas, e tenha um funcionamen…"
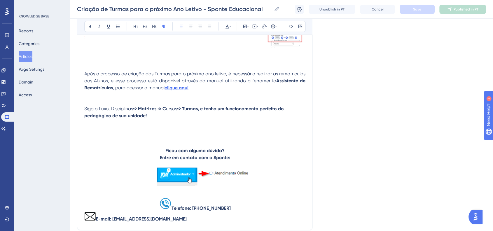
click at [96, 50] on p at bounding box center [194, 46] width 221 height 7
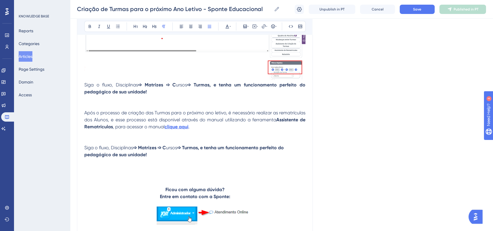
scroll to position [8478, 0]
click at [110, 81] on span "Siga o fluxo, Disciplinas" at bounding box center [111, 78] width 54 height 6
drag, startPoint x: 146, startPoint y: 114, endPoint x: 167, endPoint y: 116, distance: 20.5
click at [167, 81] on span "Siga o fluxo listado acima, Disciplinas" at bounding box center [126, 78] width 85 height 6
click at [89, 26] on icon at bounding box center [90, 26] width 2 height 3
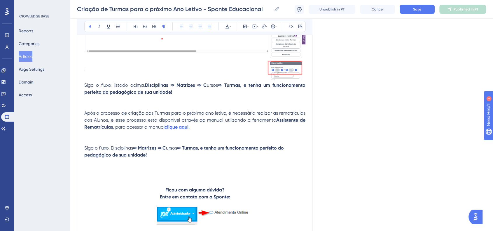
click at [208, 81] on span "ursos" at bounding box center [212, 78] width 11 height 6
drag, startPoint x: 204, startPoint y: 115, endPoint x: 217, endPoint y: 115, distance: 12.8
click at [217, 89] on p "Siga o fluxo listado acima, Disciplinas ➩ Matrizes ➩ C ursos ➩ Turmas, e tenha …" at bounding box center [194, 82] width 221 height 14
click at [91, 27] on icon at bounding box center [89, 26] width 5 height 5
click at [285, 116] on span "Após o processo de criação das Turmas para o próximo ano letivo, é necessário r…" at bounding box center [195, 109] width 222 height 13
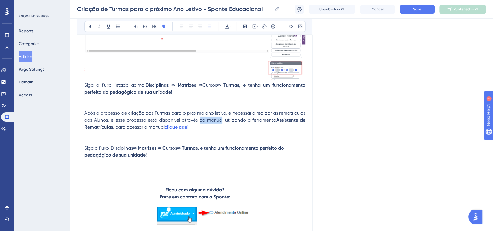
drag, startPoint x: 198, startPoint y: 152, endPoint x: 221, endPoint y: 152, distance: 22.7
click at [221, 116] on span "Após o processo de criação das Turmas para o próximo ano letivo, é necessário r…" at bounding box center [195, 109] width 222 height 13
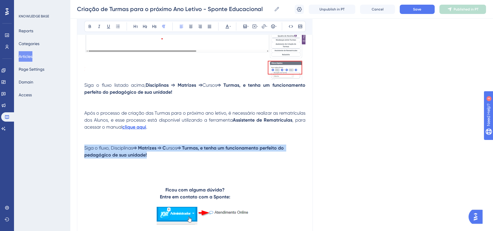
drag, startPoint x: 148, startPoint y: 188, endPoint x: 84, endPoint y: 178, distance: 64.8
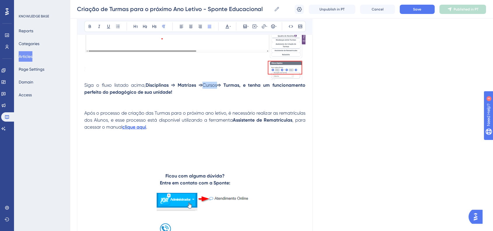
drag, startPoint x: 204, startPoint y: 116, endPoint x: 217, endPoint y: 117, distance: 13.1
click at [217, 81] on span "Cursos" at bounding box center [209, 78] width 15 height 6
click at [87, 25] on icon at bounding box center [89, 26] width 5 height 5
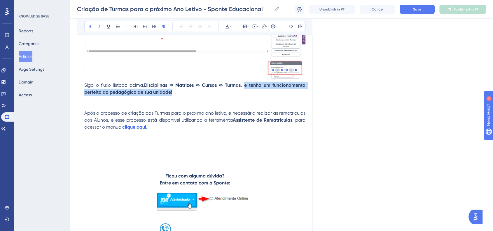
drag, startPoint x: 245, startPoint y: 113, endPoint x: 254, endPoint y: 121, distance: 11.6
click at [254, 89] on p "Siga o fluxo listado acima, Disciplinas ➩ Matrizes ➩ Cursos ➩ Turmas, e tenha u…" at bounding box center [194, 82] width 221 height 14
click at [88, 24] on icon at bounding box center [89, 26] width 5 height 5
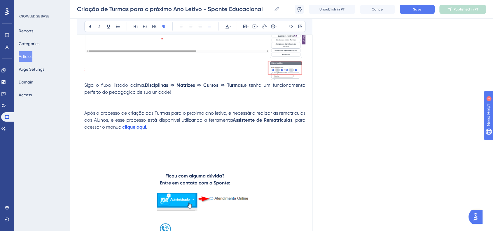
click at [85, 81] on span "Siga o fluxo listado acima," at bounding box center [114, 78] width 61 height 6
click at [273, 27] on icon at bounding box center [272, 26] width 5 height 5
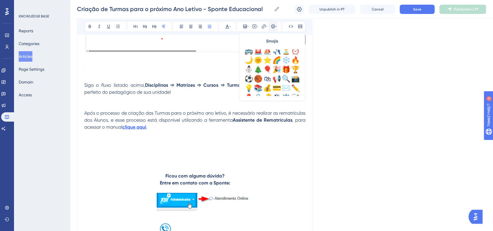
scroll to position [194, 0]
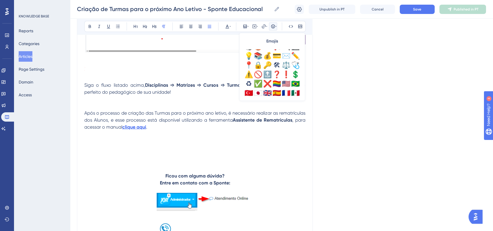
click at [255, 84] on div "✅" at bounding box center [257, 83] width 9 height 9
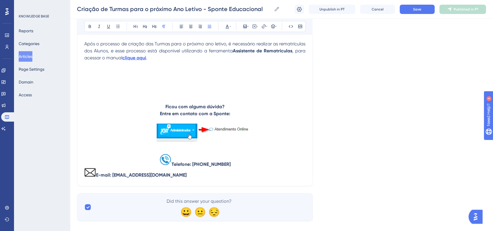
scroll to position [8587, 0]
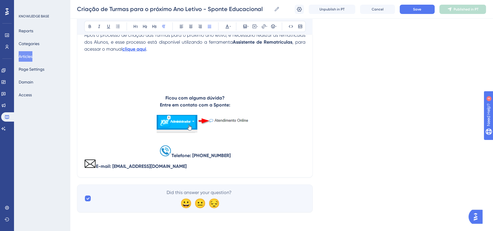
click at [206, 122] on img at bounding box center [203, 122] width 99 height 27
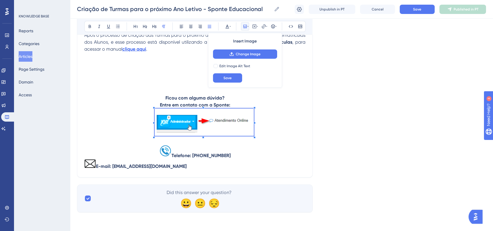
scroll to position [8564, 0]
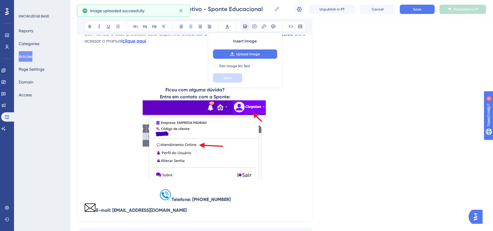
click at [245, 87] on p "Ficou com alguma dúvida?" at bounding box center [194, 83] width 221 height 7
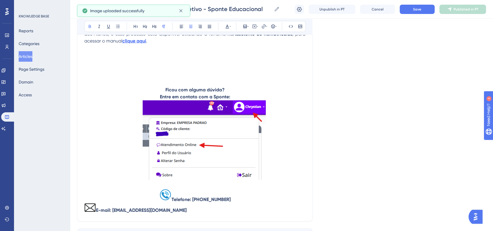
click at [244, 94] on p "Entre em contato com a Sponte:" at bounding box center [194, 90] width 221 height 7
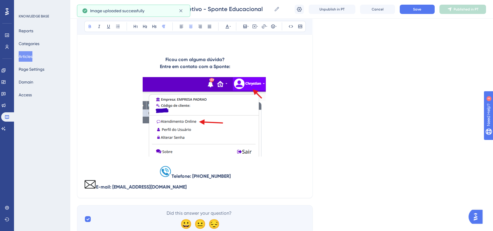
scroll to position [8629, 0]
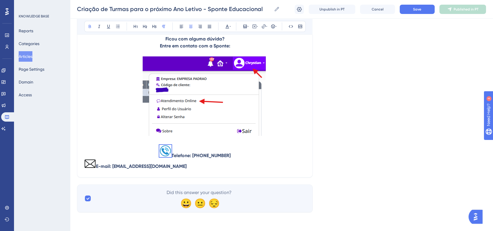
drag, startPoint x: 161, startPoint y: 168, endPoint x: 236, endPoint y: 175, distance: 75.8
click at [236, 159] on p "Telefone: [PHONE_NUMBER]" at bounding box center [194, 152] width 221 height 14
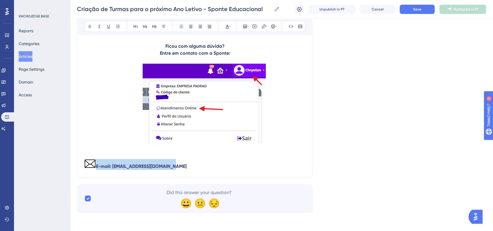
drag, startPoint x: 168, startPoint y: 176, endPoint x: 84, endPoint y: 172, distance: 84.0
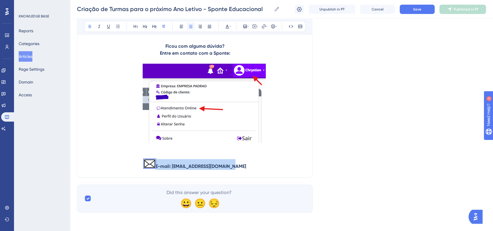
click at [191, 29] on icon at bounding box center [190, 26] width 5 height 5
click at [106, 140] on p at bounding box center [194, 105] width 221 height 82
drag, startPoint x: 168, startPoint y: 176, endPoint x: 161, endPoint y: 175, distance: 7.0
click at [161, 170] on p "E-mail: [EMAIL_ADDRESS][DOMAIN_NAME]" at bounding box center [194, 164] width 221 height 11
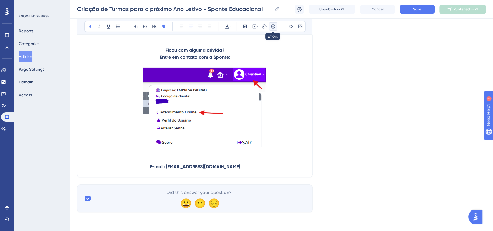
click at [275, 29] on button at bounding box center [273, 26] width 8 height 8
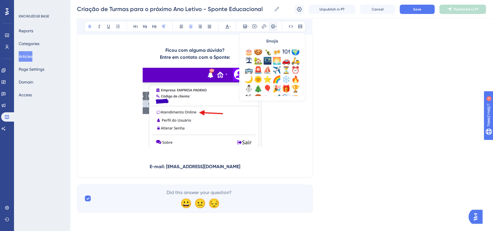
scroll to position [162, 0]
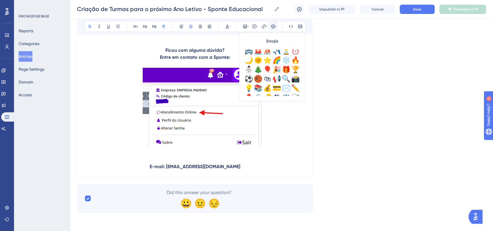
click at [283, 87] on div "✉️" at bounding box center [285, 88] width 9 height 9
drag, startPoint x: 350, startPoint y: 105, endPoint x: 351, endPoint y: 108, distance: 3.6
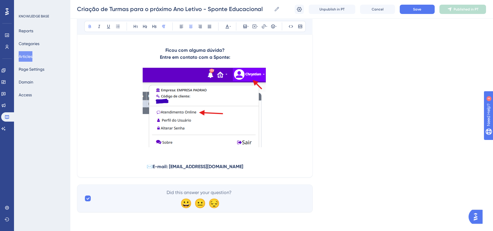
click at [412, 15] on div "Criação de Turmas para o próximo Ano Letivo - Sponte Educacional Criação de Tur…" at bounding box center [281, 9] width 423 height 19
click at [415, 9] on span "Save" at bounding box center [417, 9] width 8 height 5
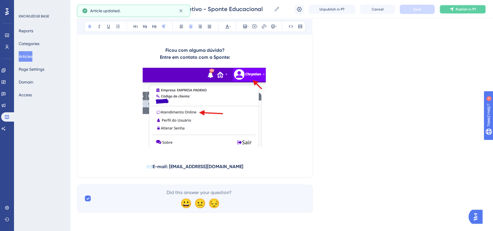
click at [458, 11] on span "Publish in PT" at bounding box center [465, 9] width 20 height 5
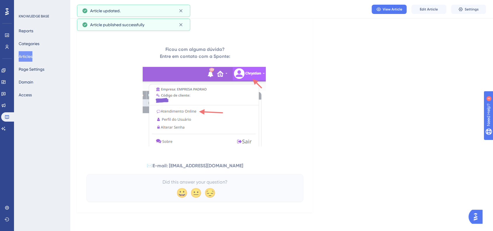
scroll to position [8581, 0]
click at [392, 12] on button "View Article" at bounding box center [388, 9] width 35 height 9
